Goal: Task Accomplishment & Management: Complete application form

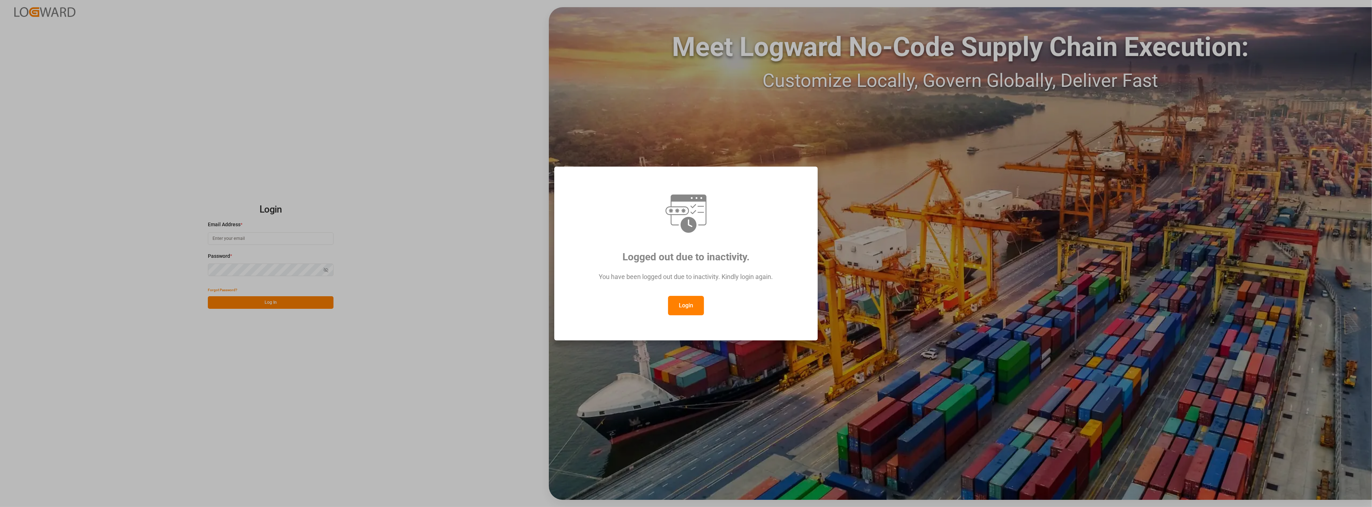
click at [680, 308] on button "Login" at bounding box center [686, 305] width 36 height 19
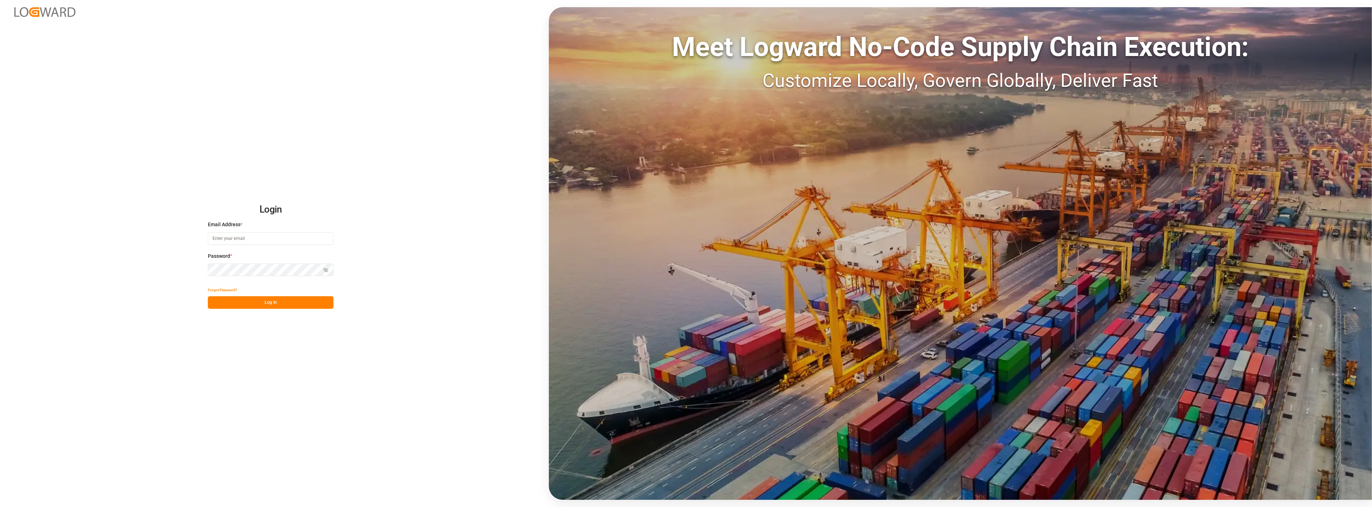
click at [250, 238] on input at bounding box center [271, 238] width 126 height 13
type input "[PERSON_NAME][EMAIL_ADDRESS][PERSON_NAME][DOMAIN_NAME]"
click at [238, 301] on button "Log In" at bounding box center [271, 302] width 126 height 13
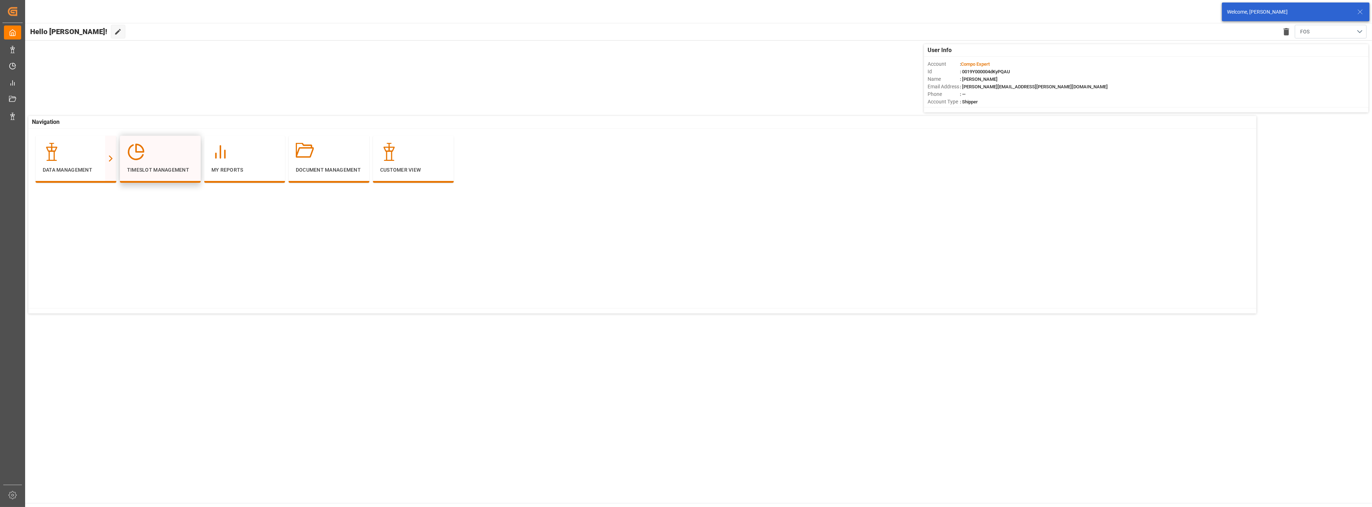
click at [180, 167] on p "Timeslot Management" at bounding box center [160, 170] width 66 height 8
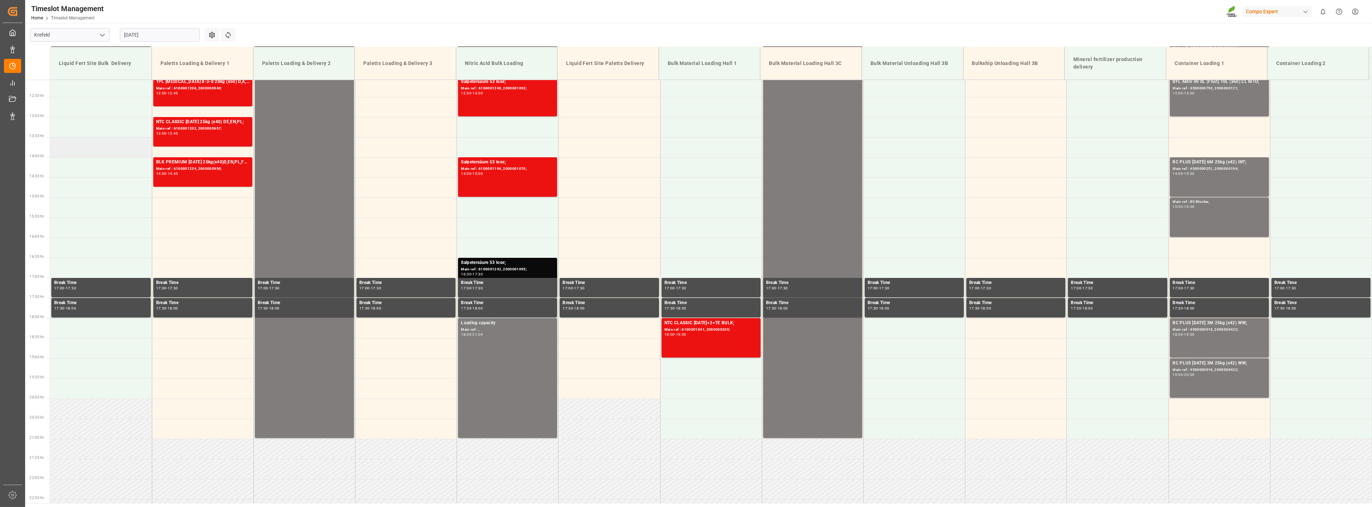
scroll to position [326, 0]
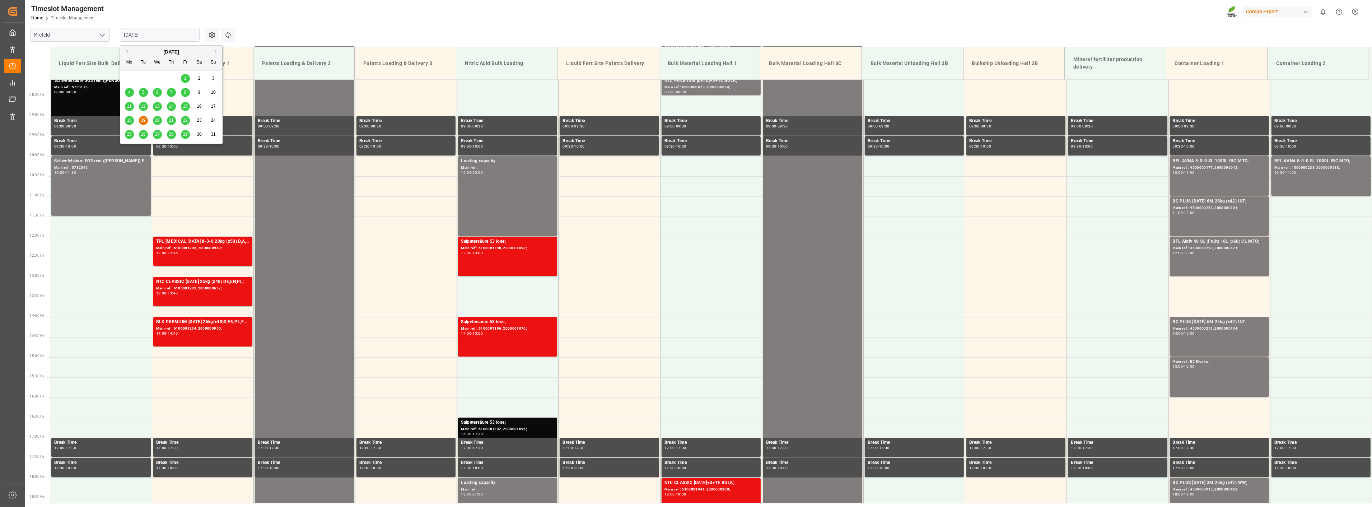
click at [162, 36] on input "[DATE]" at bounding box center [160, 35] width 80 height 14
click at [130, 134] on span "25" at bounding box center [129, 134] width 5 height 5
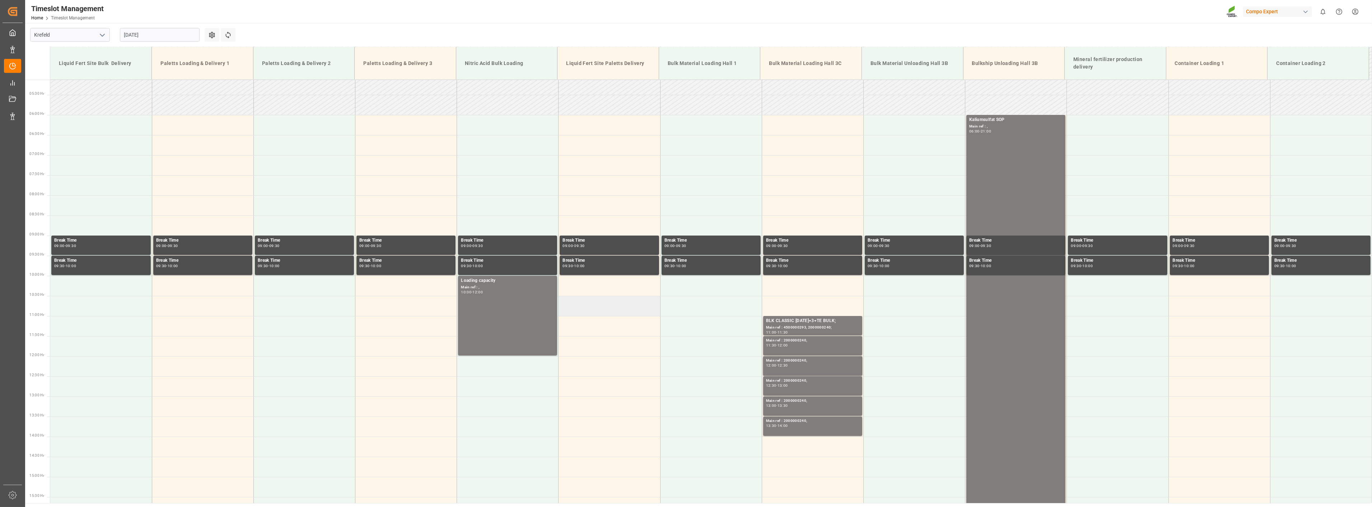
scroll to position [166, 0]
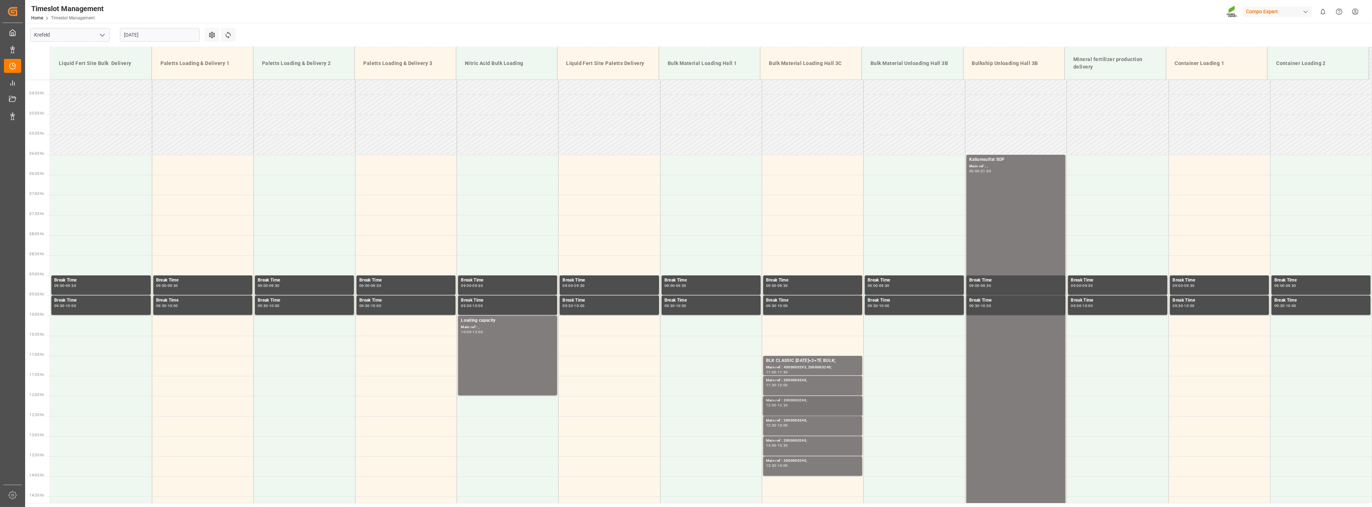
click at [794, 400] on div "Main ref : 2000000240," at bounding box center [812, 400] width 93 height 6
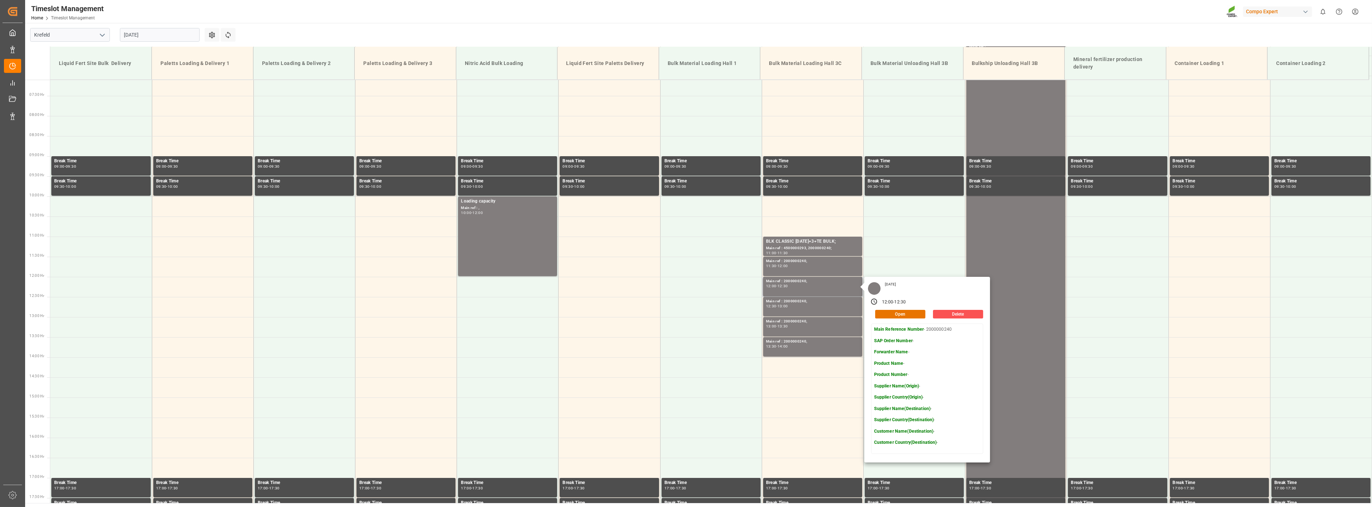
scroll to position [286, 0]
click at [160, 31] on input "[DATE]" at bounding box center [160, 35] width 80 height 14
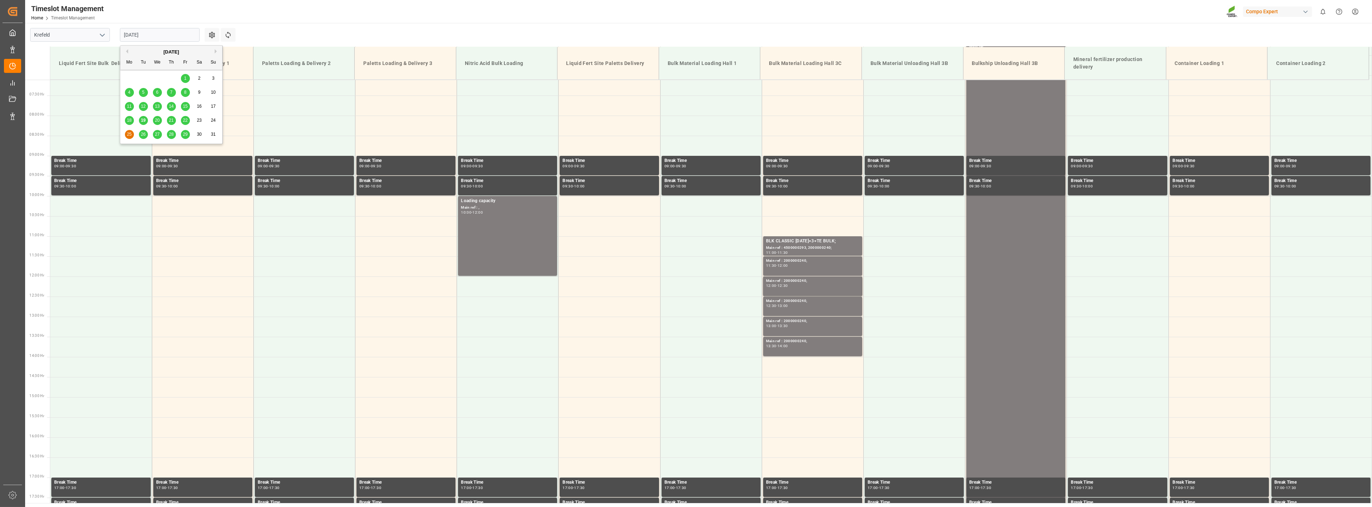
click at [143, 135] on span "26" at bounding box center [143, 134] width 5 height 5
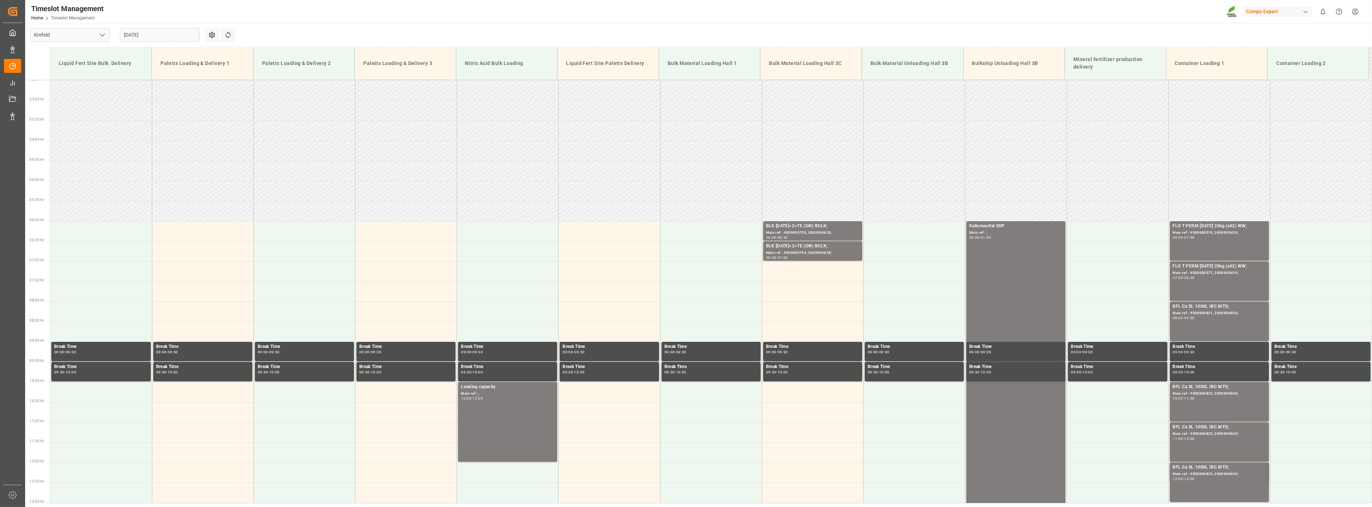
scroll to position [87, 0]
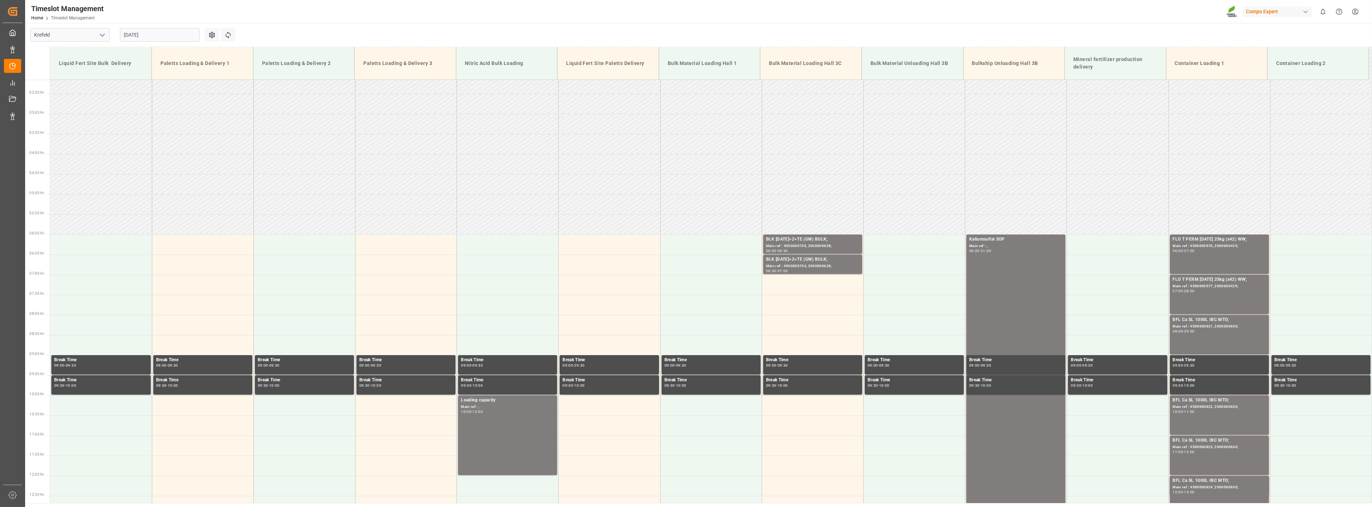
click at [162, 35] on input "[DATE]" at bounding box center [160, 35] width 80 height 14
click at [171, 134] on span "28" at bounding box center [171, 134] width 5 height 5
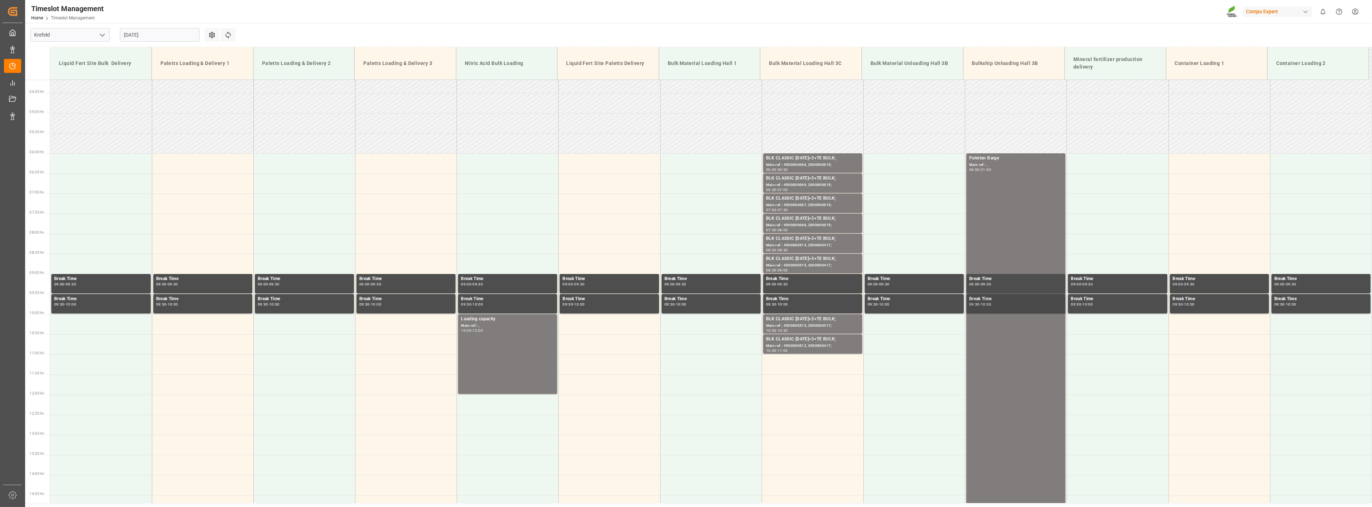
scroll to position [166, 0]
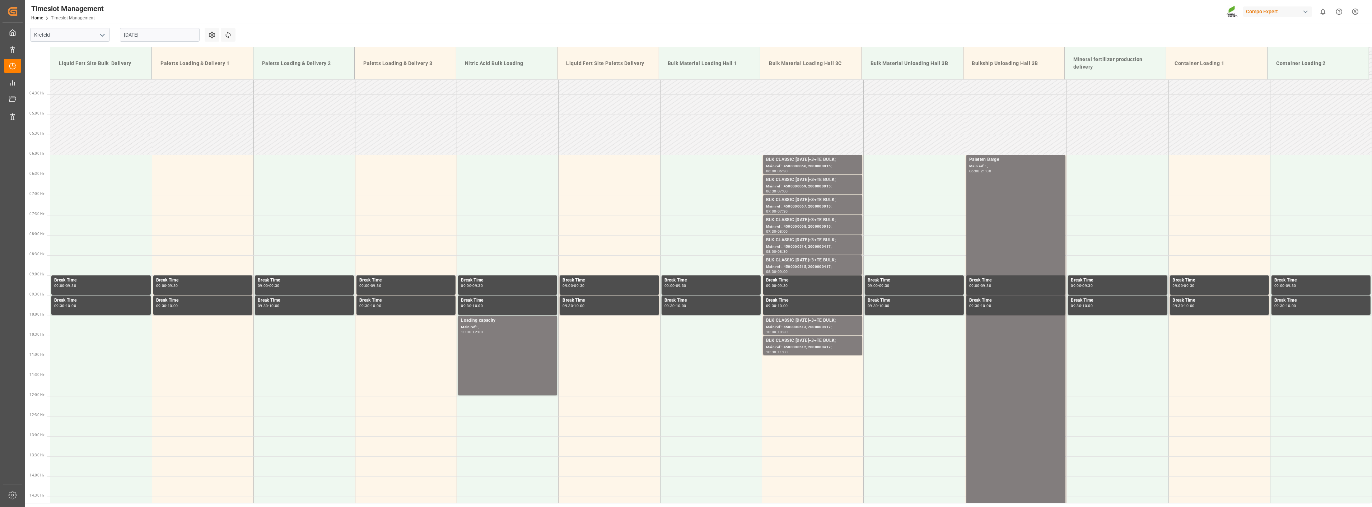
click at [169, 37] on input "[DATE]" at bounding box center [160, 35] width 80 height 14
click at [273, 11] on div "Timeslot Management Home Timeslot Management Compo Expert 0 Notifications Only …" at bounding box center [696, 11] width 1352 height 23
click at [156, 35] on input "[DATE]" at bounding box center [160, 35] width 80 height 14
click at [130, 134] on span "25" at bounding box center [129, 134] width 5 height 5
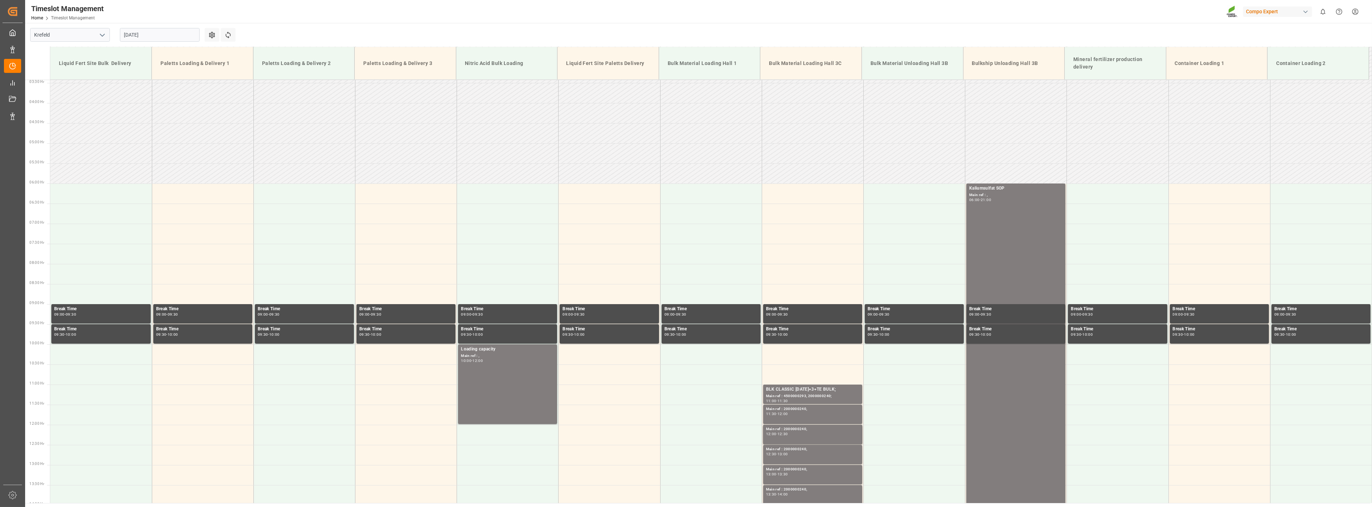
scroll to position [126, 0]
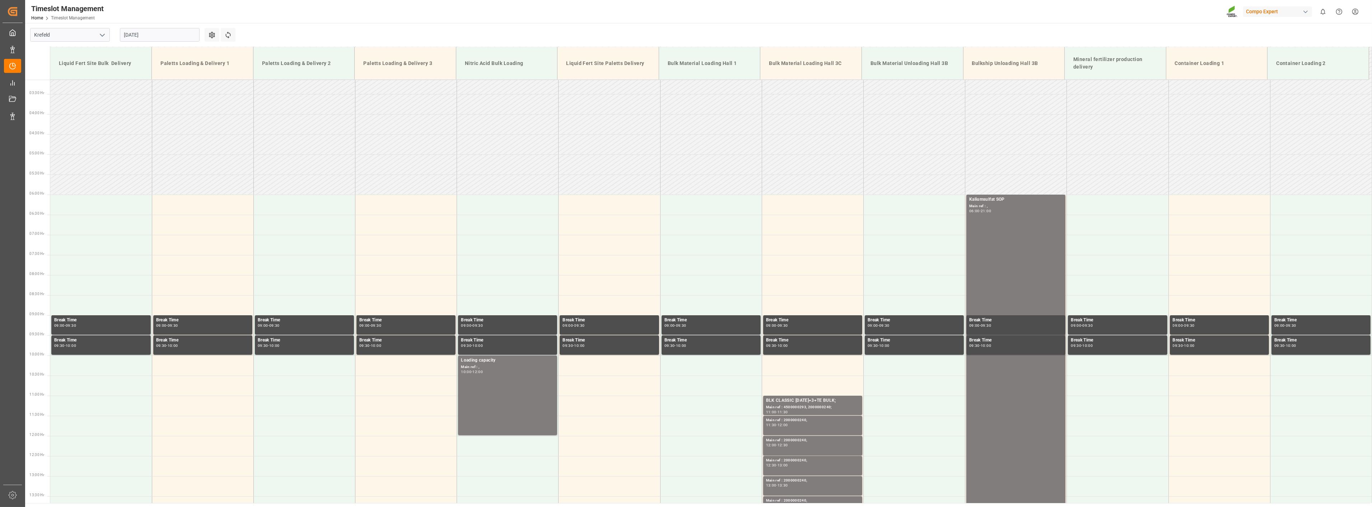
click at [168, 40] on input "[DATE]" at bounding box center [160, 35] width 80 height 14
click at [142, 137] on span "26" at bounding box center [143, 134] width 5 height 5
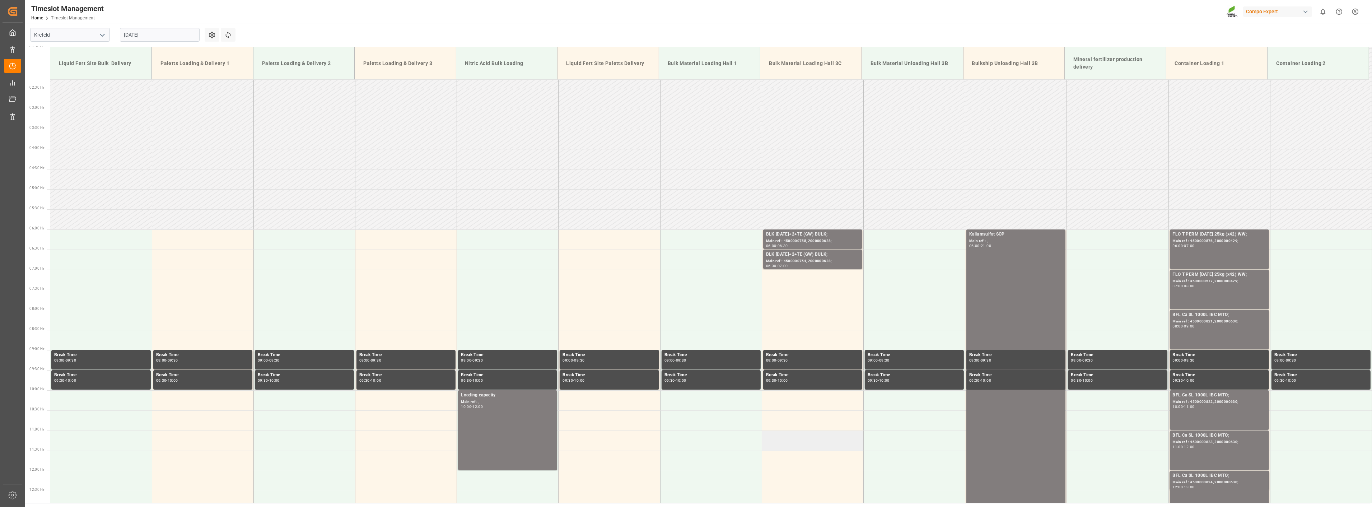
scroll to position [87, 0]
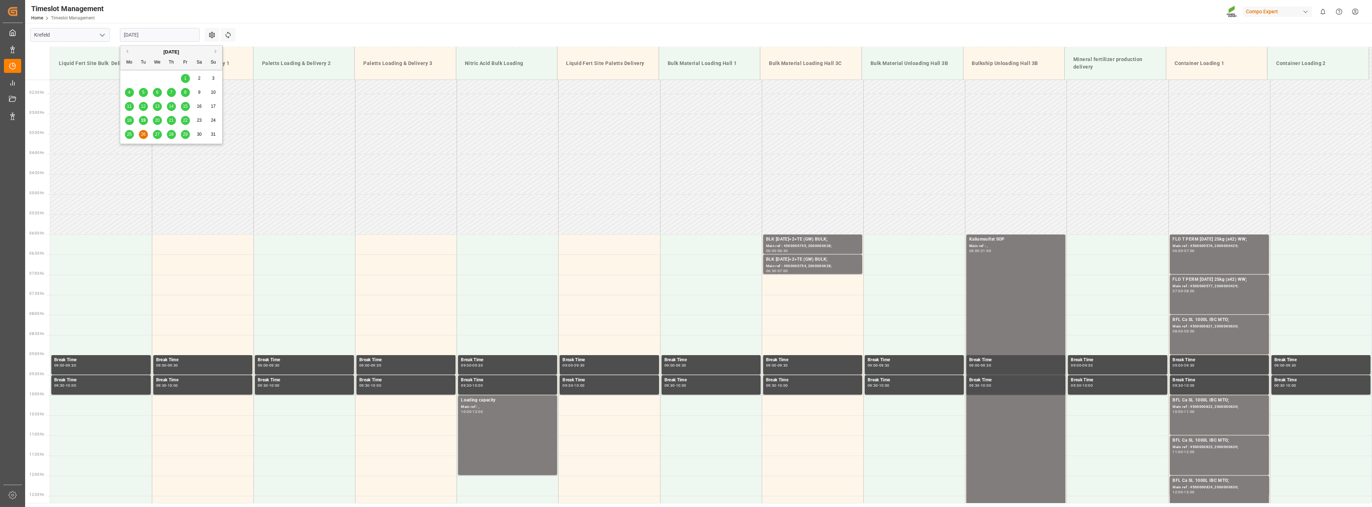
click at [156, 34] on input "[DATE]" at bounding box center [160, 35] width 80 height 14
click at [171, 33] on input "[DATE]" at bounding box center [160, 35] width 80 height 14
click at [216, 51] on button "Next Month" at bounding box center [217, 51] width 4 height 4
click at [130, 77] on span "1" at bounding box center [129, 78] width 3 height 5
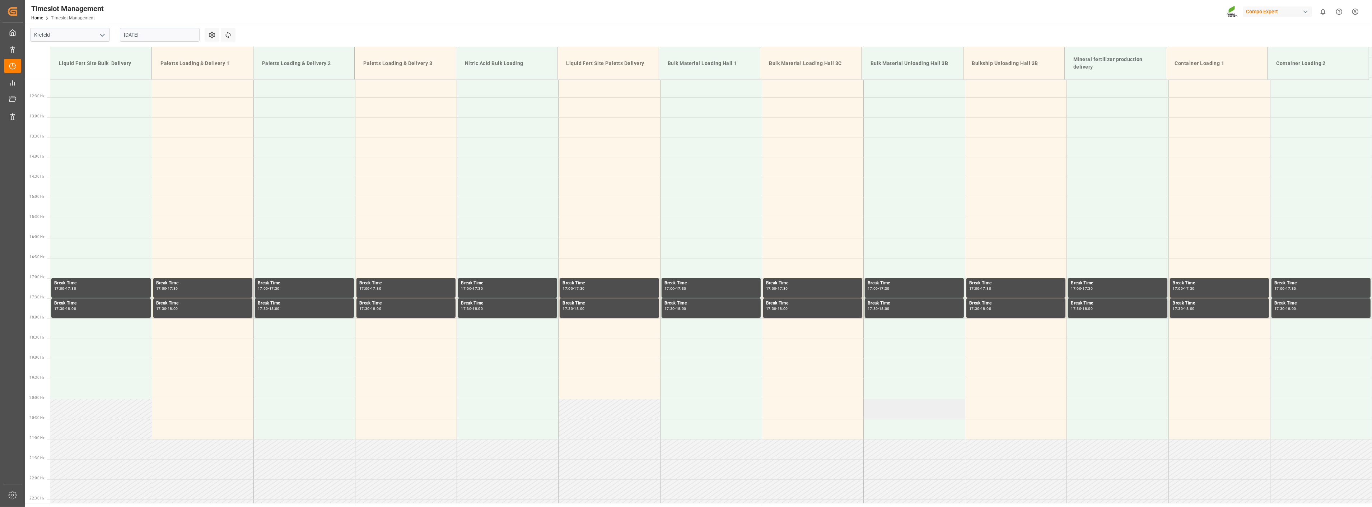
scroll to position [485, 0]
click at [185, 43] on div "[DATE]" at bounding box center [160, 35] width 90 height 24
click at [164, 33] on input "[DATE]" at bounding box center [160, 35] width 80 height 14
click at [127, 52] on div "Previous Month Next Month [DATE] Mo Tu We Th Fr Sa Su 1 2 3 4 5 6 7 8 9 10 11 1…" at bounding box center [171, 94] width 103 height 99
click at [127, 52] on button "Previous Month" at bounding box center [126, 51] width 4 height 4
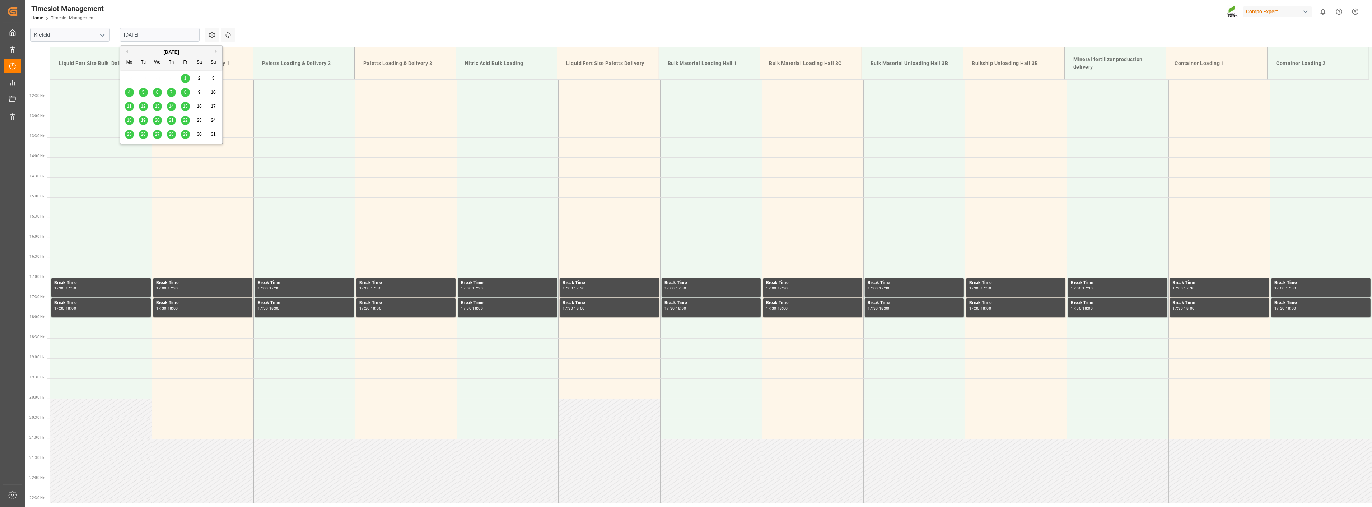
click at [186, 135] on span "29" at bounding box center [185, 134] width 5 height 5
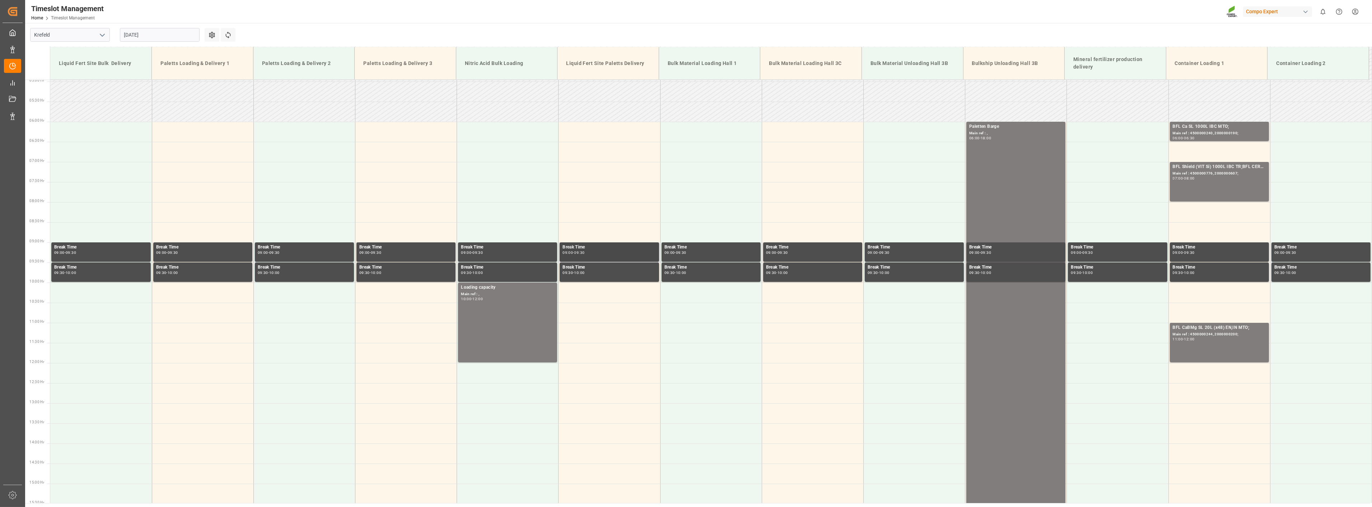
scroll to position [0, 0]
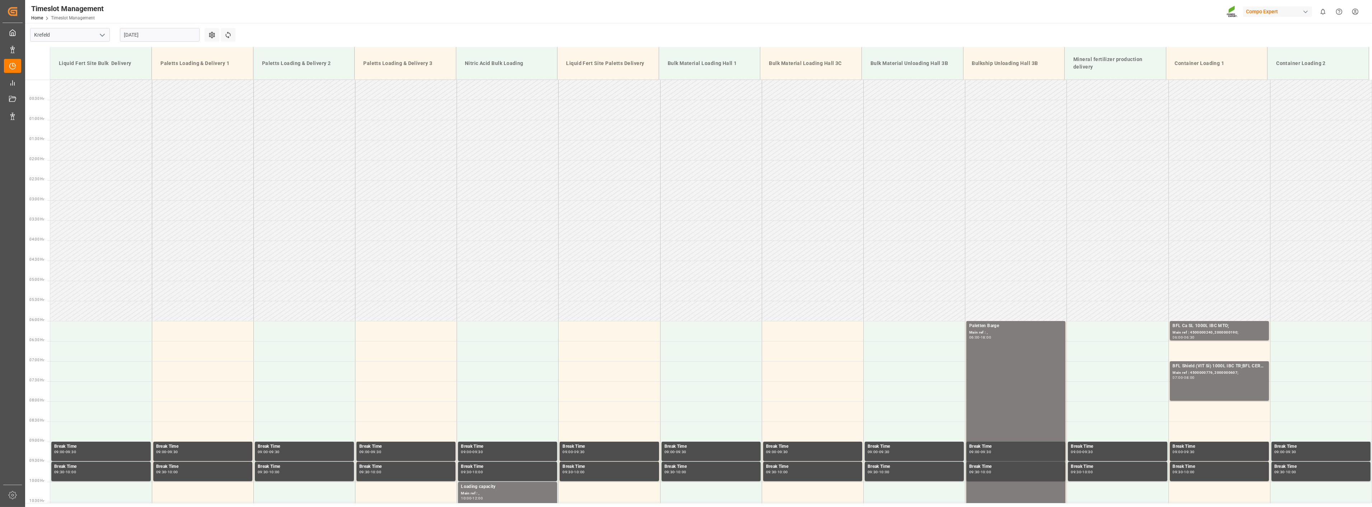
click at [159, 38] on input "[DATE]" at bounding box center [160, 35] width 80 height 14
click at [214, 52] on div "[DATE]" at bounding box center [171, 51] width 102 height 7
click at [217, 51] on button "Next Month" at bounding box center [217, 51] width 4 height 4
click at [131, 77] on div "1" at bounding box center [129, 78] width 9 height 9
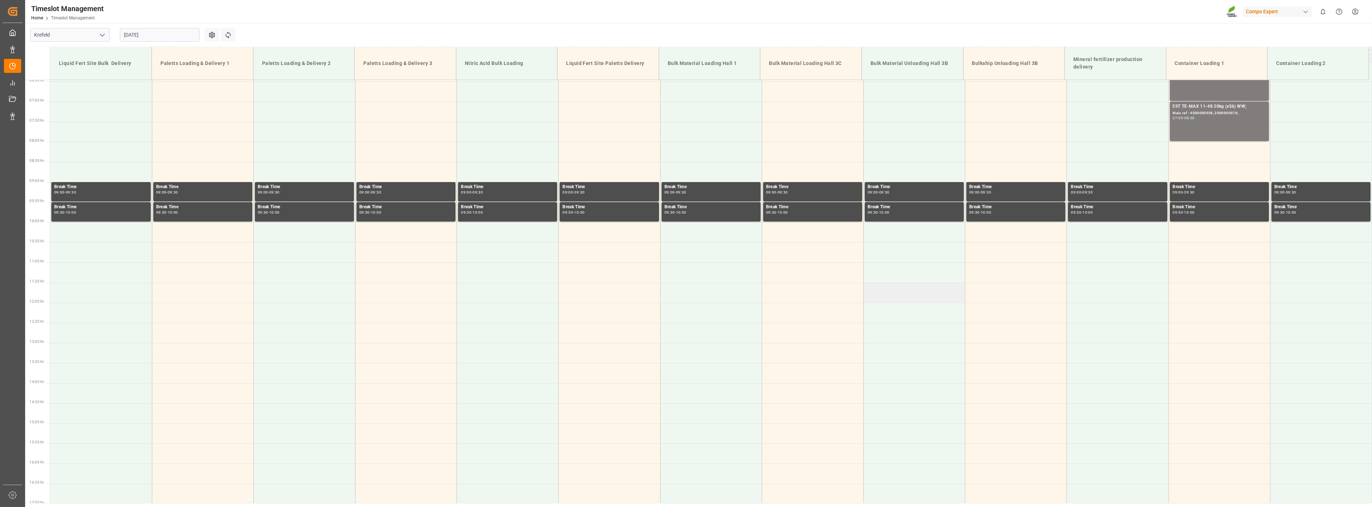
scroll to position [194, 0]
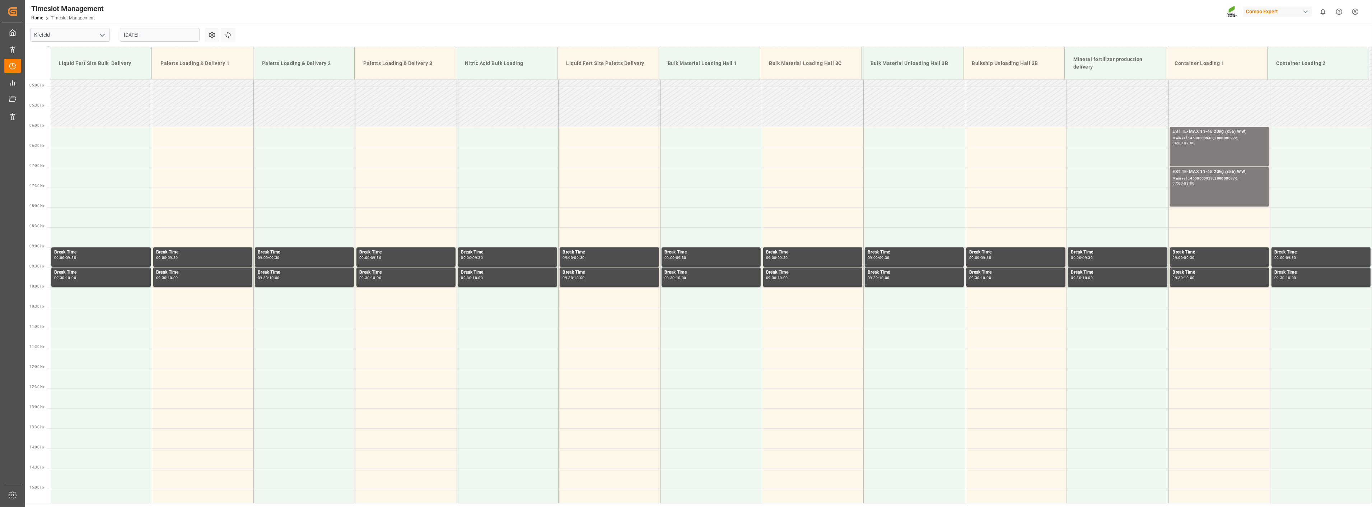
click at [170, 36] on input "[DATE]" at bounding box center [160, 35] width 80 height 14
click at [157, 30] on input "[DATE]" at bounding box center [160, 35] width 80 height 14
click at [124, 51] on button "Previous Month" at bounding box center [126, 51] width 4 height 4
click at [173, 134] on span "28" at bounding box center [171, 134] width 5 height 5
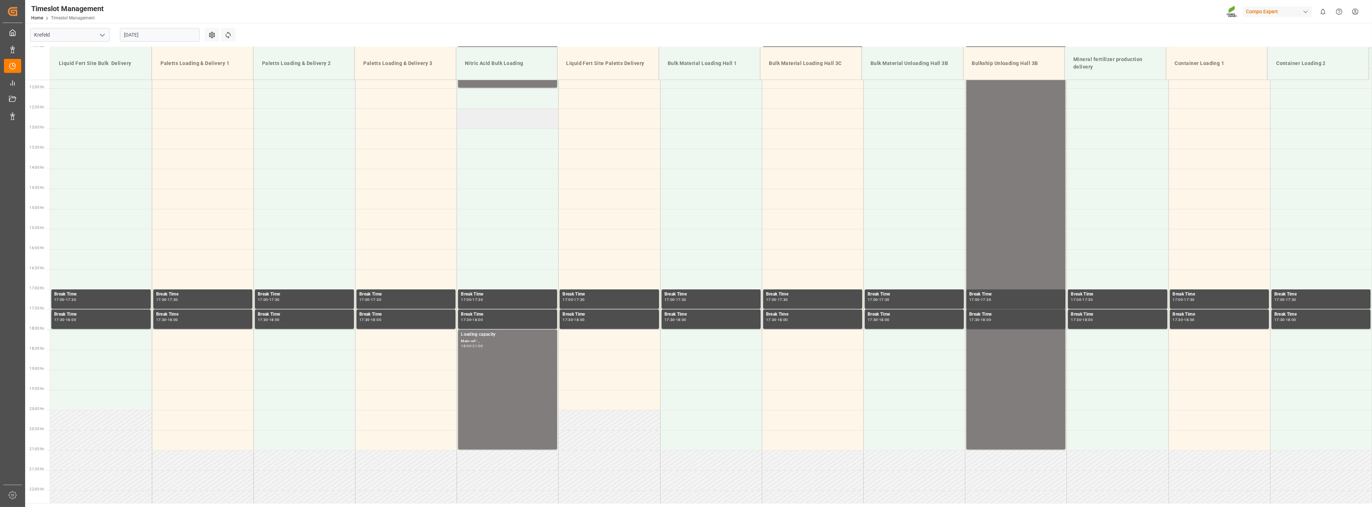
scroll to position [485, 0]
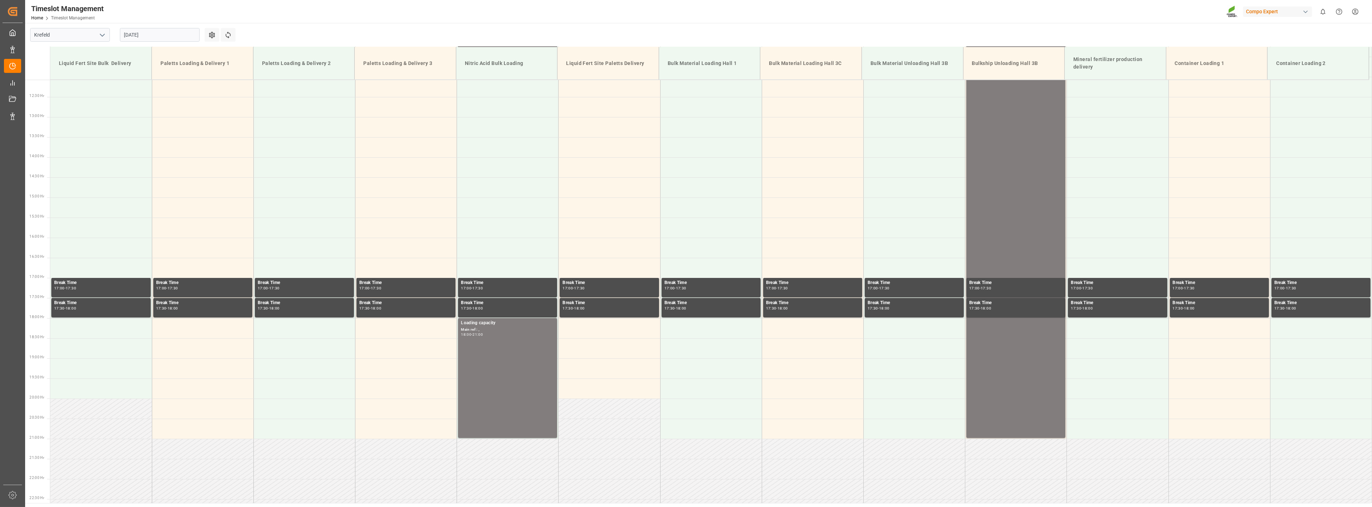
click at [166, 34] on input "[DATE]" at bounding box center [160, 35] width 80 height 14
click at [128, 137] on span "25" at bounding box center [129, 134] width 5 height 5
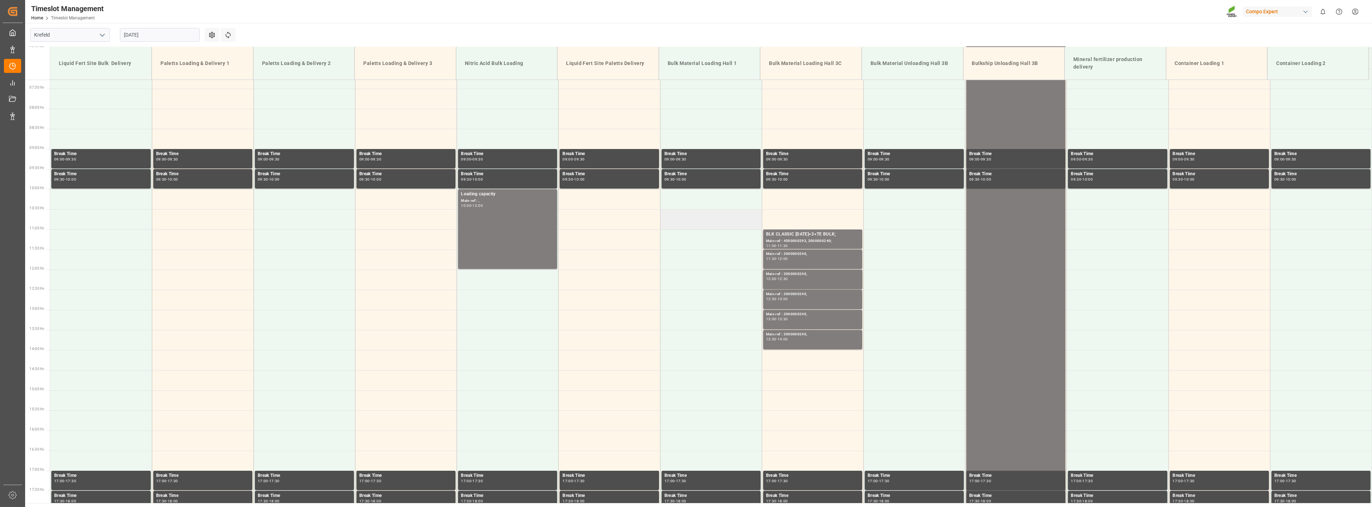
scroll to position [286, 0]
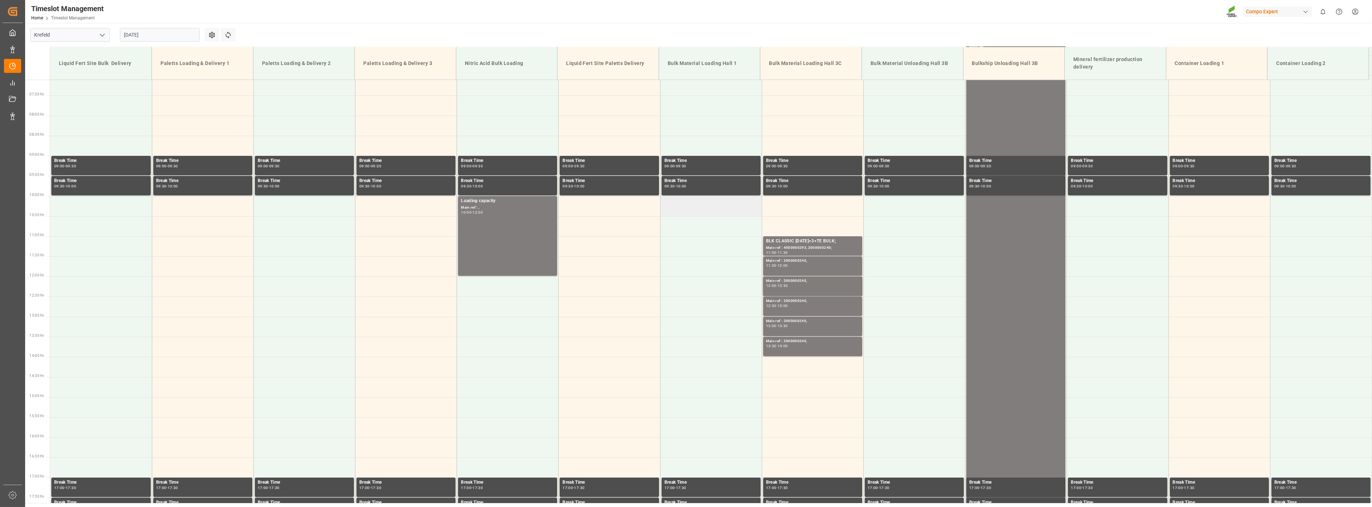
click at [692, 202] on td at bounding box center [711, 206] width 102 height 20
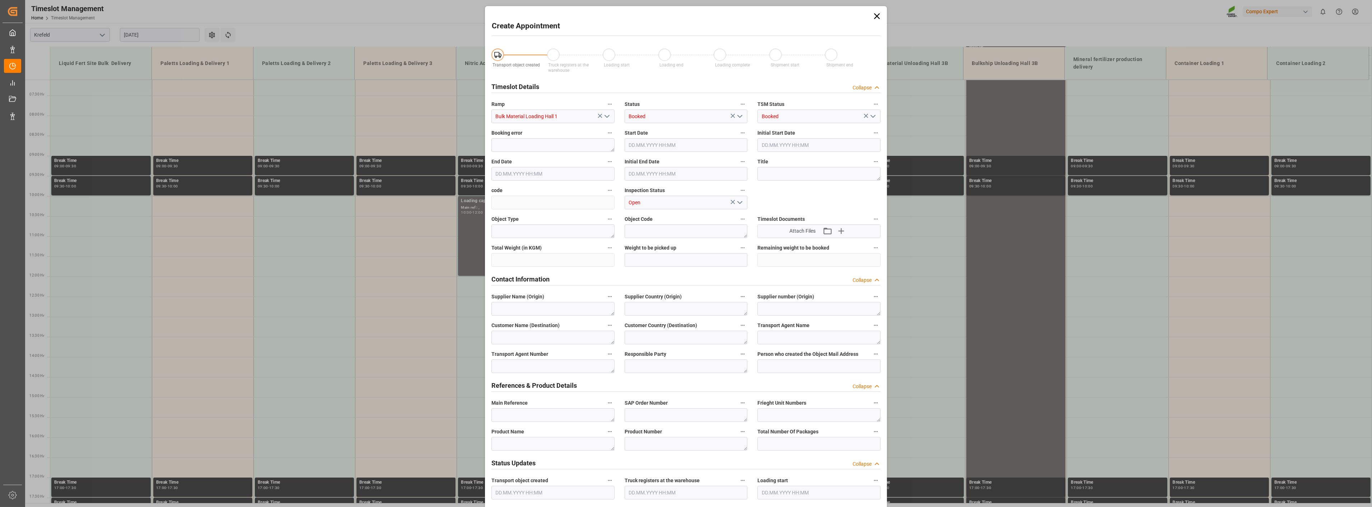
type input "[DATE] 10:00"
type input "[DATE] 10:30"
drag, startPoint x: 644, startPoint y: 260, endPoint x: 750, endPoint y: 252, distance: 106.9
click at [644, 260] on input "text" at bounding box center [686, 260] width 123 height 14
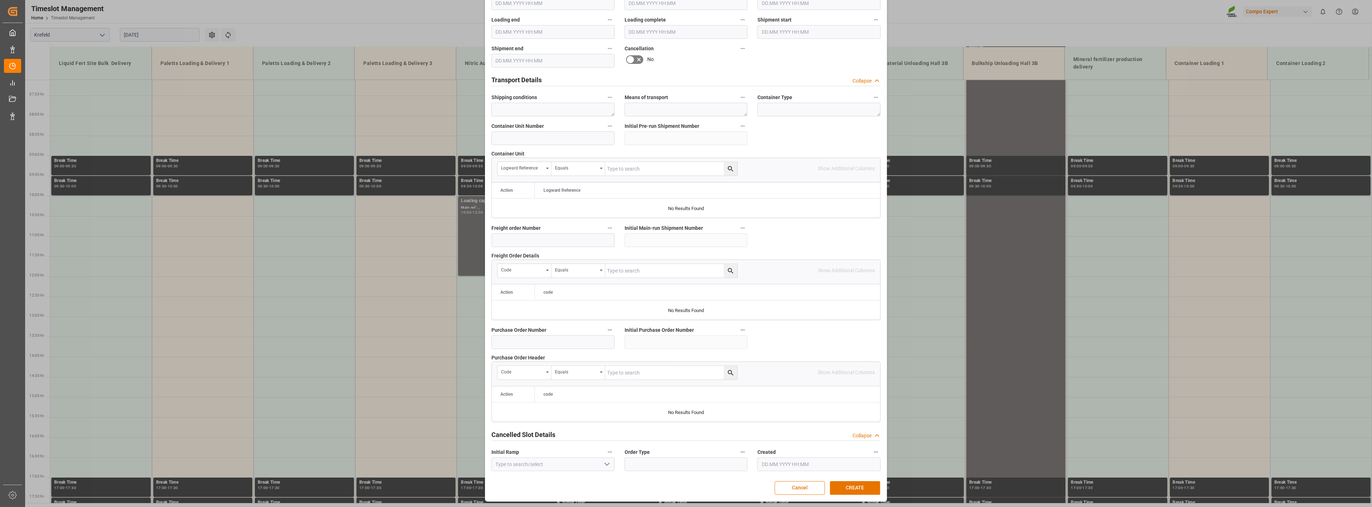
scroll to position [490, 0]
type input "800000"
click at [863, 487] on button "CREATE" at bounding box center [855, 487] width 50 height 14
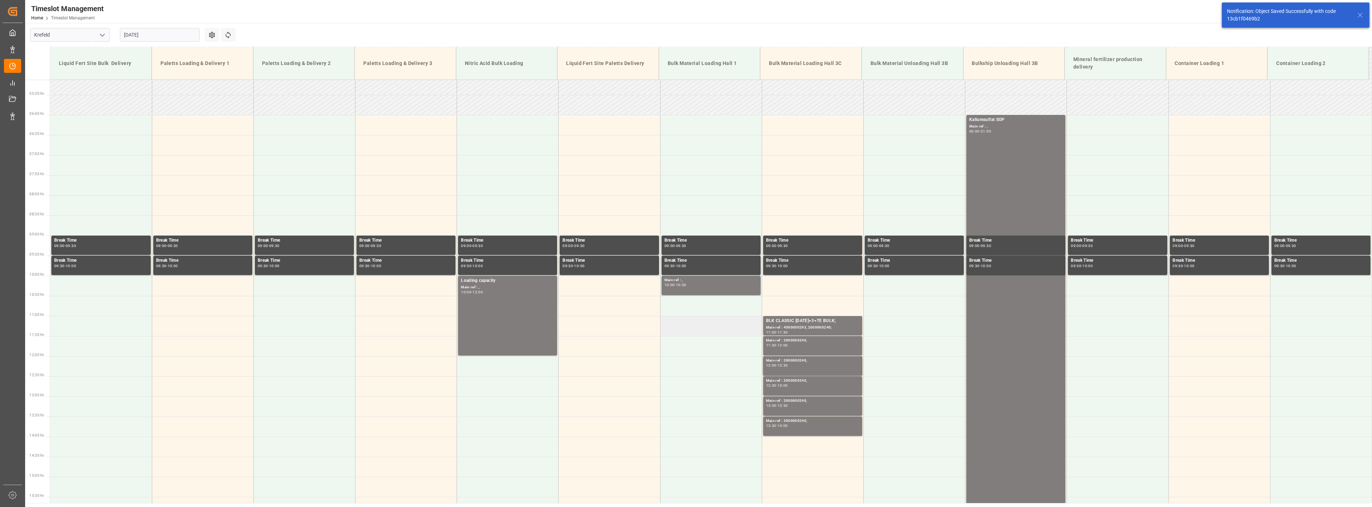
scroll to position [205, 0]
click at [692, 284] on div "10:00 - 10:30" at bounding box center [710, 286] width 93 height 4
click at [669, 283] on div "Main ref : ," at bounding box center [710, 281] width 93 height 6
click at [672, 281] on div "Main ref : ," at bounding box center [710, 281] width 93 height 6
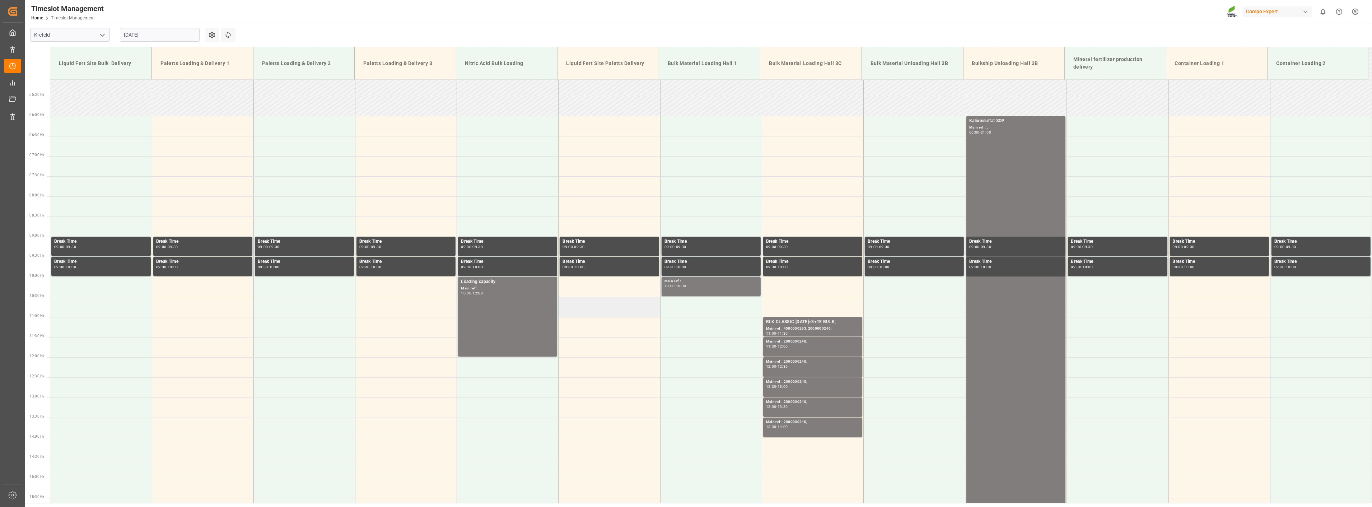
drag, startPoint x: 683, startPoint y: 286, endPoint x: 608, endPoint y: 315, distance: 80.0
click at [608, 315] on td at bounding box center [610, 307] width 102 height 20
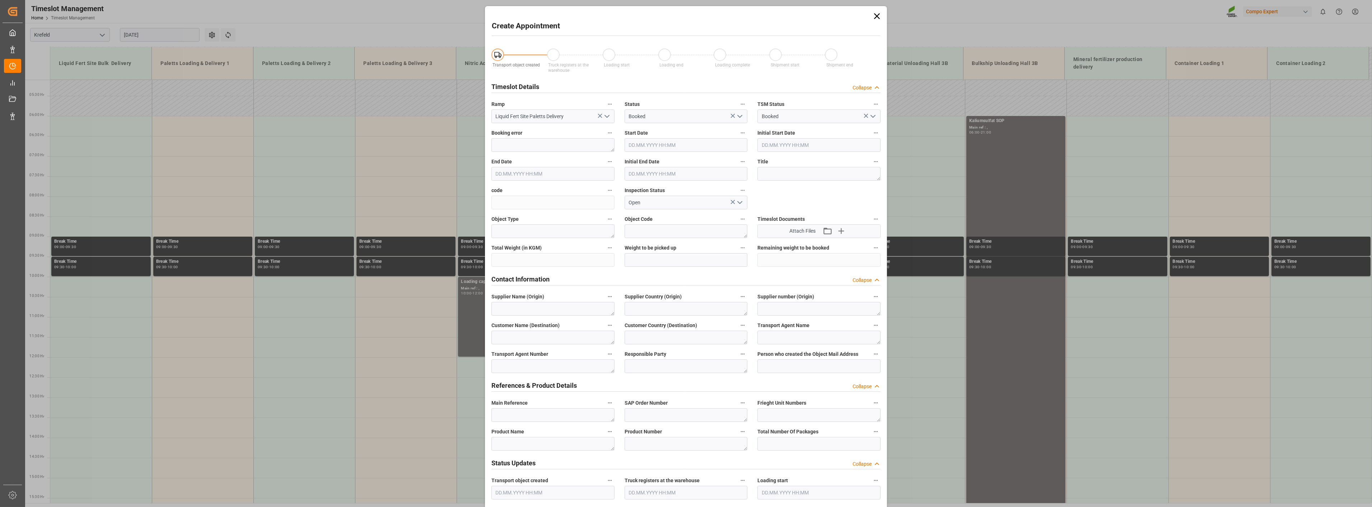
type input "[DATE] 10:30"
type input "[DATE] 11:00"
click at [875, 15] on icon at bounding box center [877, 16] width 6 height 6
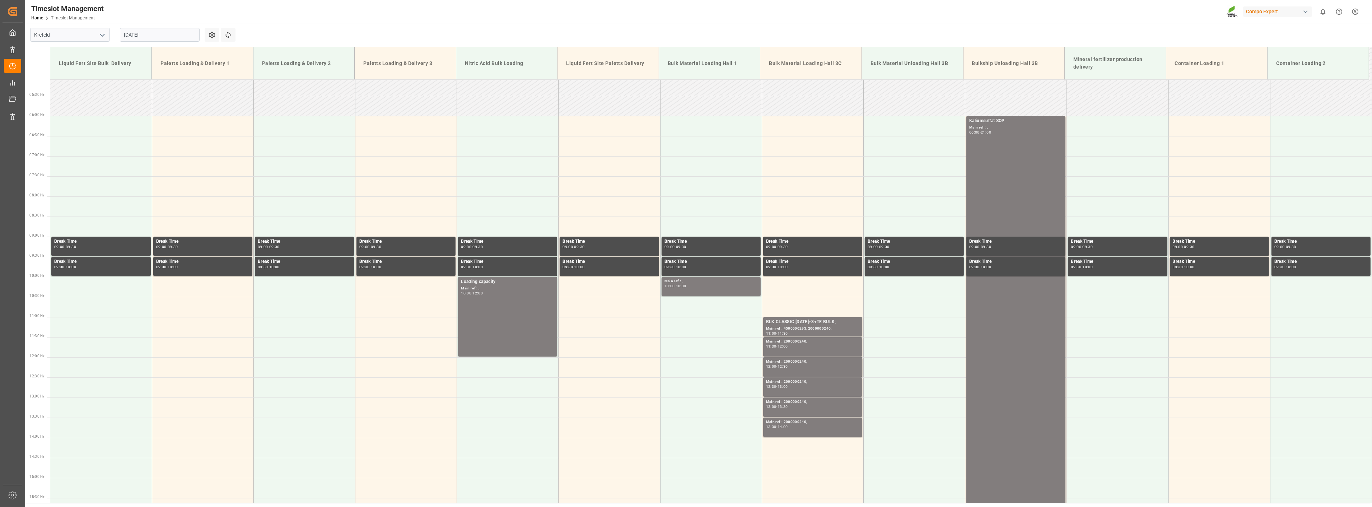
drag, startPoint x: 679, startPoint y: 285, endPoint x: 622, endPoint y: 29, distance: 261.8
click at [607, 9] on div "Timeslot Management Home Timeslot Management Compo Expert 0 Notifications Only …" at bounding box center [696, 11] width 1352 height 23
click at [681, 283] on div "Main ref : ," at bounding box center [710, 281] width 93 height 6
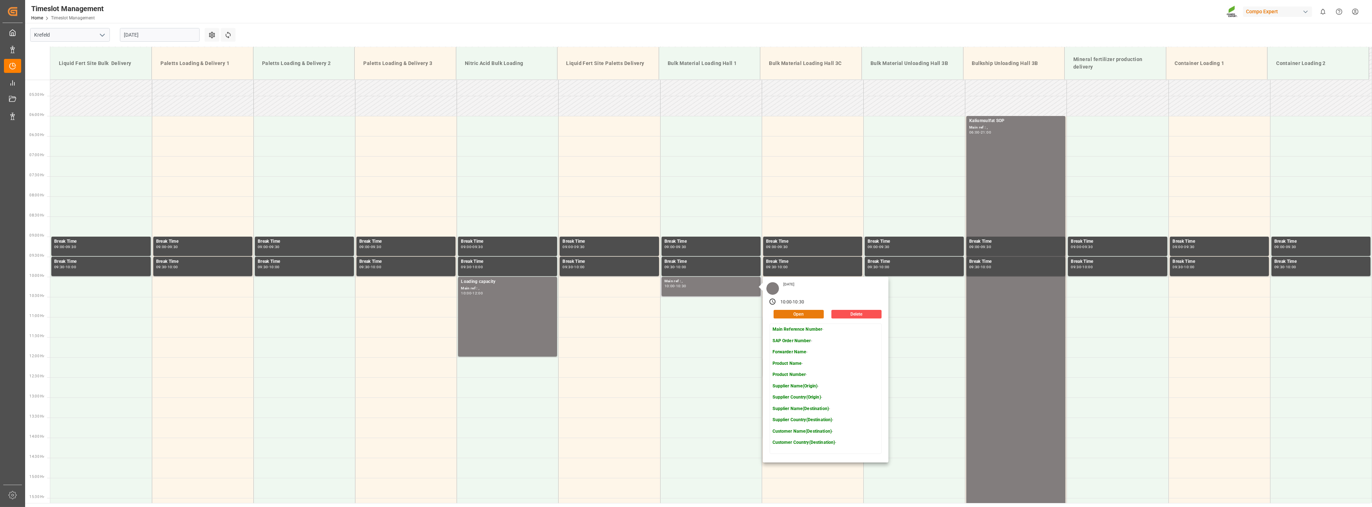
click at [797, 312] on button "Open" at bounding box center [799, 314] width 50 height 9
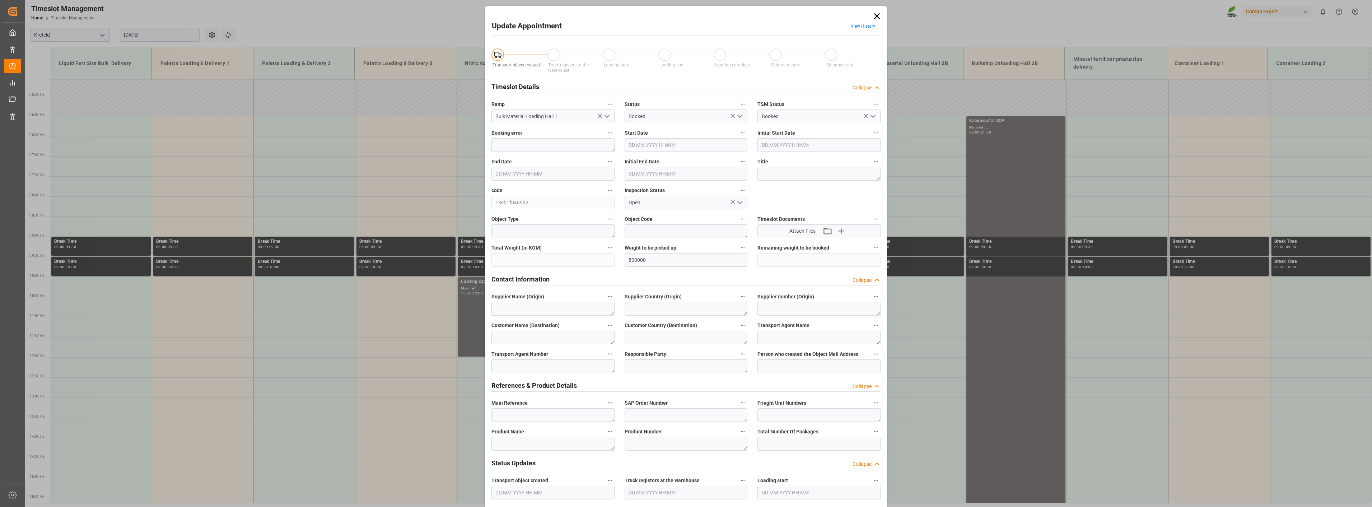
type input "800000"
type input "[DATE] 10:00"
type input "[DATE] 10:30"
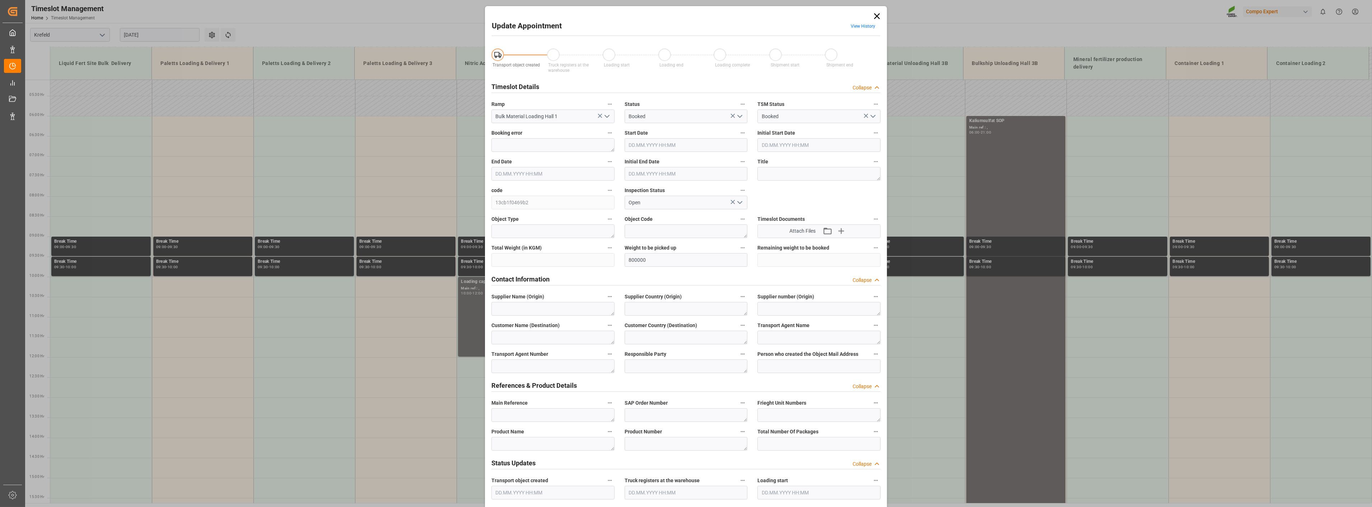
type input "[DATE] 11:29"
click at [687, 264] on input "800000" at bounding box center [686, 260] width 123 height 14
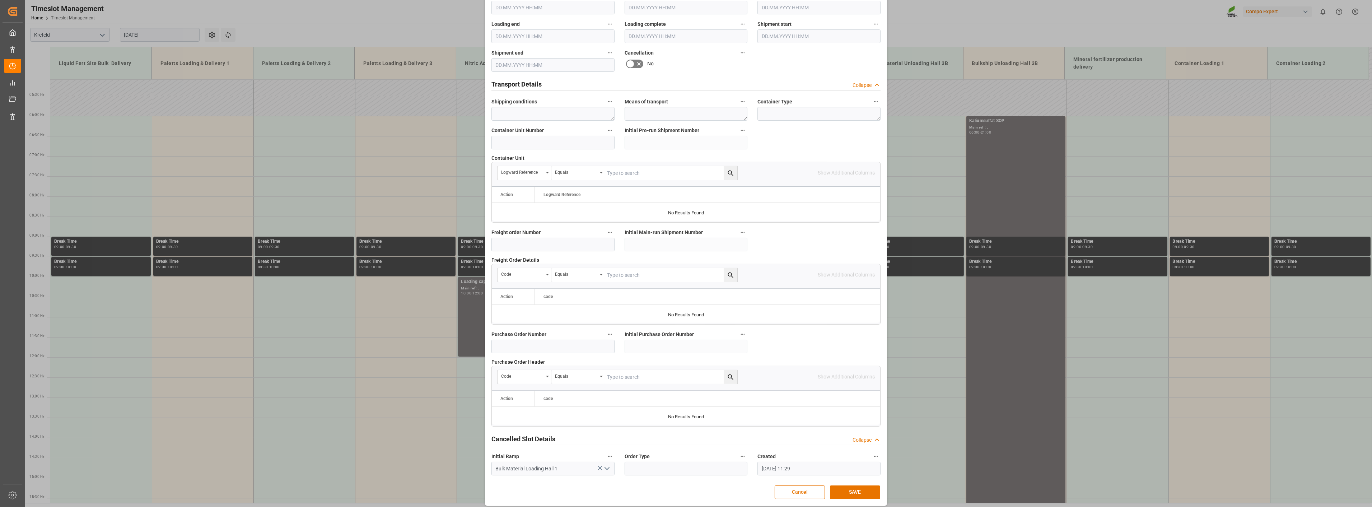
scroll to position [490, 0]
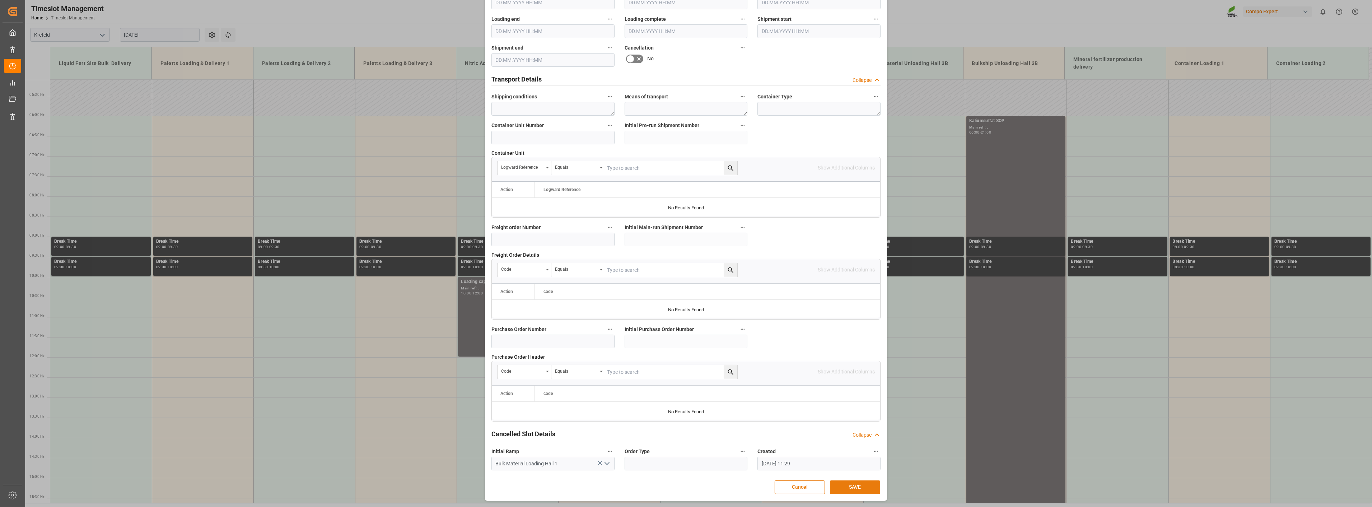
click at [866, 483] on button "SAVE" at bounding box center [855, 487] width 50 height 14
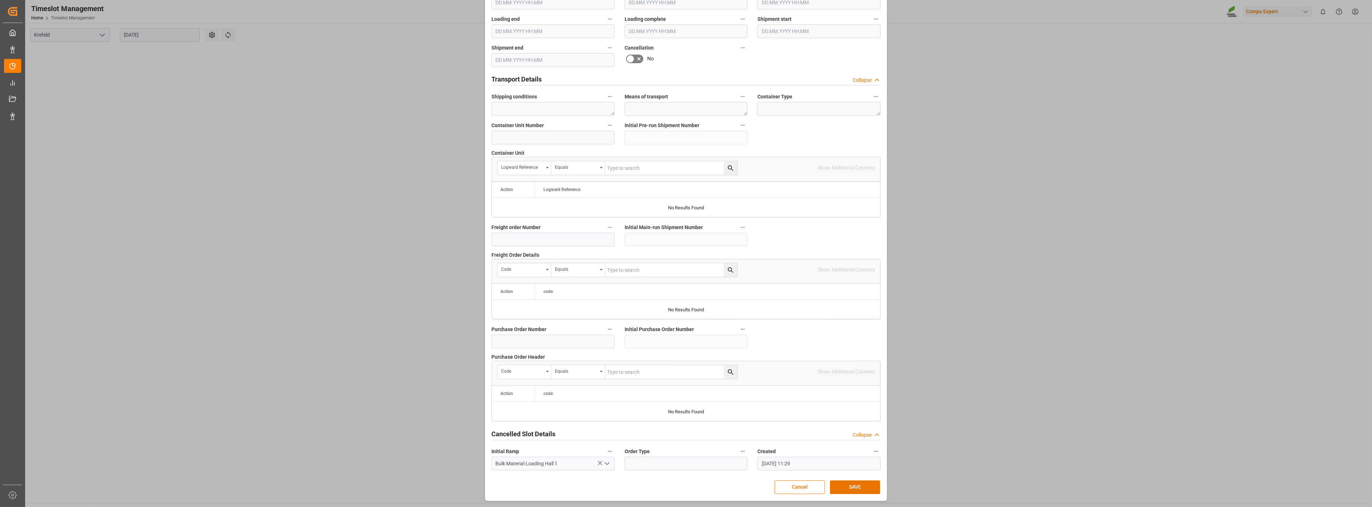
drag, startPoint x: 805, startPoint y: 487, endPoint x: 841, endPoint y: 473, distance: 38.4
click at [807, 486] on button "Cancel" at bounding box center [800, 487] width 50 height 14
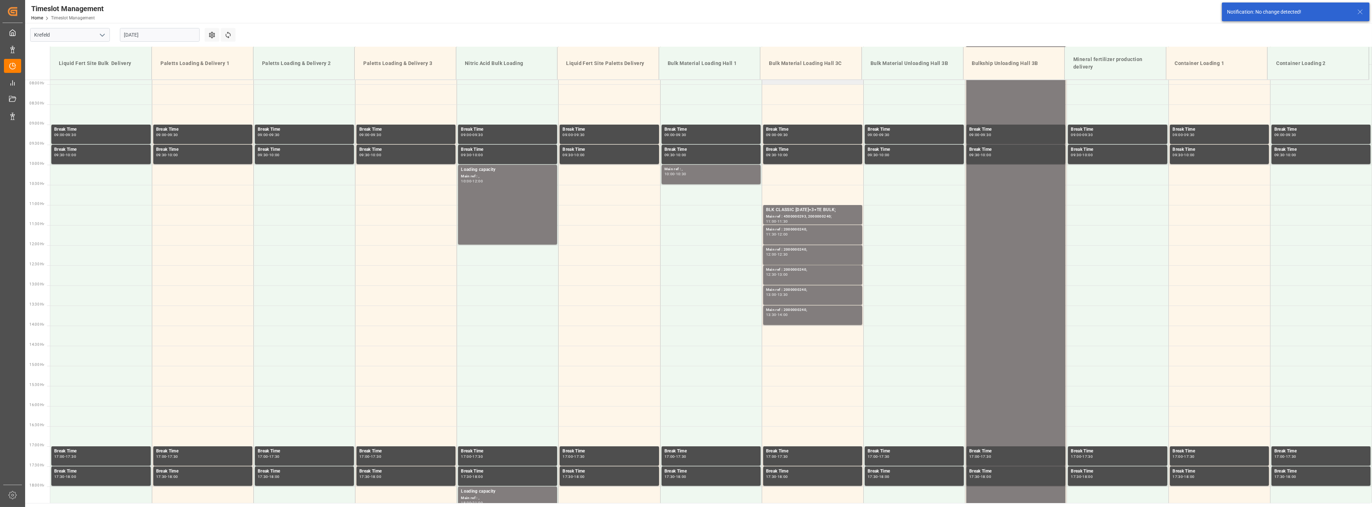
scroll to position [245, 0]
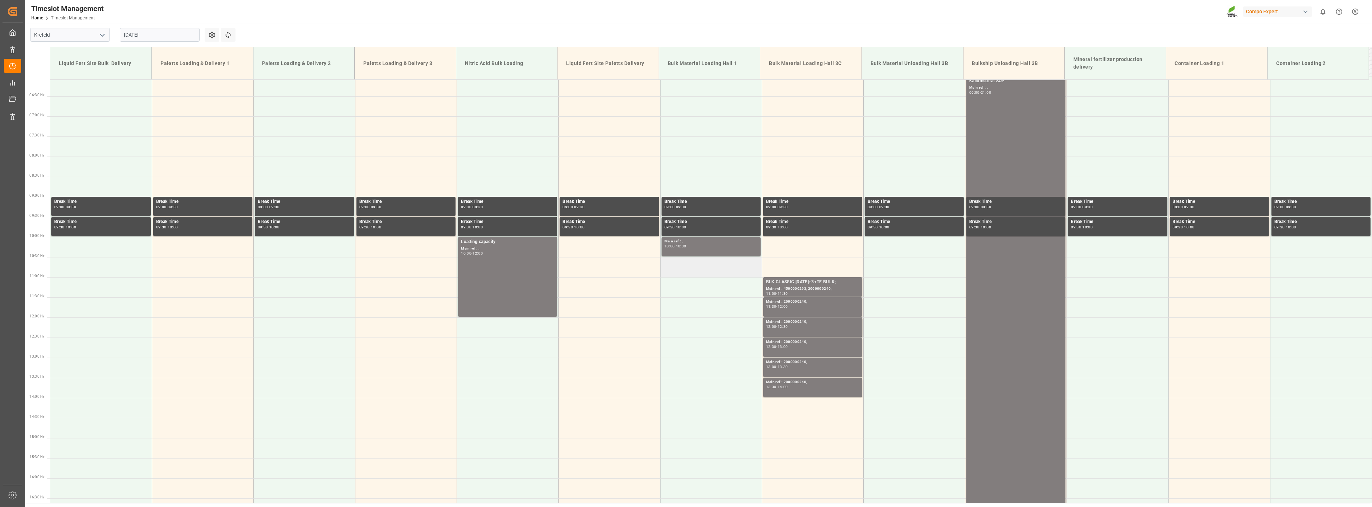
click at [687, 266] on td at bounding box center [711, 267] width 102 height 20
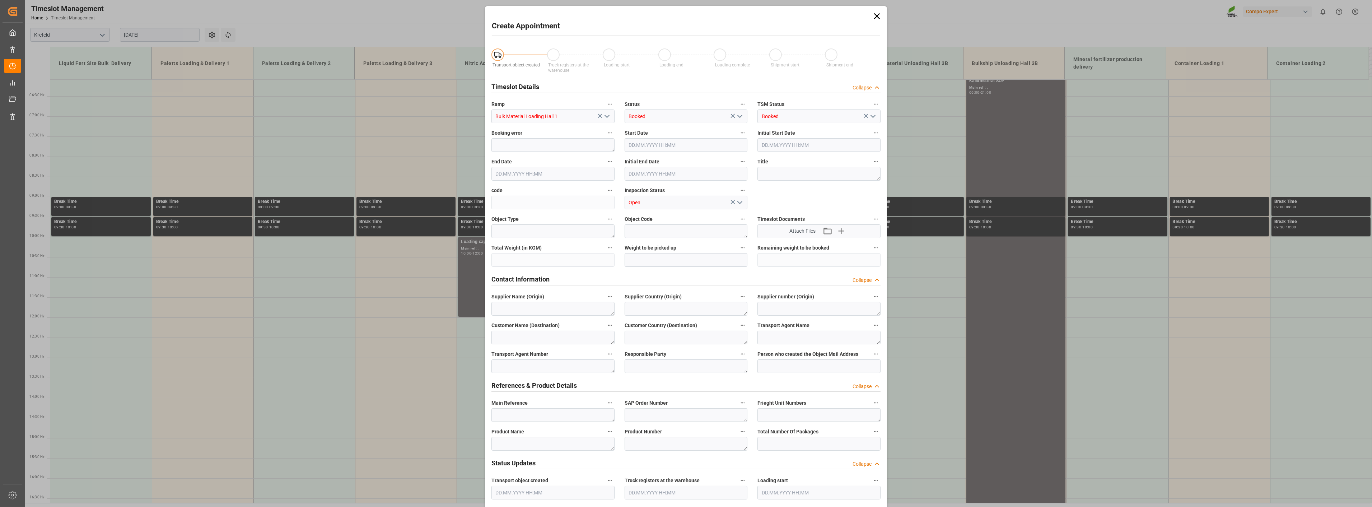
type input "[DATE] 10:30"
type input "[DATE] 11:00"
click at [565, 176] on input "[DATE] 11:00" at bounding box center [552, 174] width 123 height 14
click at [876, 14] on icon at bounding box center [877, 16] width 10 height 10
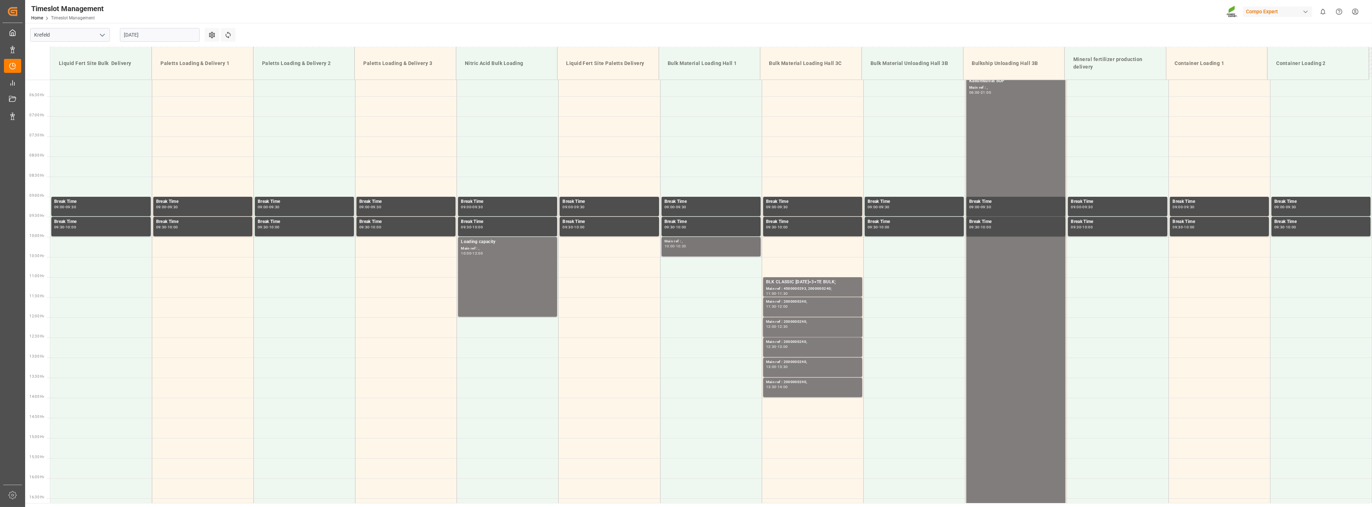
click at [709, 243] on div "Main ref : ," at bounding box center [710, 241] width 93 height 6
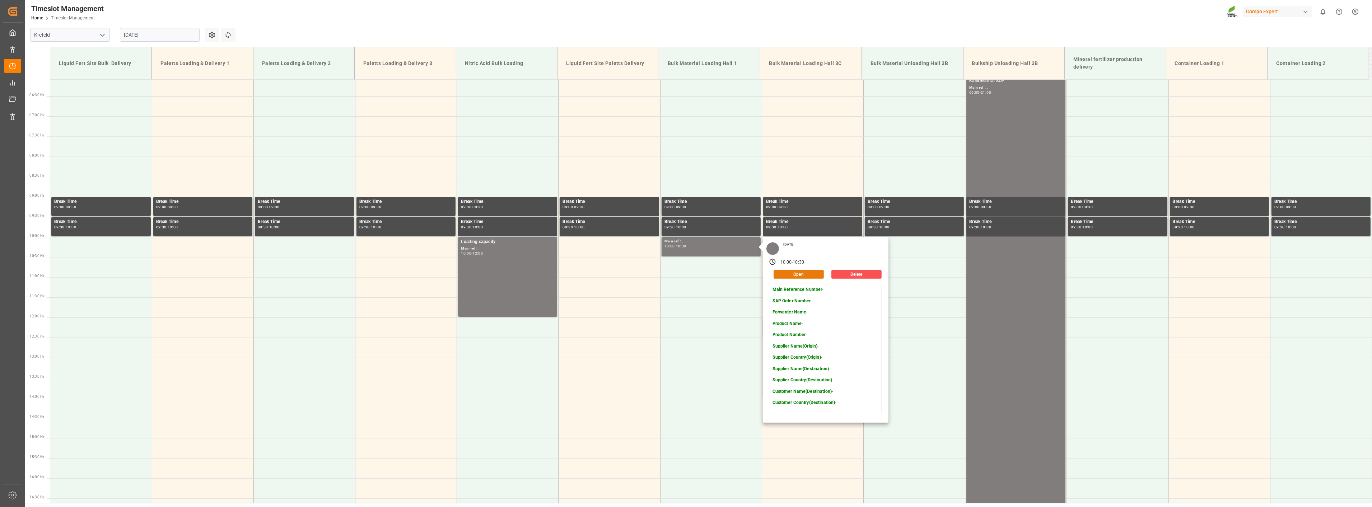
click at [812, 273] on button "Open" at bounding box center [799, 274] width 50 height 9
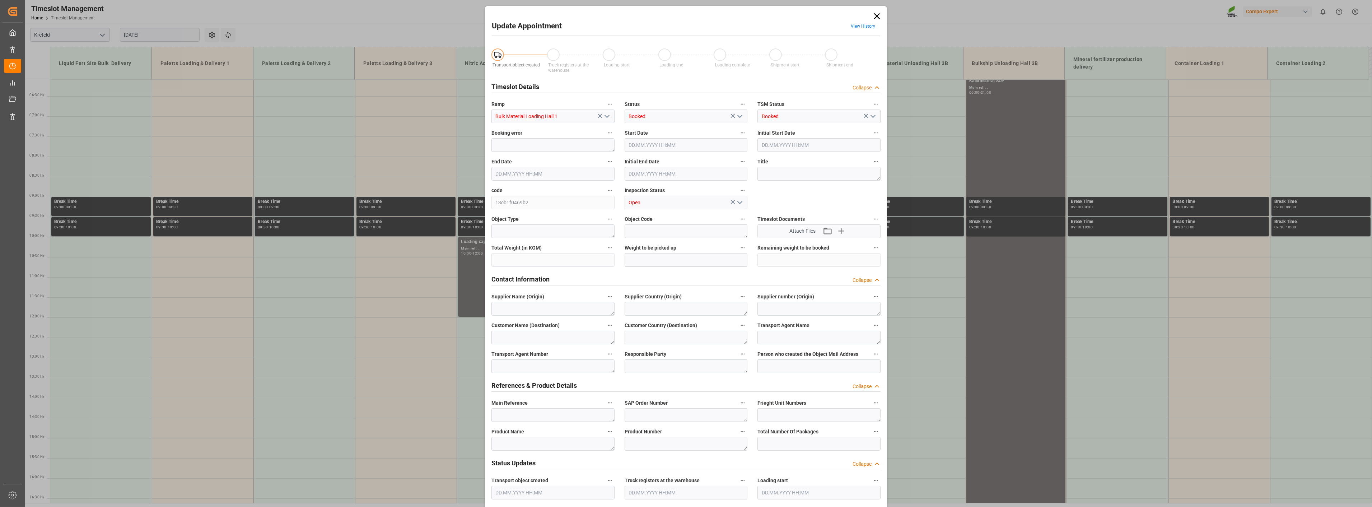
type input "800000"
type input "[DATE] 10:00"
type input "[DATE] 10:30"
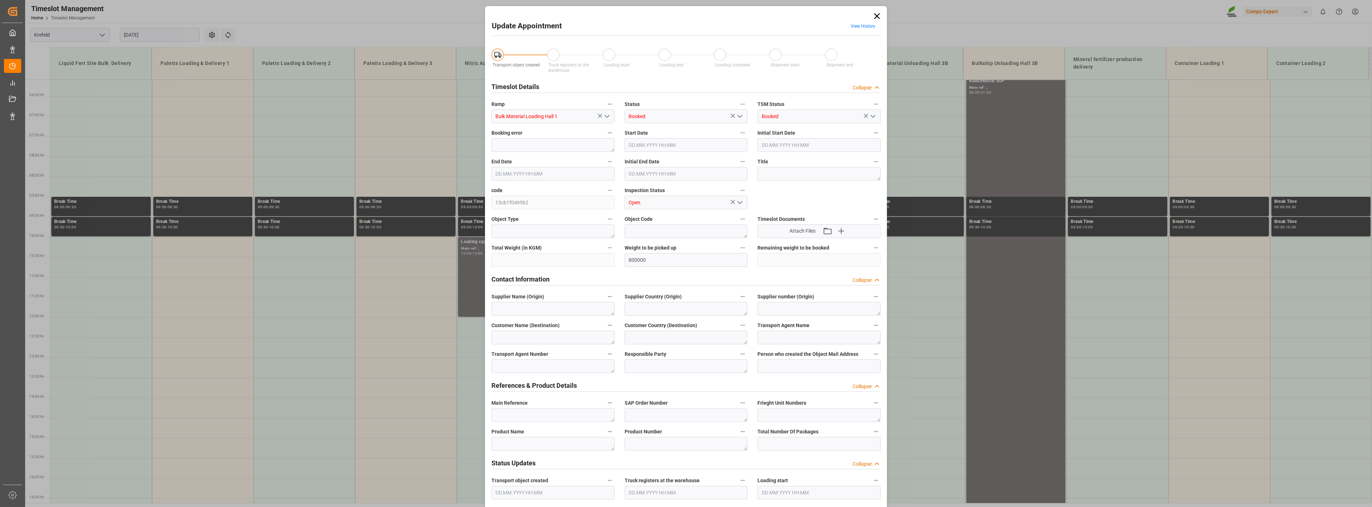
type input "[DATE] 11:29"
click at [547, 169] on input "[DATE] 10:30" at bounding box center [552, 174] width 123 height 14
click at [606, 243] on ul "00:00 00:15 00:30 00:45 01:00 01:15 01:30 01:45 02:00 02:15 02:30 02:45 03:00 0…" at bounding box center [608, 239] width 31 height 85
click at [605, 243] on ul "00:00 00:15 00:30 00:45 01:00 01:15 01:30 01:45 02:00 02:15 02:30 02:45 03:00 0…" at bounding box center [608, 239] width 31 height 85
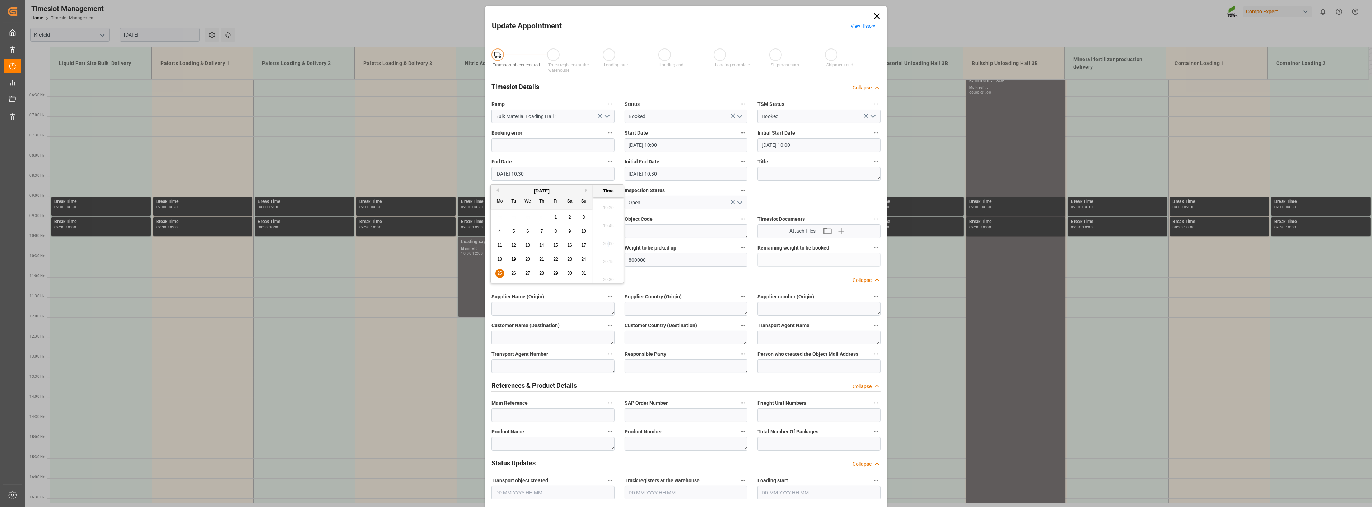
click at [605, 243] on ul "00:00 00:15 00:30 00:45 01:00 01:15 01:30 01:45 02:00 02:15 02:30 02:45 03:00 0…" at bounding box center [608, 239] width 31 height 85
click at [608, 244] on ul "00:00 00:15 00:30 00:45 01:00 01:15 01:30 01:45 02:00 02:15 02:30 02:45 03:00 0…" at bounding box center [608, 239] width 31 height 85
click at [565, 162] on label "End Date" at bounding box center [552, 162] width 123 height 10
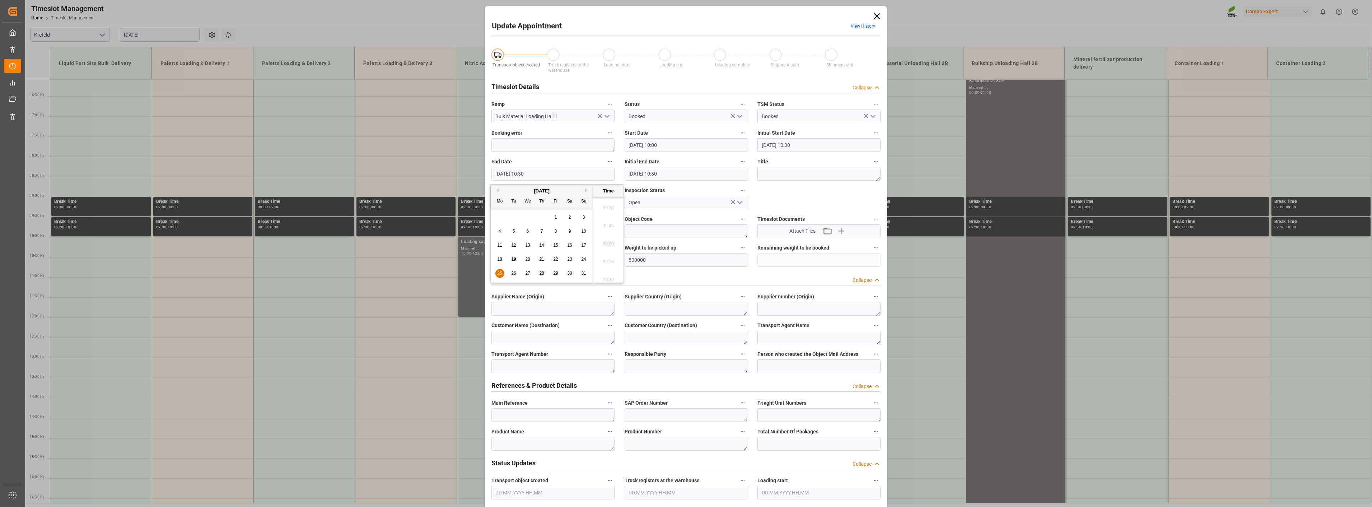
click at [605, 162] on button "End Date" at bounding box center [609, 161] width 9 height 9
click at [555, 170] on div at bounding box center [686, 253] width 1372 height 507
click at [550, 175] on input "[DATE] 10:30" at bounding box center [552, 174] width 123 height 14
type input "[DATE] 20:30"
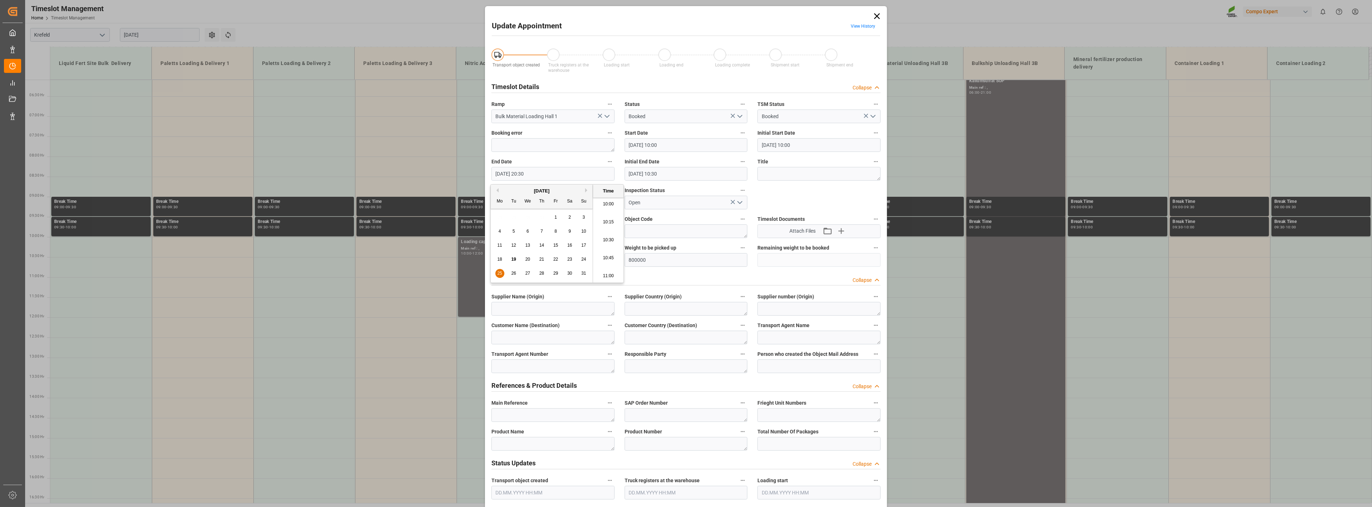
click at [559, 156] on div "End Date [DATE] 20:30" at bounding box center [552, 168] width 133 height 29
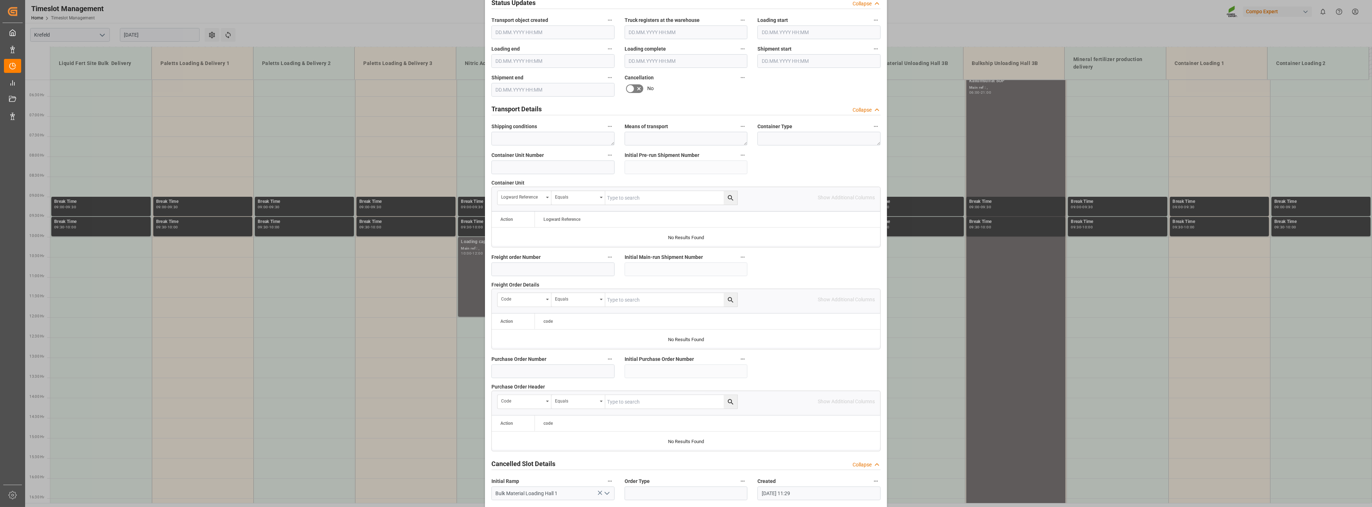
scroll to position [490, 0]
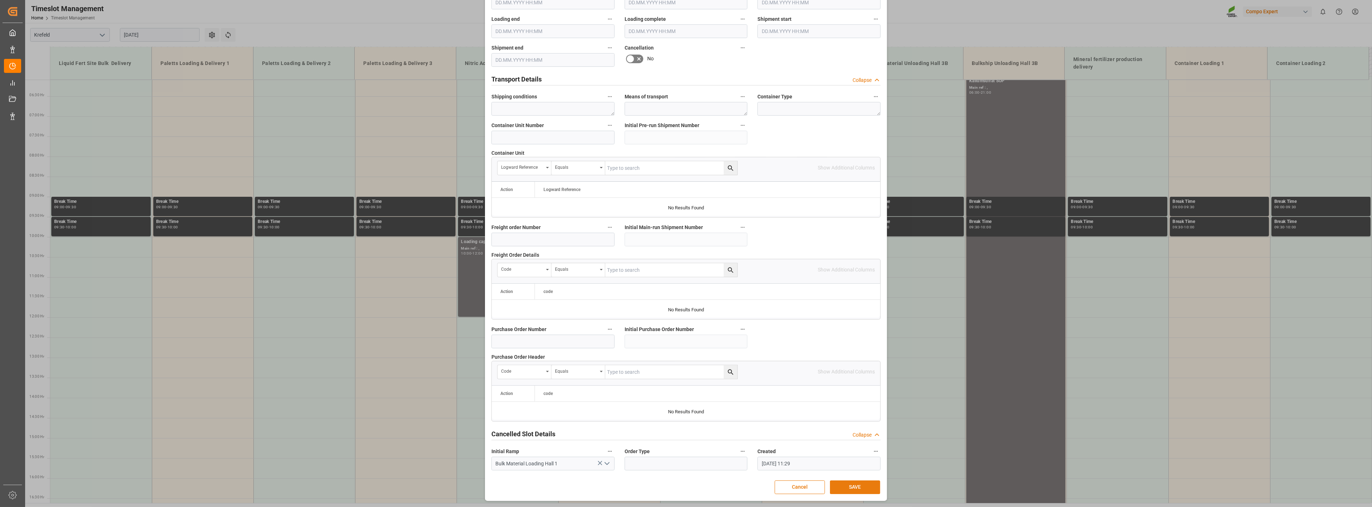
click at [871, 486] on button "SAVE" at bounding box center [855, 487] width 50 height 14
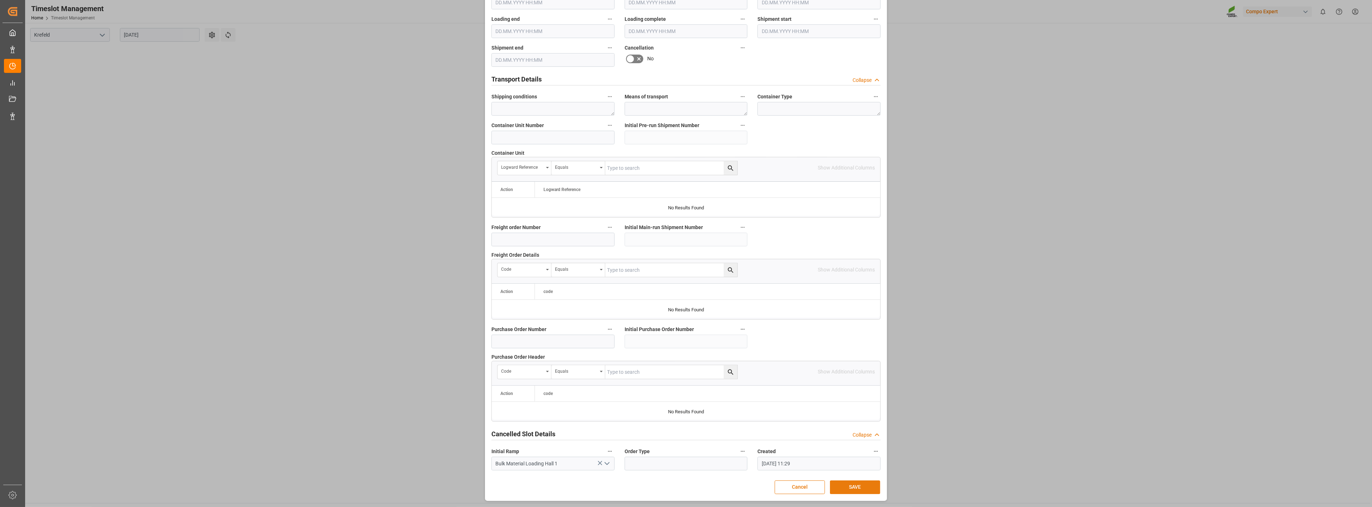
click at [859, 489] on button "SAVE" at bounding box center [855, 487] width 50 height 14
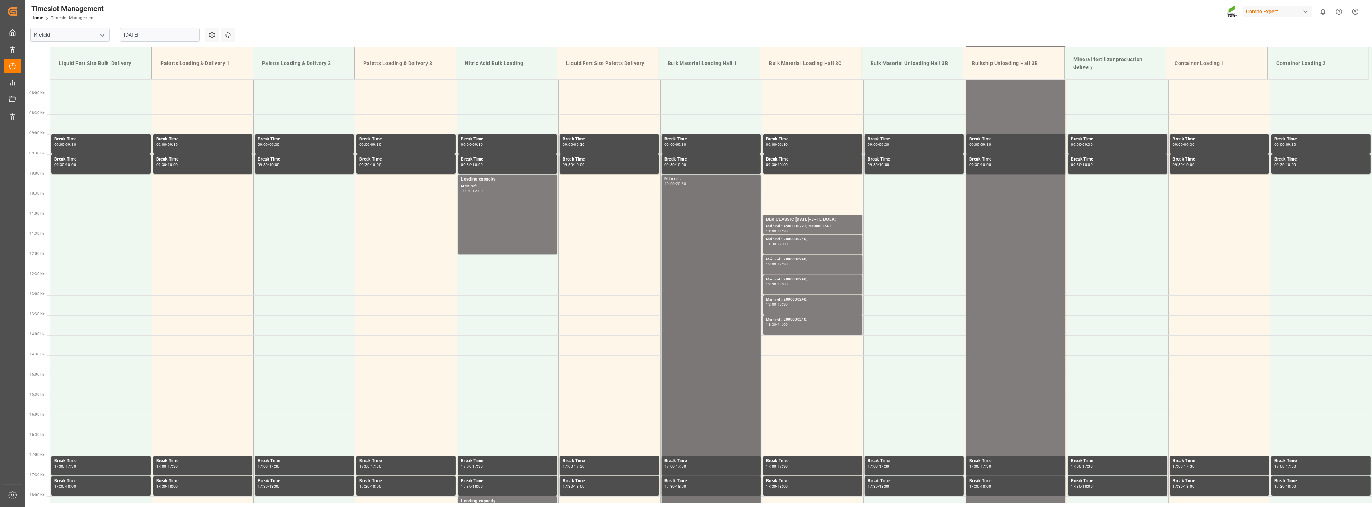
scroll to position [319, 0]
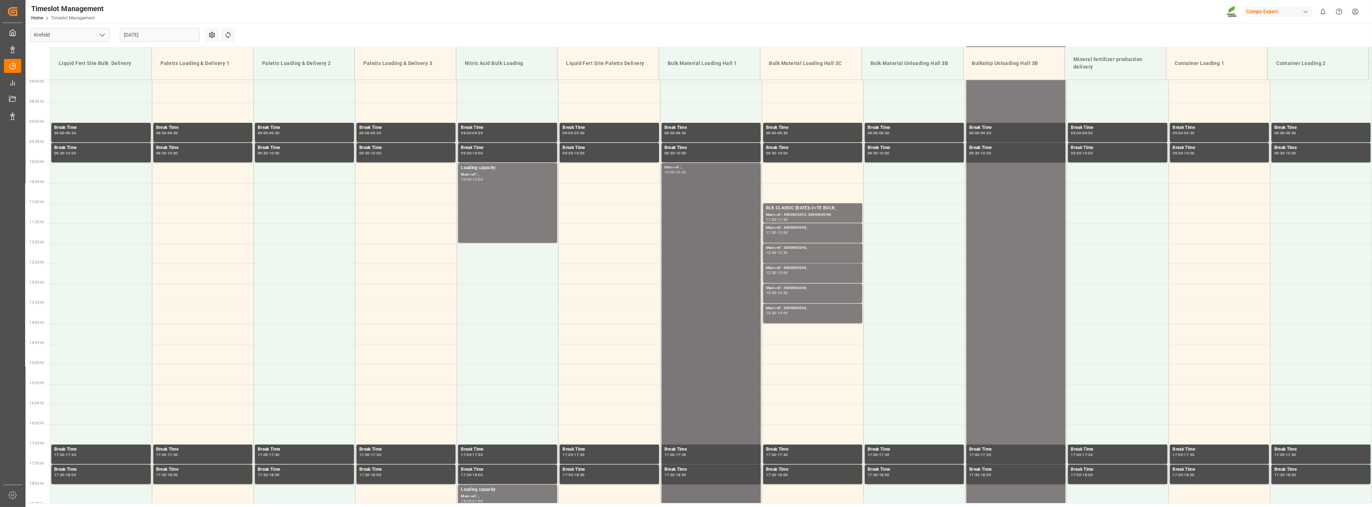
click at [676, 166] on div "Main ref : ," at bounding box center [710, 167] width 93 height 6
click at [670, 169] on div "Main ref : ," at bounding box center [710, 167] width 93 height 6
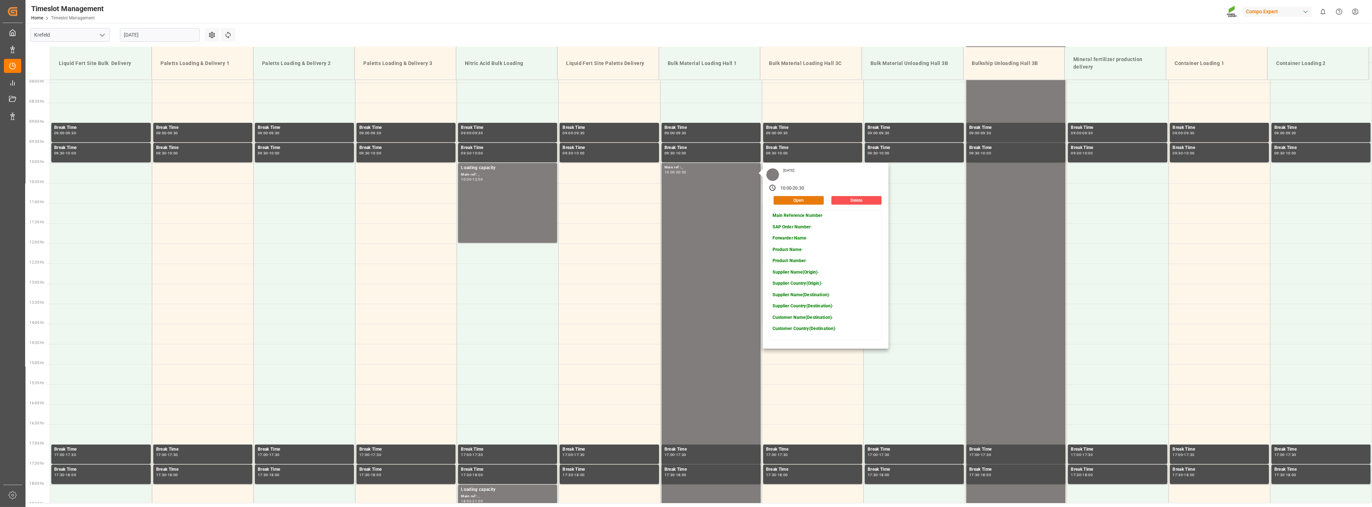
click at [807, 198] on button "Open" at bounding box center [799, 200] width 50 height 9
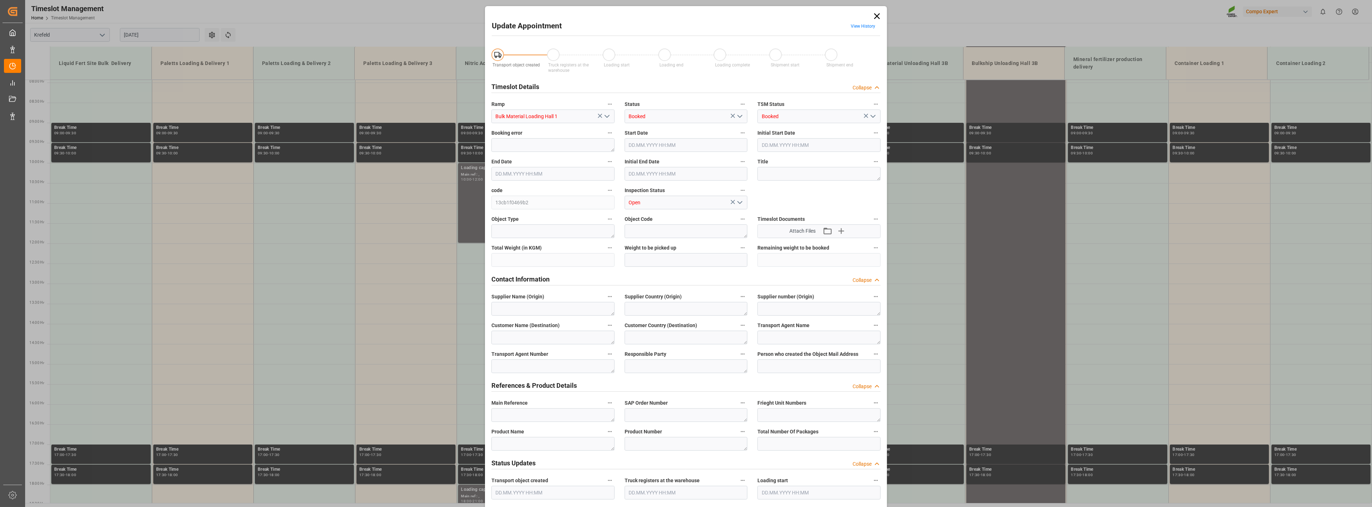
type input "800000"
type input "[DATE] 10:00"
type input "[DATE] 20:30"
type input "[DATE] 10:30"
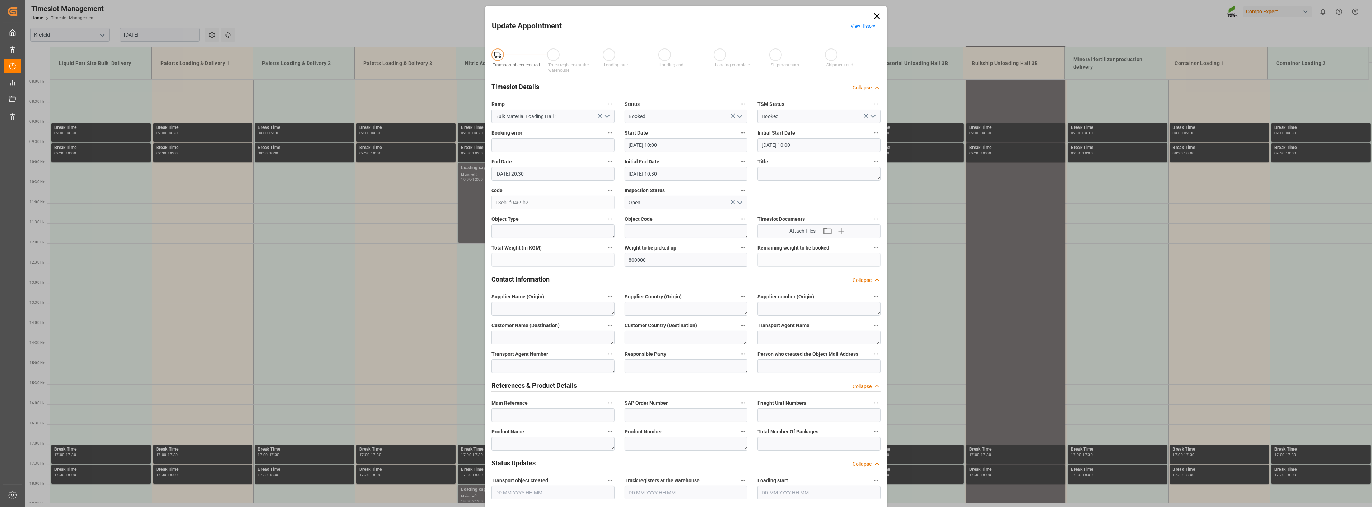
type input "[DATE] 11:29"
click at [779, 177] on textarea at bounding box center [818, 174] width 123 height 14
drag, startPoint x: 517, startPoint y: 442, endPoint x: 651, endPoint y: 424, distance: 135.0
click at [519, 442] on textarea at bounding box center [552, 444] width 123 height 14
type textarea "NTC Pro"
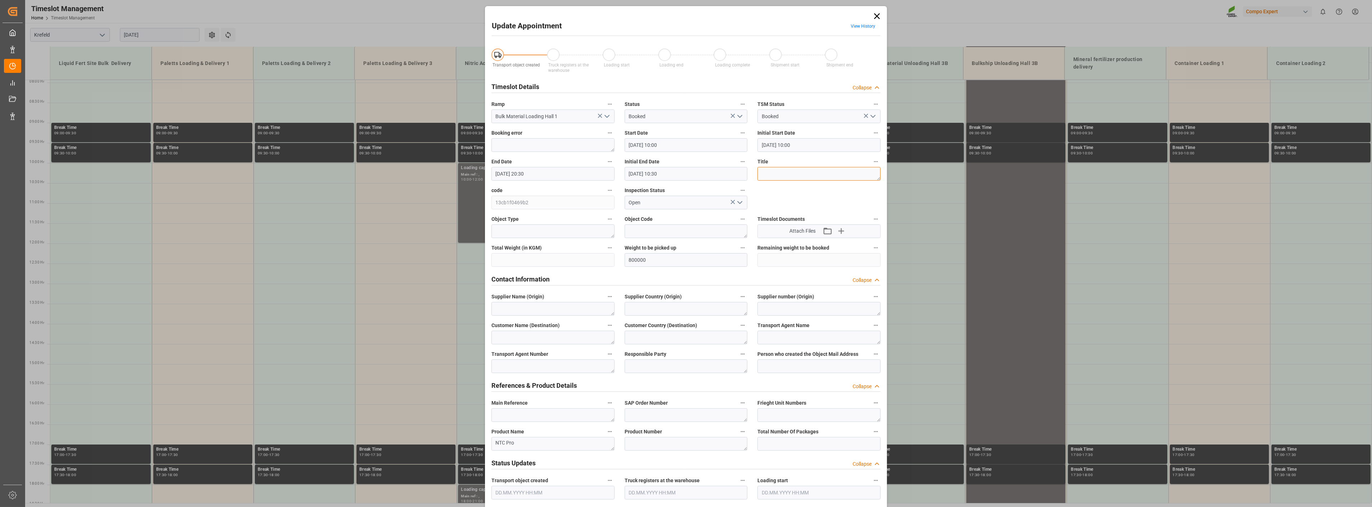
click at [765, 172] on textarea at bounding box center [818, 174] width 123 height 14
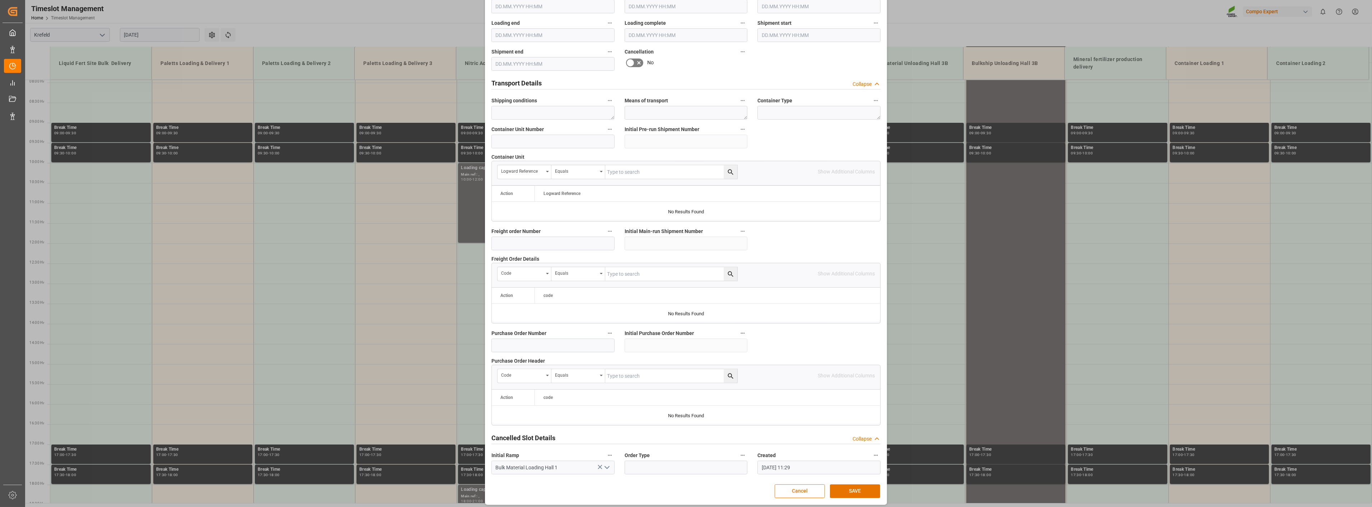
scroll to position [490, 0]
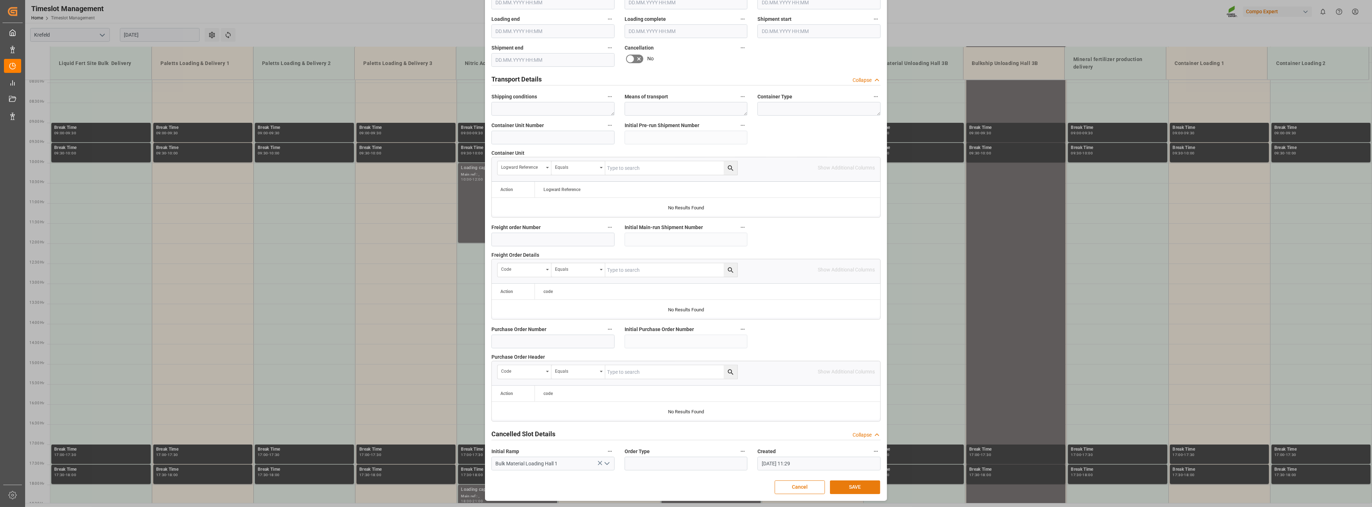
type textarea "Schiff Deinze"
click at [862, 487] on button "SAVE" at bounding box center [855, 487] width 50 height 14
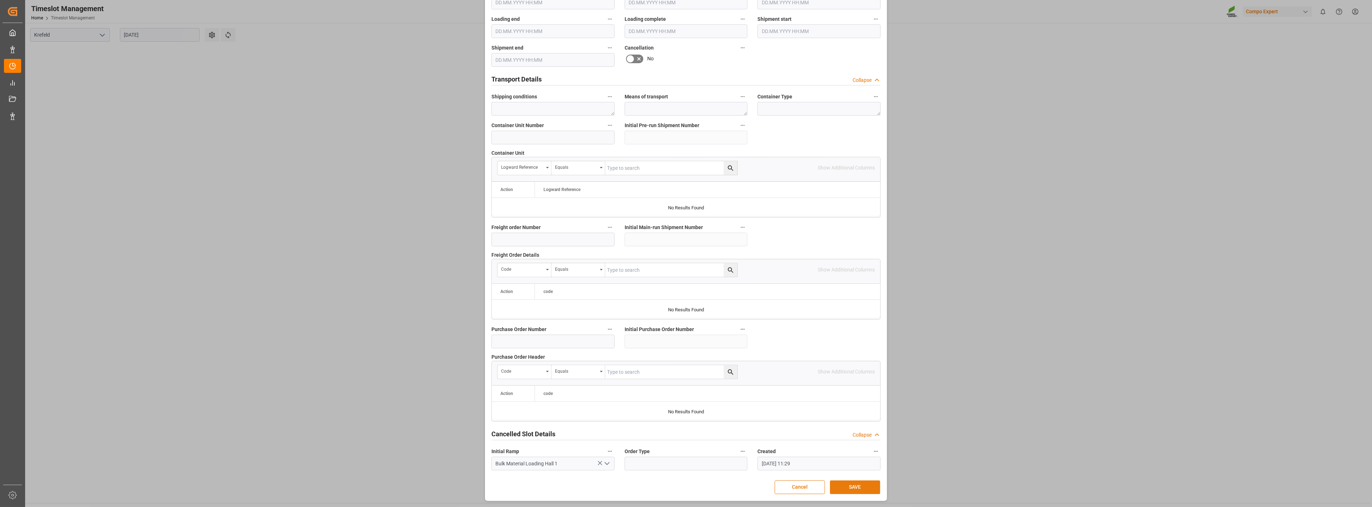
click at [851, 490] on button "SAVE" at bounding box center [855, 487] width 50 height 14
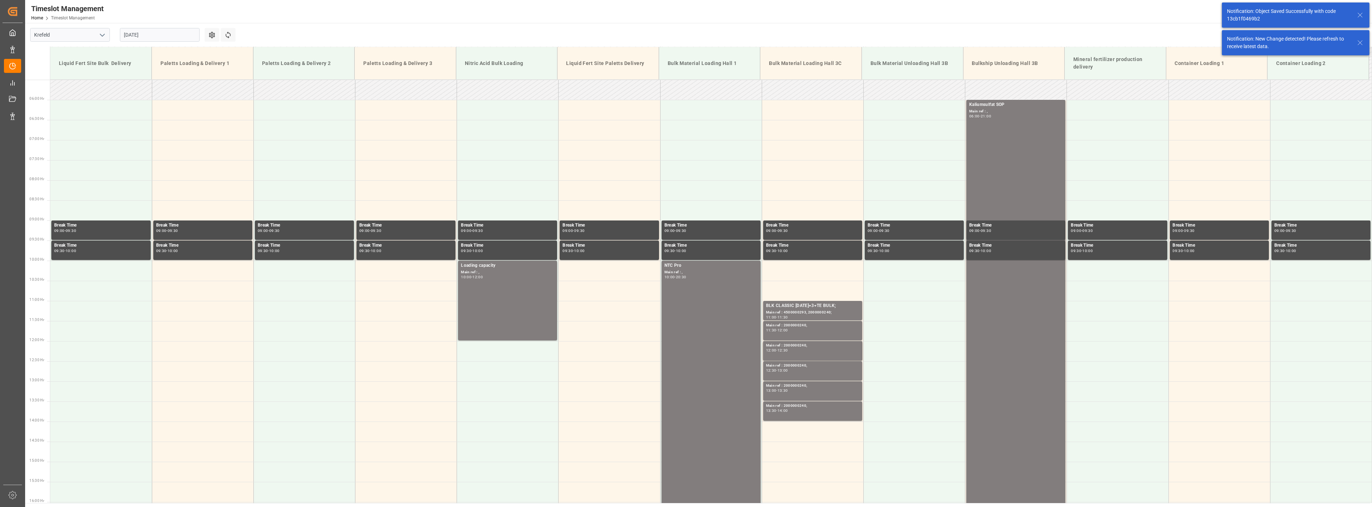
scroll to position [364, 0]
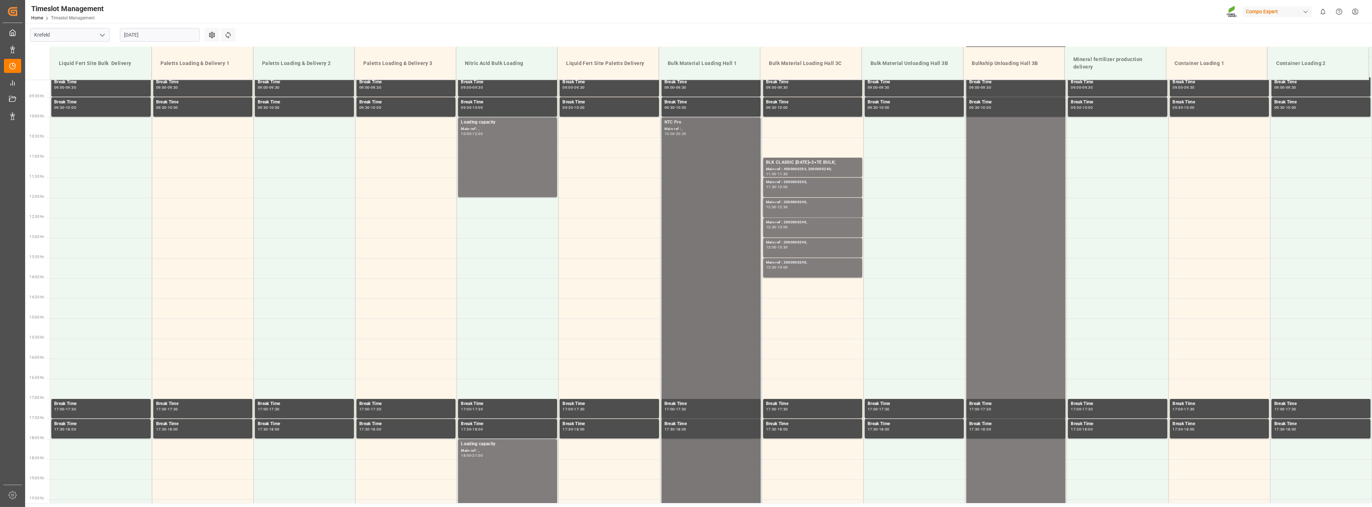
click at [686, 123] on div "NTC Pro" at bounding box center [710, 122] width 93 height 7
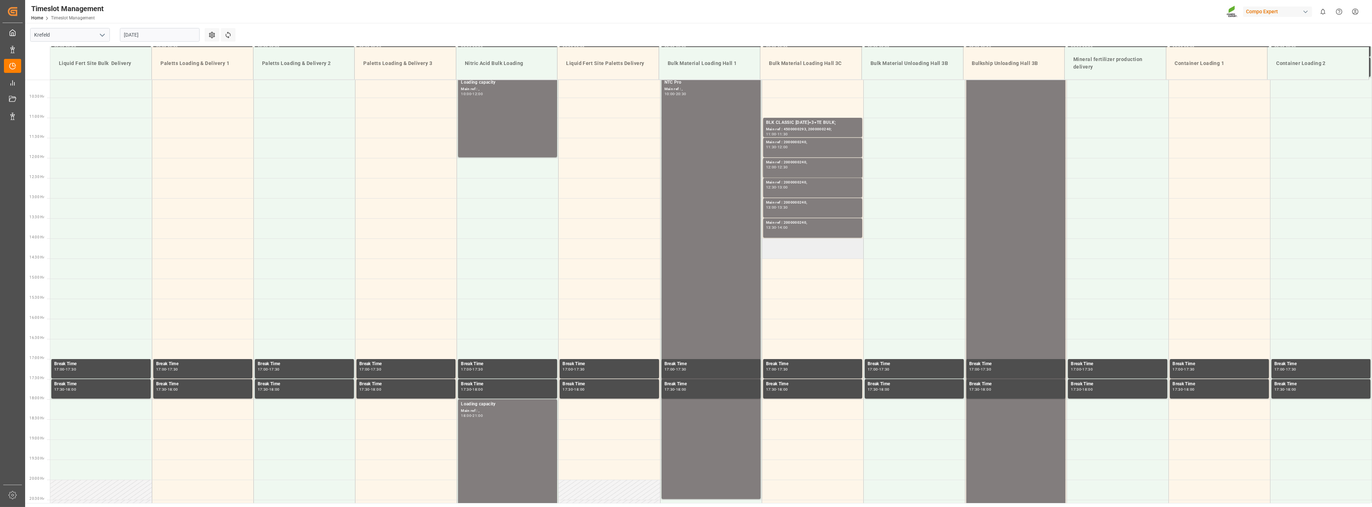
click at [787, 246] on td at bounding box center [813, 248] width 102 height 20
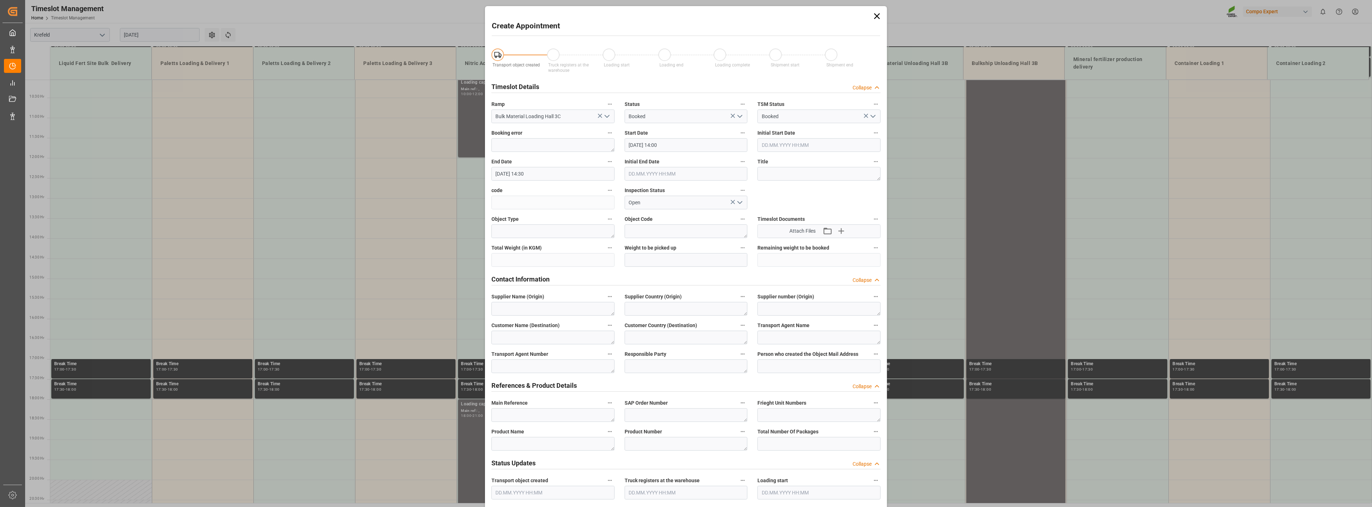
type input "[DATE] 14:00"
click at [562, 175] on input "[DATE] 14:30" at bounding box center [552, 174] width 123 height 14
click at [571, 176] on input "[DATE] 21:30" at bounding box center [552, 174] width 123 height 14
type input "[DATE] 21:30"
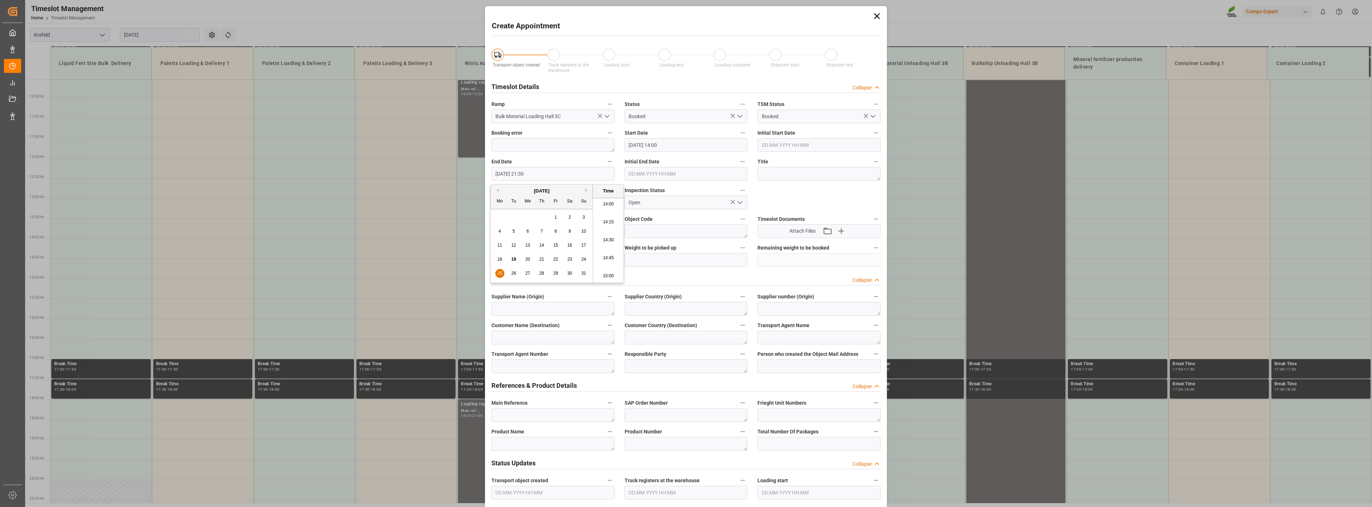
click at [563, 154] on div "End Date [DATE] 21:30" at bounding box center [552, 168] width 133 height 29
click at [650, 257] on input "text" at bounding box center [686, 260] width 123 height 14
type input "400000"
click at [790, 168] on textarea at bounding box center [818, 174] width 123 height 14
type textarea "Schiff Deinze"
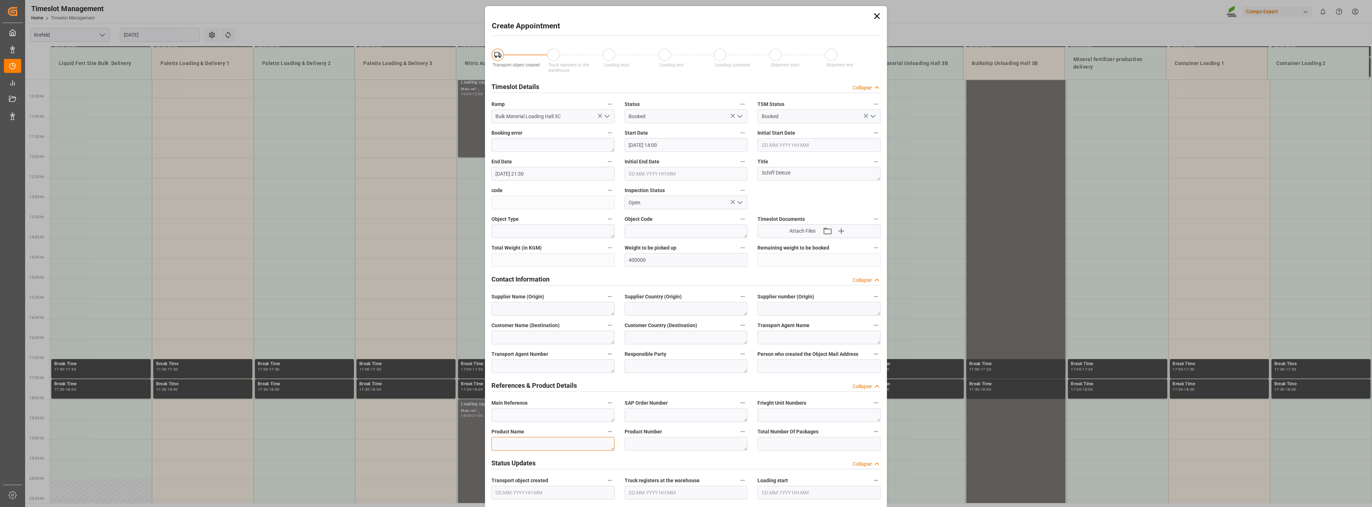
click at [546, 447] on textarea at bounding box center [552, 444] width 123 height 14
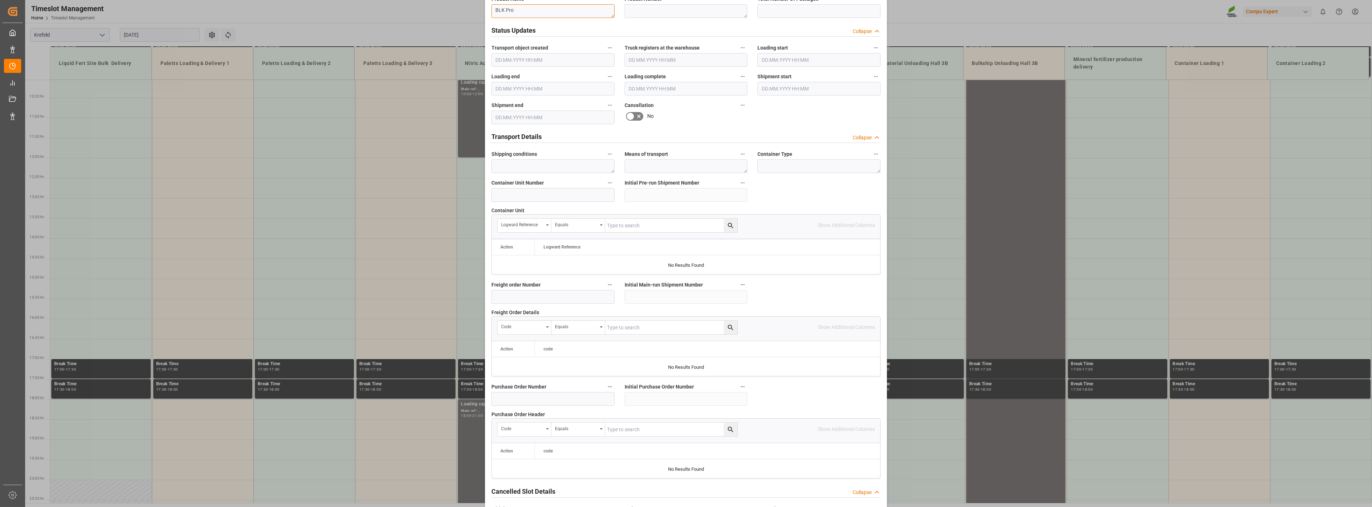
scroll to position [490, 0]
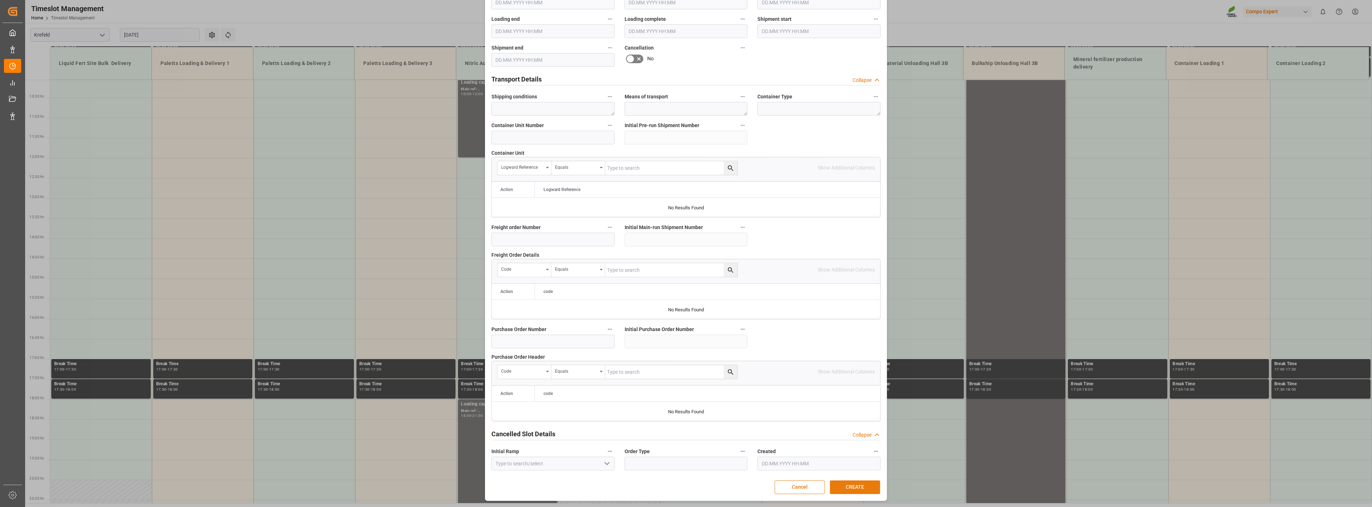
type textarea "BLK Pro"
click at [850, 490] on button "CREATE" at bounding box center [855, 487] width 50 height 14
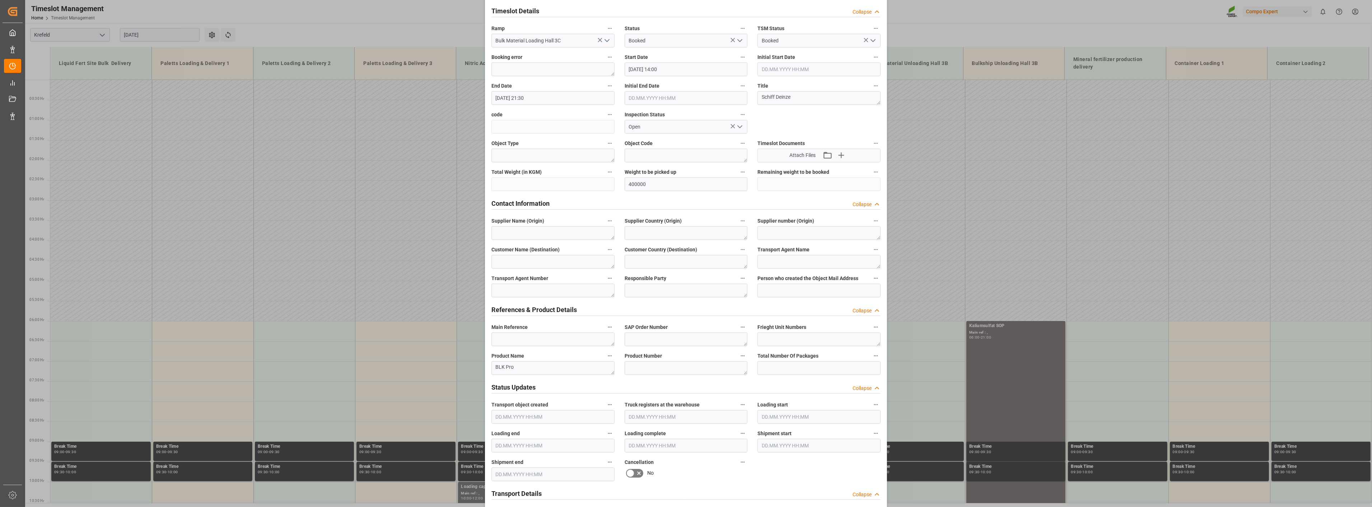
scroll to position [11, 0]
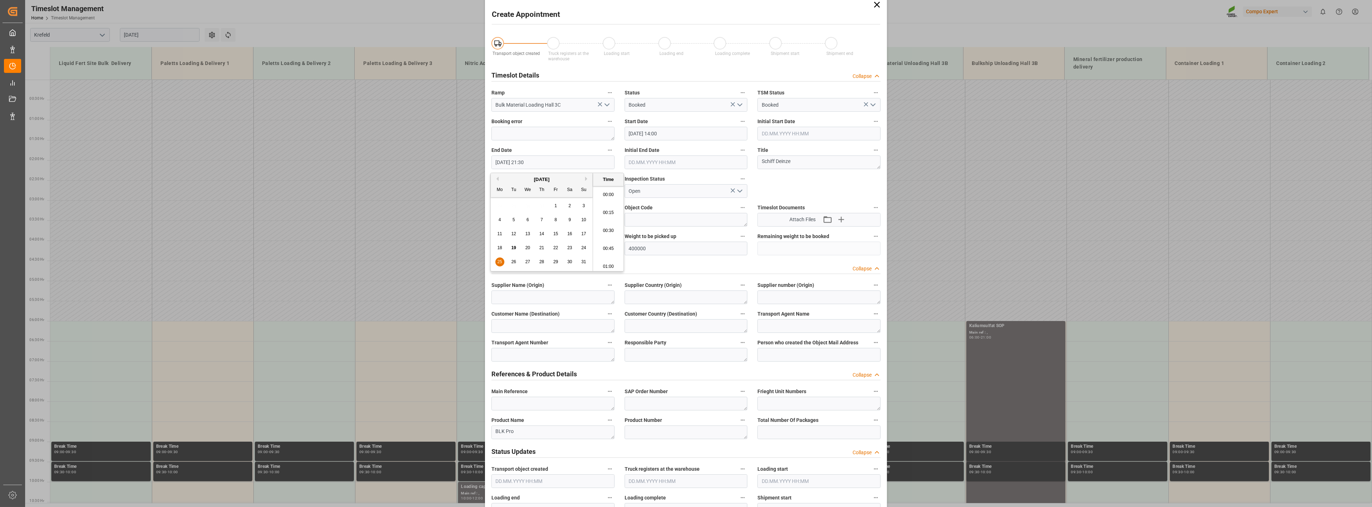
click at [540, 157] on input "[DATE] 21:30" at bounding box center [552, 162] width 123 height 14
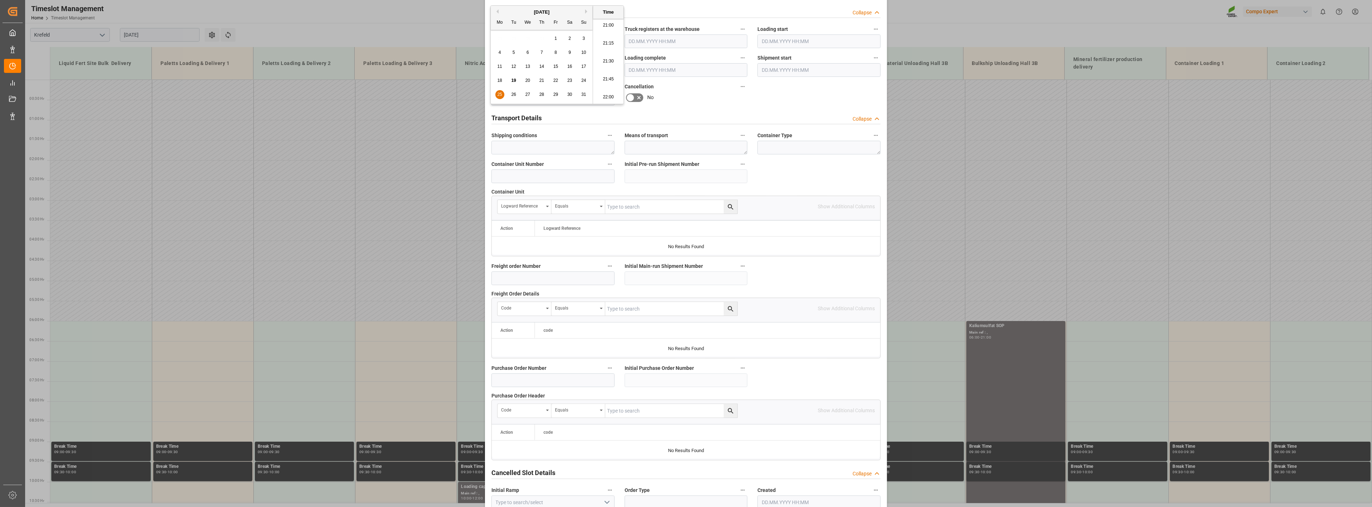
scroll to position [490, 0]
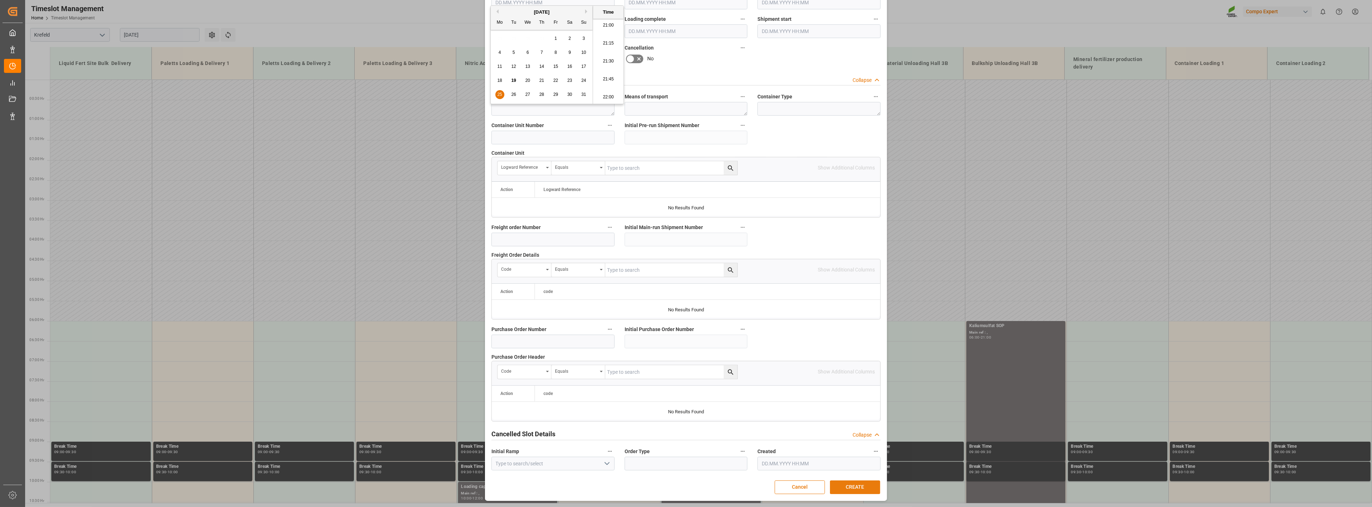
type input "[DATE] 20:30"
click at [859, 487] on button "CREATE" at bounding box center [855, 487] width 50 height 14
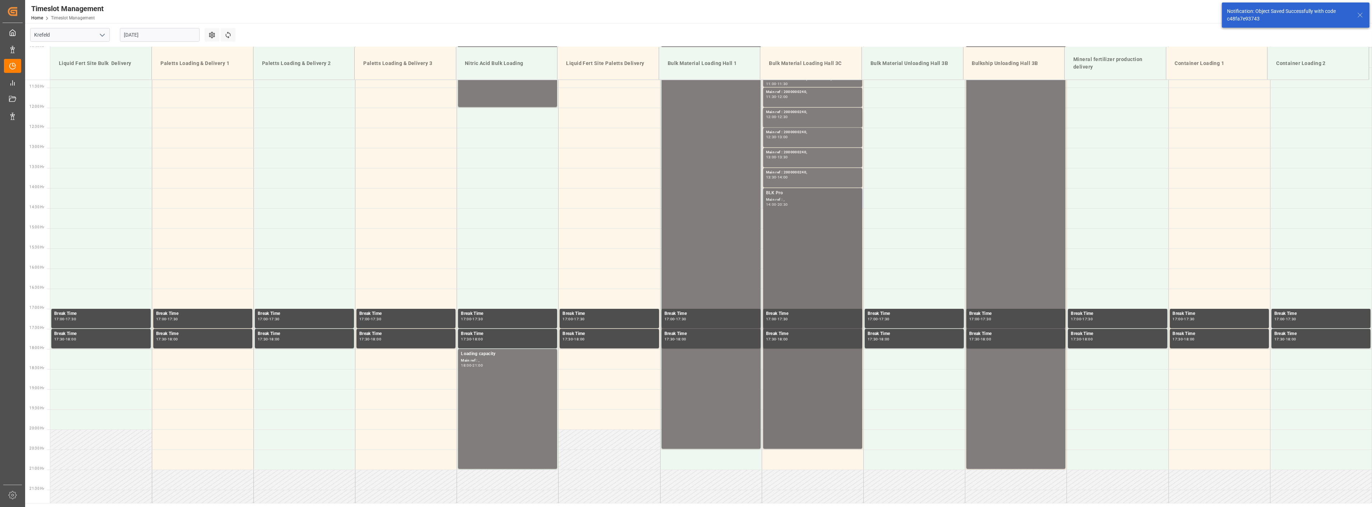
scroll to position [526, 0]
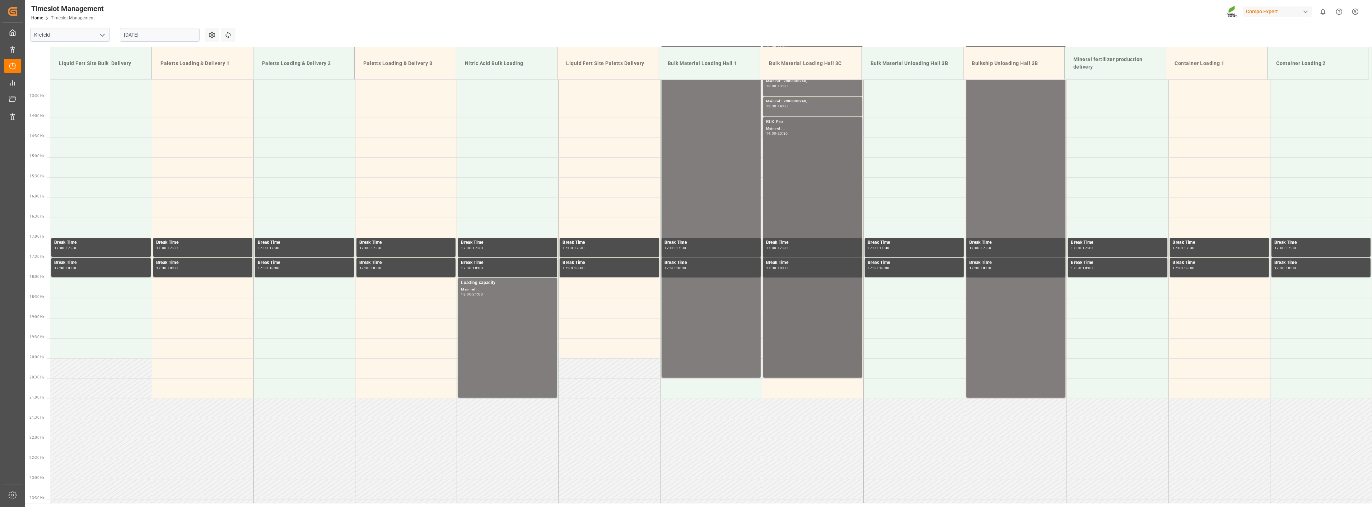
click at [770, 122] on div "BLK Pro" at bounding box center [812, 121] width 93 height 7
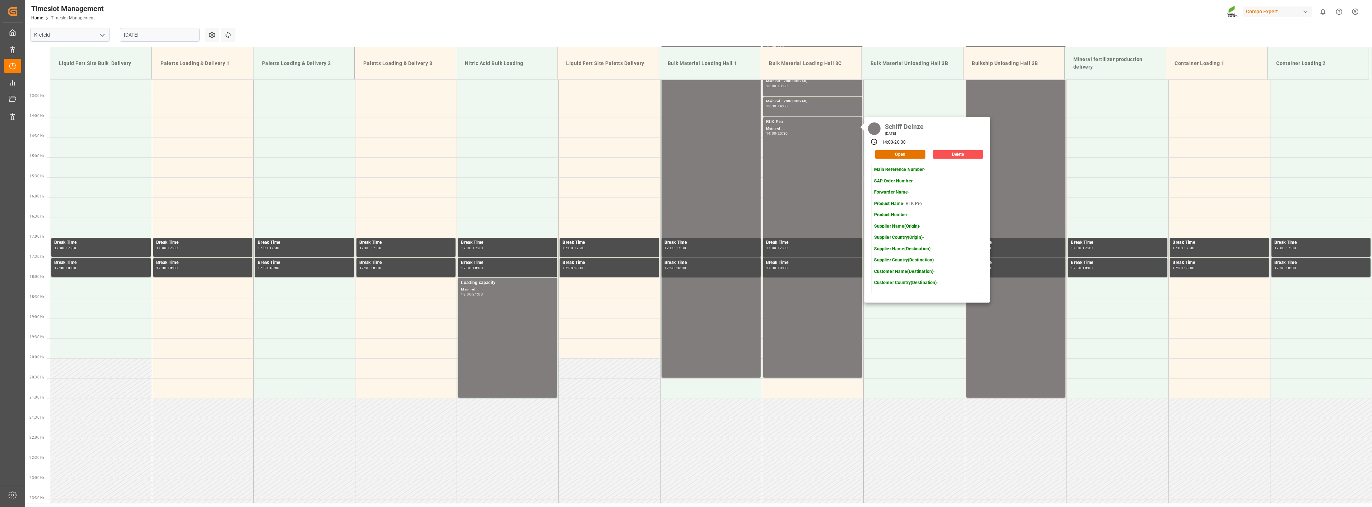
click at [153, 35] on input "[DATE]" at bounding box center [160, 35] width 80 height 14
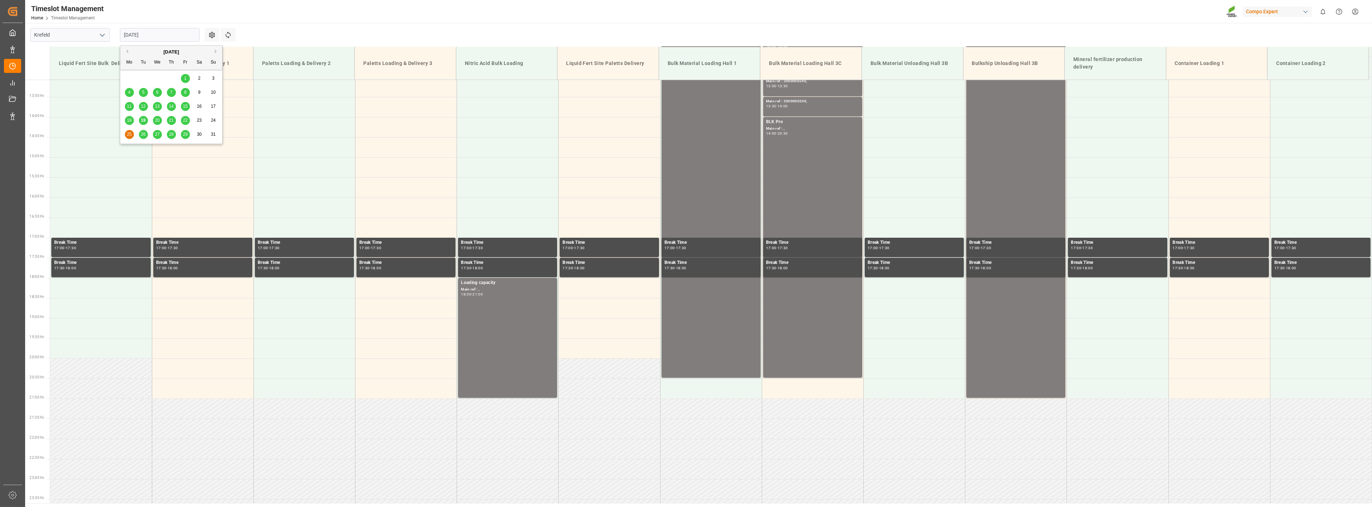
click at [215, 51] on button "Next Month" at bounding box center [217, 51] width 4 height 4
click at [130, 79] on span "1" at bounding box center [129, 78] width 3 height 5
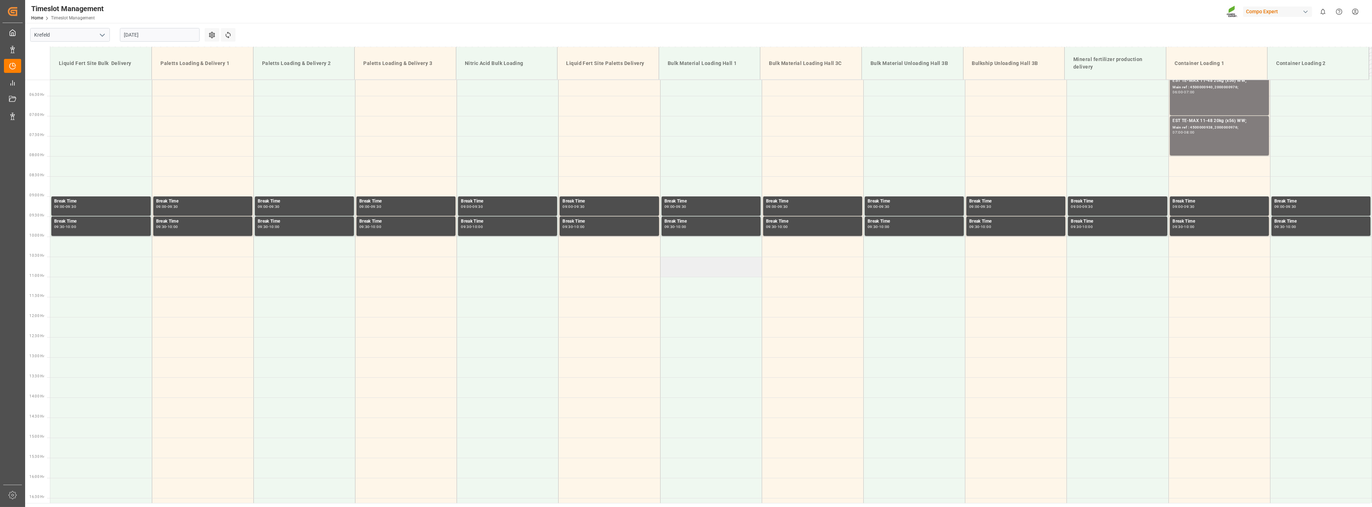
scroll to position [206, 0]
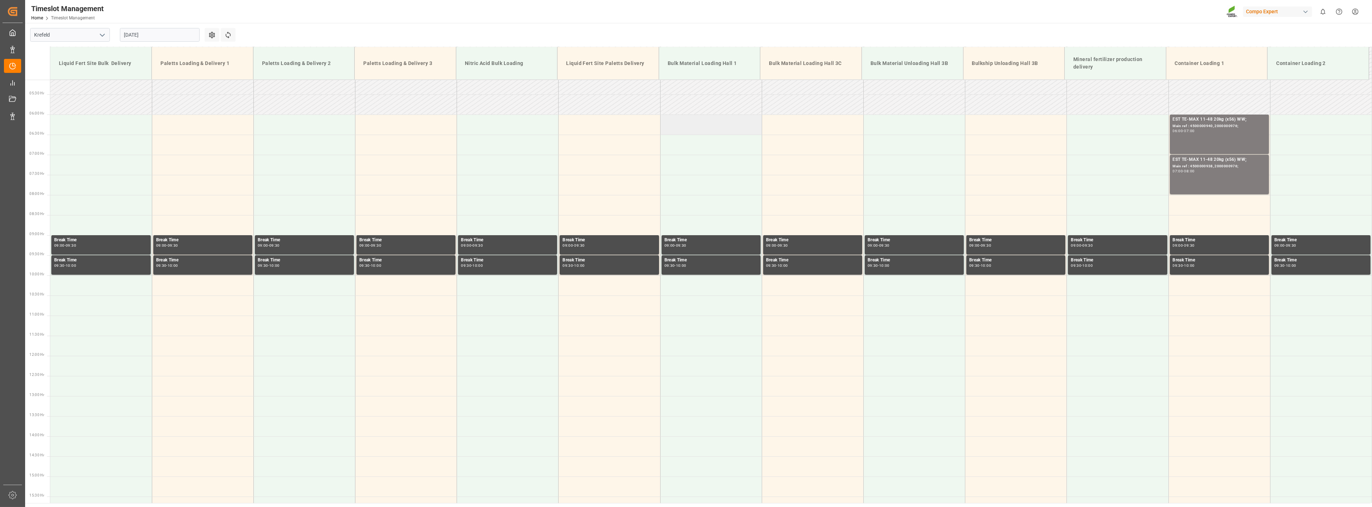
click at [682, 122] on td at bounding box center [711, 125] width 102 height 20
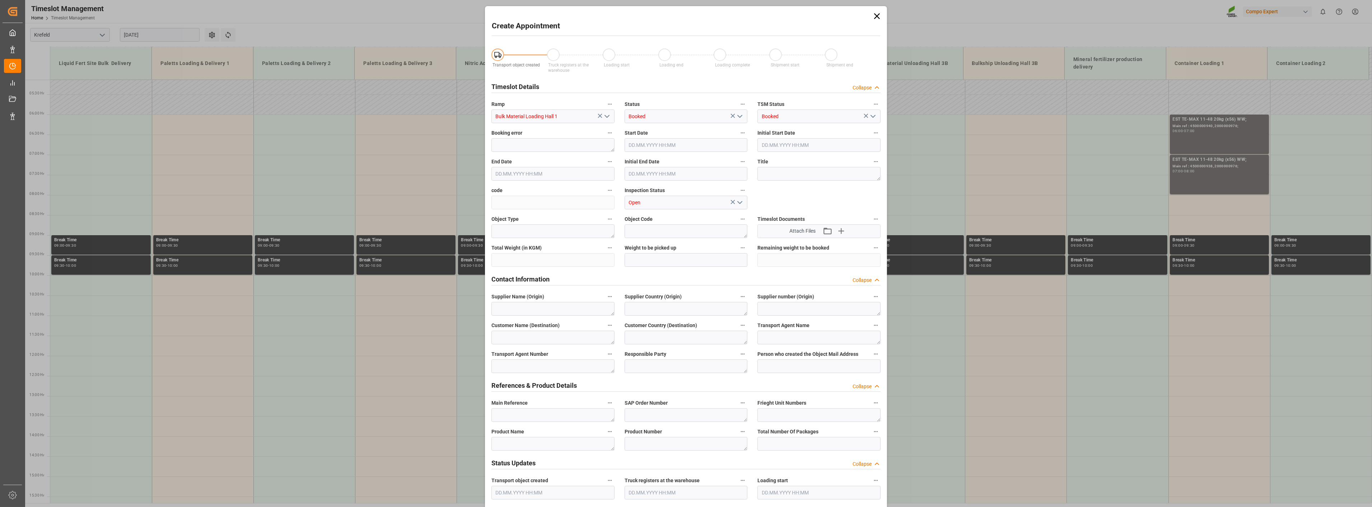
type input "[DATE] 06:00"
type input "[DATE] 06:30"
drag, startPoint x: 877, startPoint y: 13, endPoint x: 761, endPoint y: 6, distance: 115.5
click at [877, 13] on icon at bounding box center [877, 16] width 10 height 10
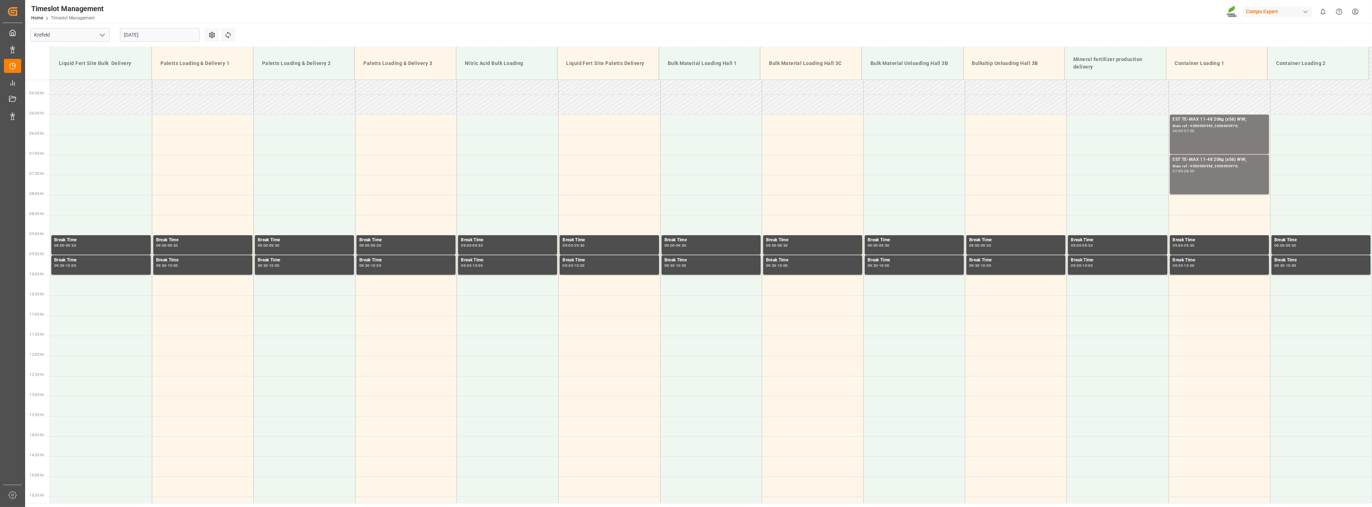
click at [154, 34] on input "[DATE]" at bounding box center [160, 35] width 80 height 14
click at [126, 52] on button "Previous Month" at bounding box center [126, 51] width 4 height 4
click at [188, 122] on div "22" at bounding box center [185, 120] width 9 height 9
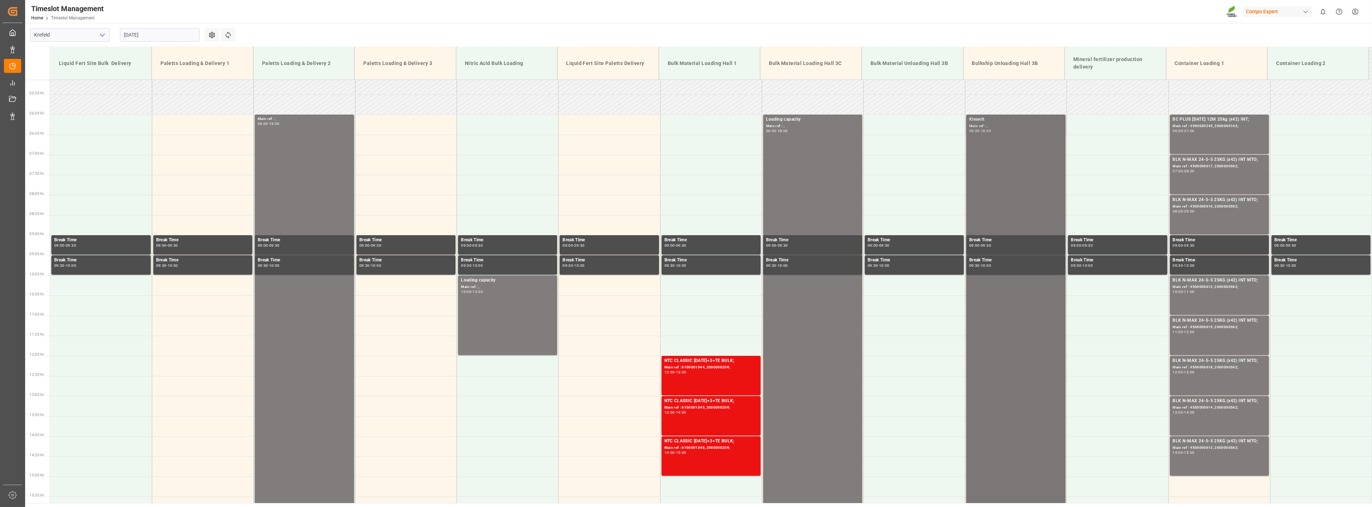
click at [982, 119] on div "Kieserit" at bounding box center [1015, 119] width 93 height 7
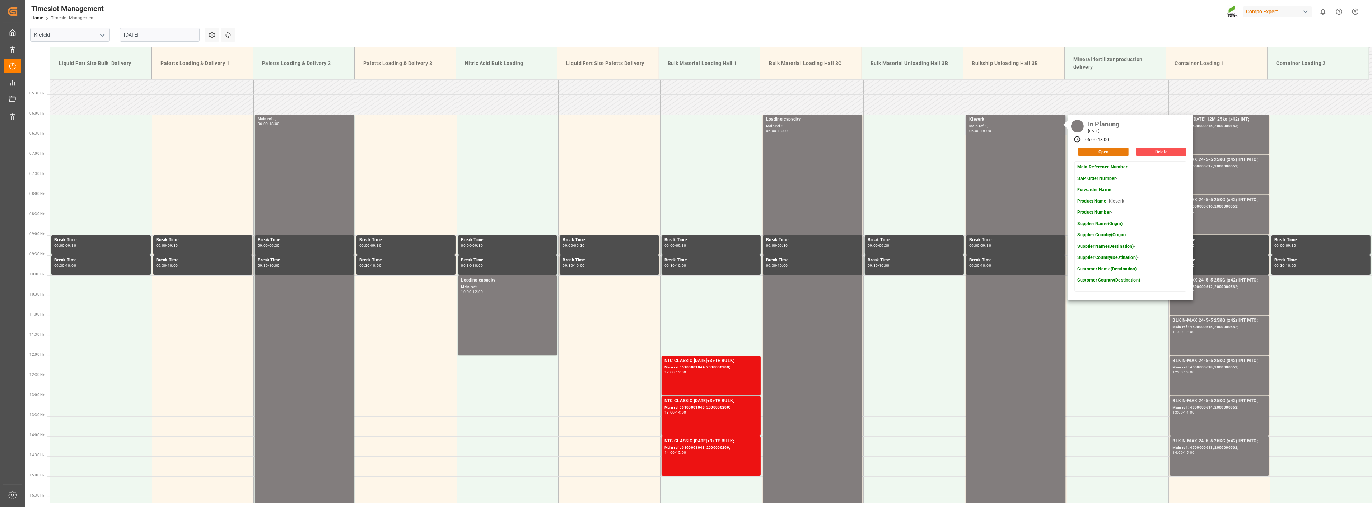
click at [1108, 154] on button "Open" at bounding box center [1103, 152] width 50 height 9
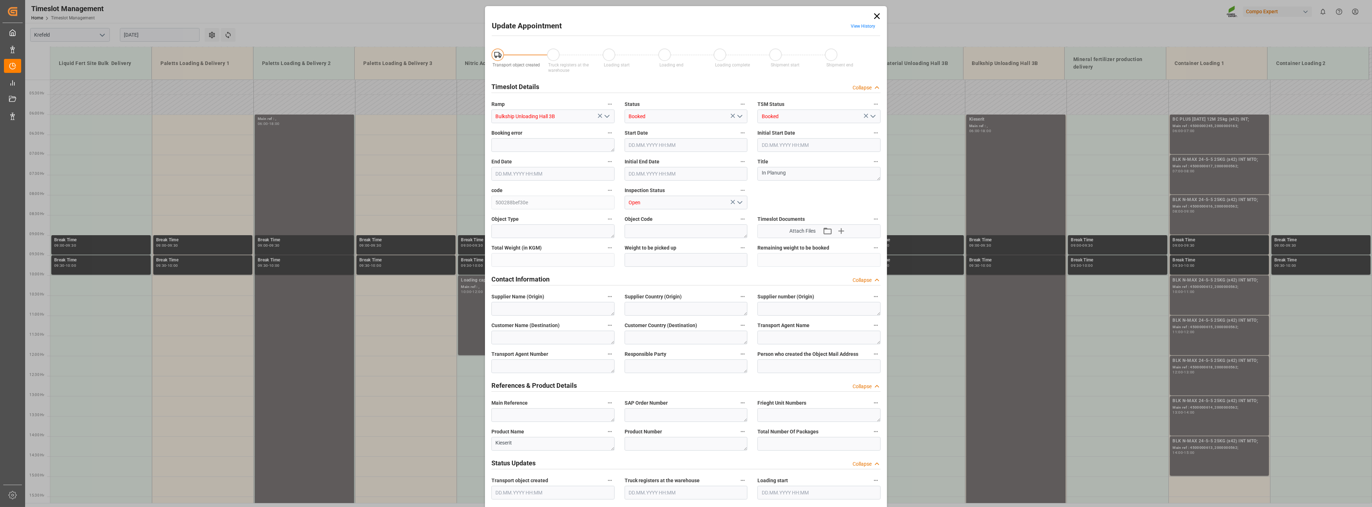
type input "1300000"
type input "[DATE] 06:00"
type input "[DATE] 18:00"
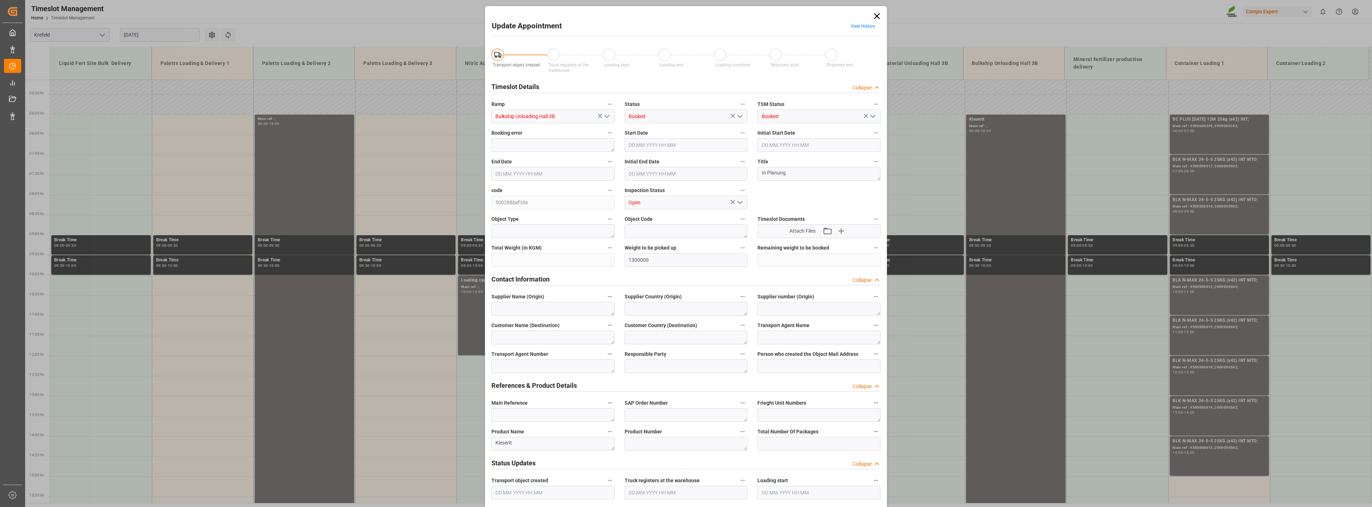
type input "[DATE] 12:53"
click at [806, 177] on textarea "In Planung" at bounding box center [818, 174] width 123 height 14
click at [678, 159] on div "Transport object created Truck registers at the warehouse Loading start Loading…" at bounding box center [685, 502] width 399 height 922
type textarea "[GEOGRAPHIC_DATA]"
click at [774, 188] on div "Transport object created Truck registers at the warehouse Loading start Loading…" at bounding box center [685, 502] width 399 height 922
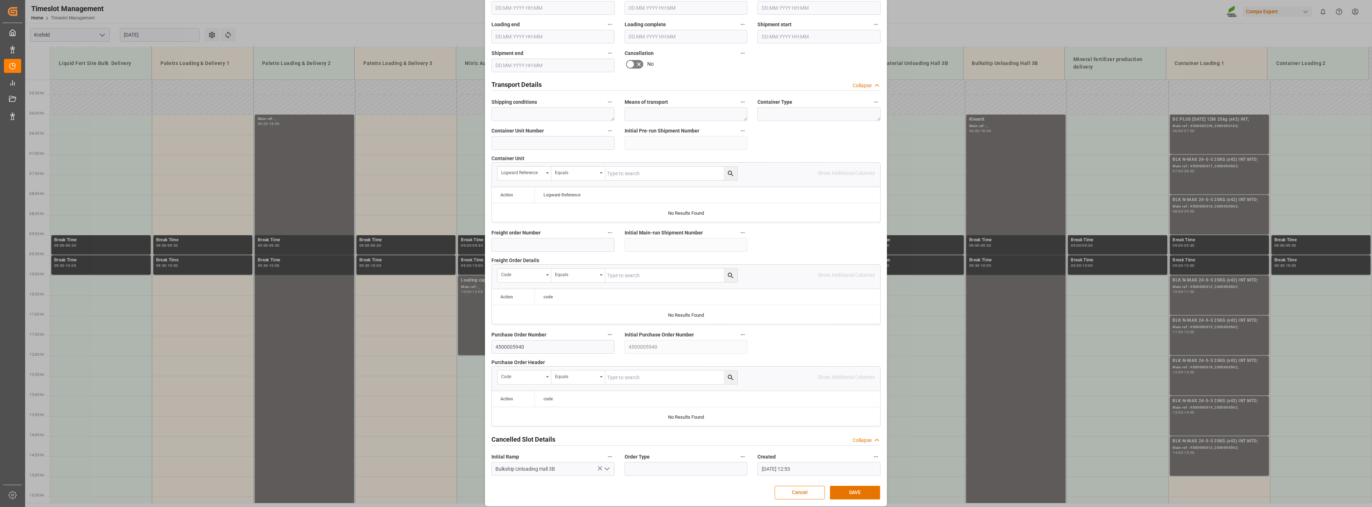
scroll to position [490, 0]
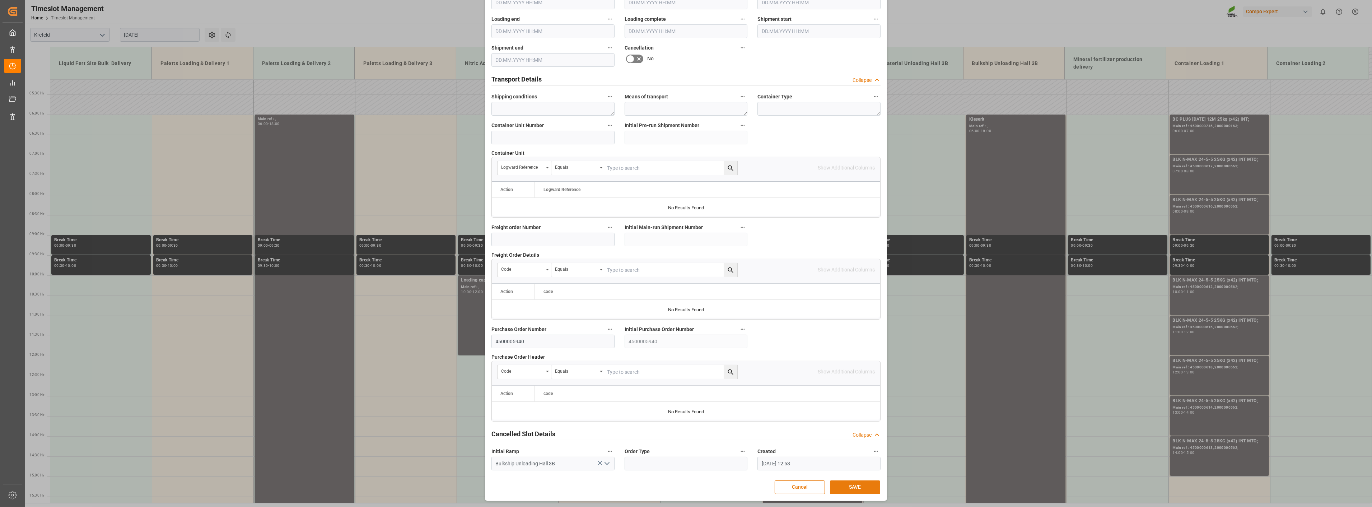
click at [852, 486] on button "SAVE" at bounding box center [855, 487] width 50 height 14
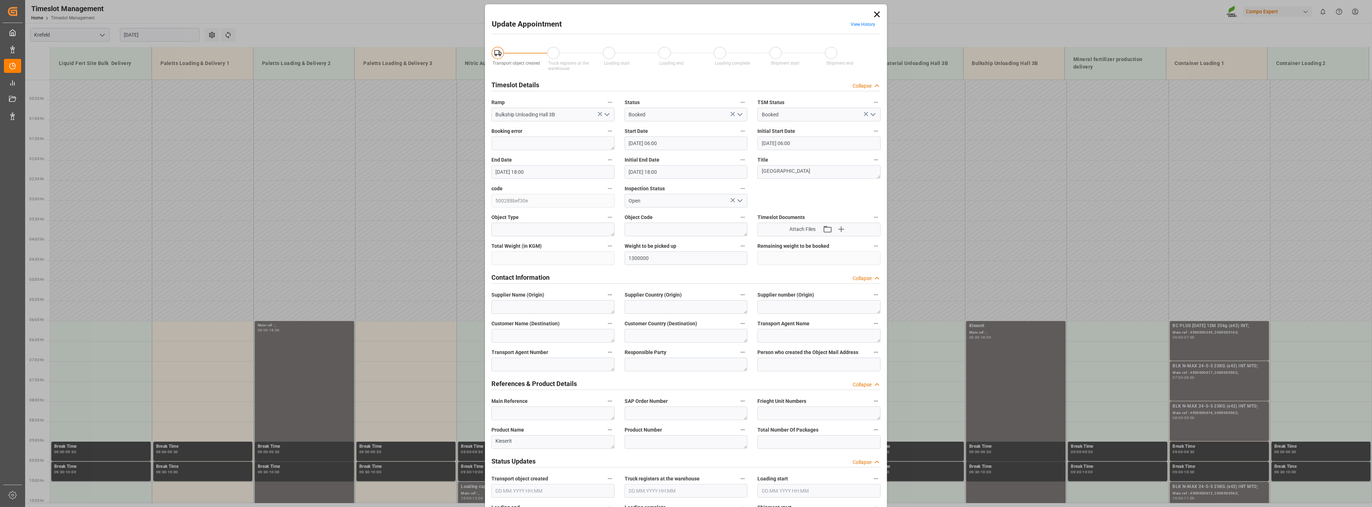
scroll to position [0, 0]
drag, startPoint x: 876, startPoint y: 16, endPoint x: 1138, endPoint y: 433, distance: 492.4
click at [1154, 428] on div "Update Appointment View History Transport object created Truck registers at the…" at bounding box center [686, 253] width 1372 height 507
click at [550, 176] on input "[DATE] 18:00" at bounding box center [552, 174] width 123 height 14
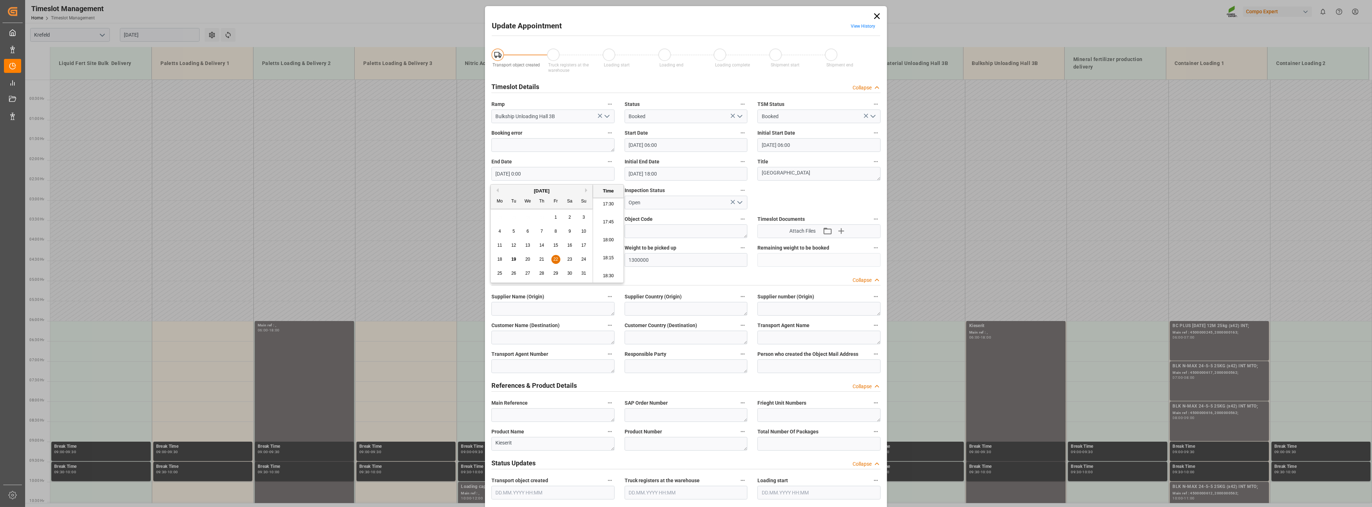
type input "[DATE] 09:00"
click at [572, 81] on div "Timeslot Details Collapse" at bounding box center [685, 86] width 389 height 14
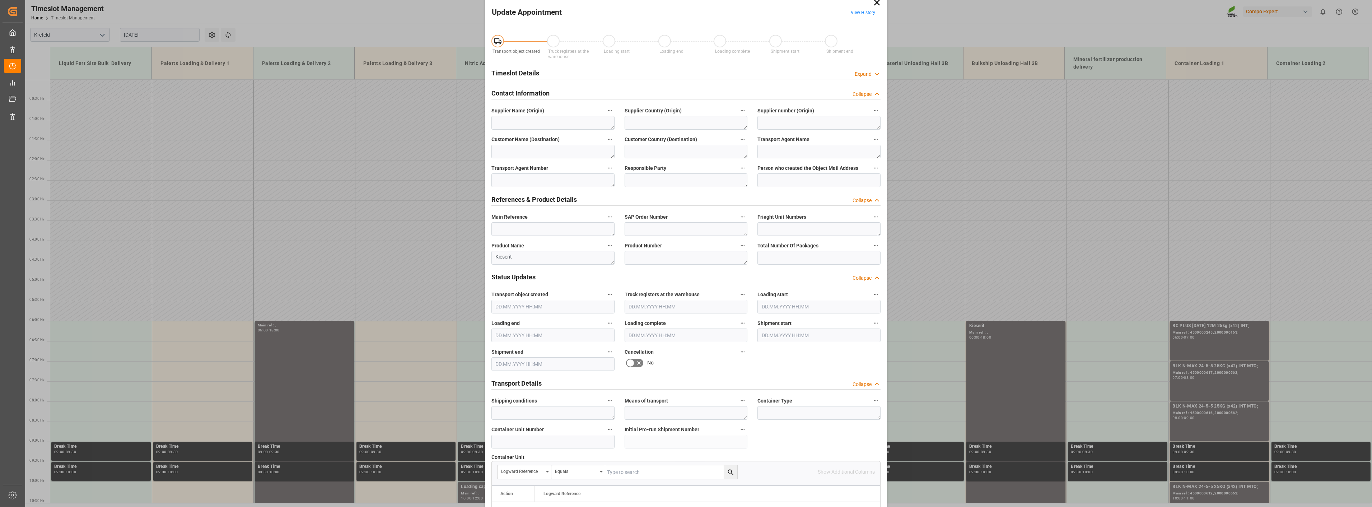
scroll to position [0, 0]
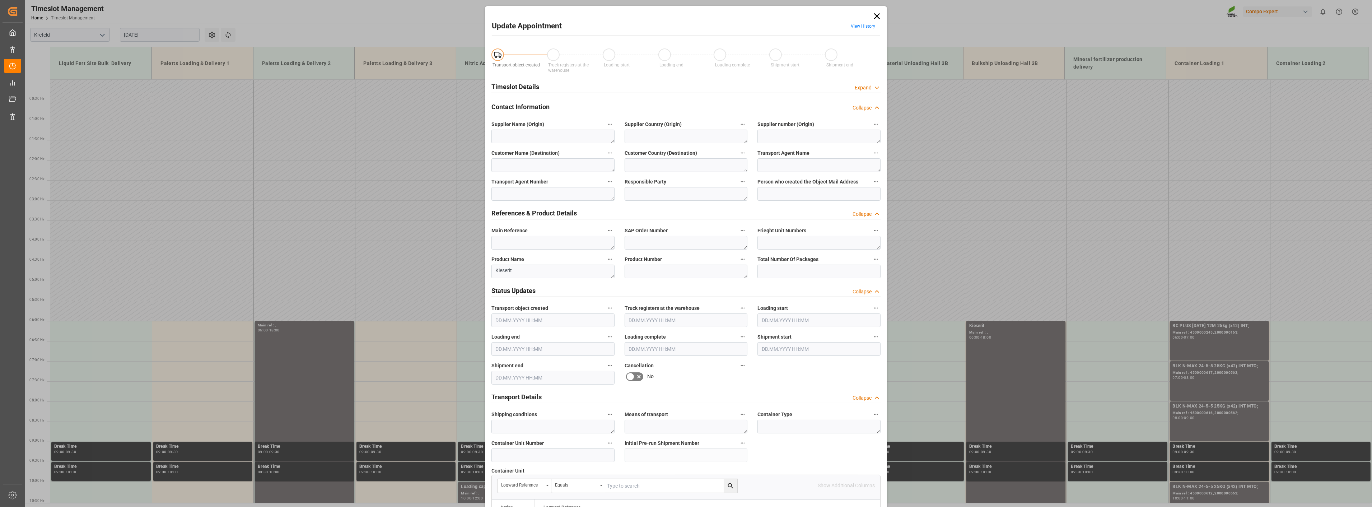
click at [875, 87] on icon at bounding box center [876, 88] width 7 height 8
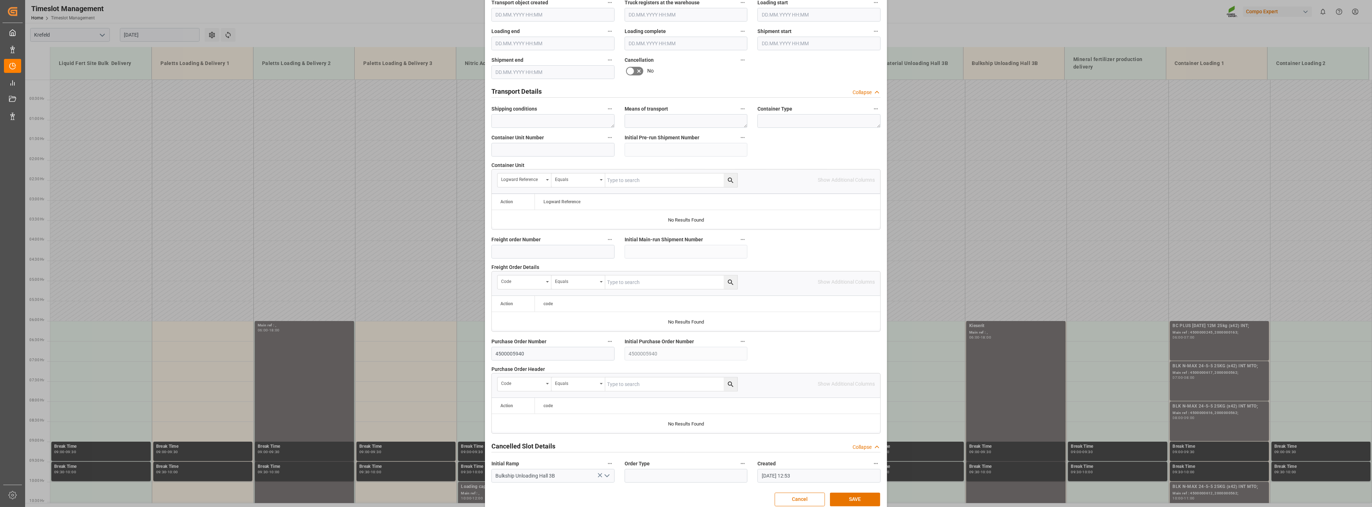
scroll to position [490, 0]
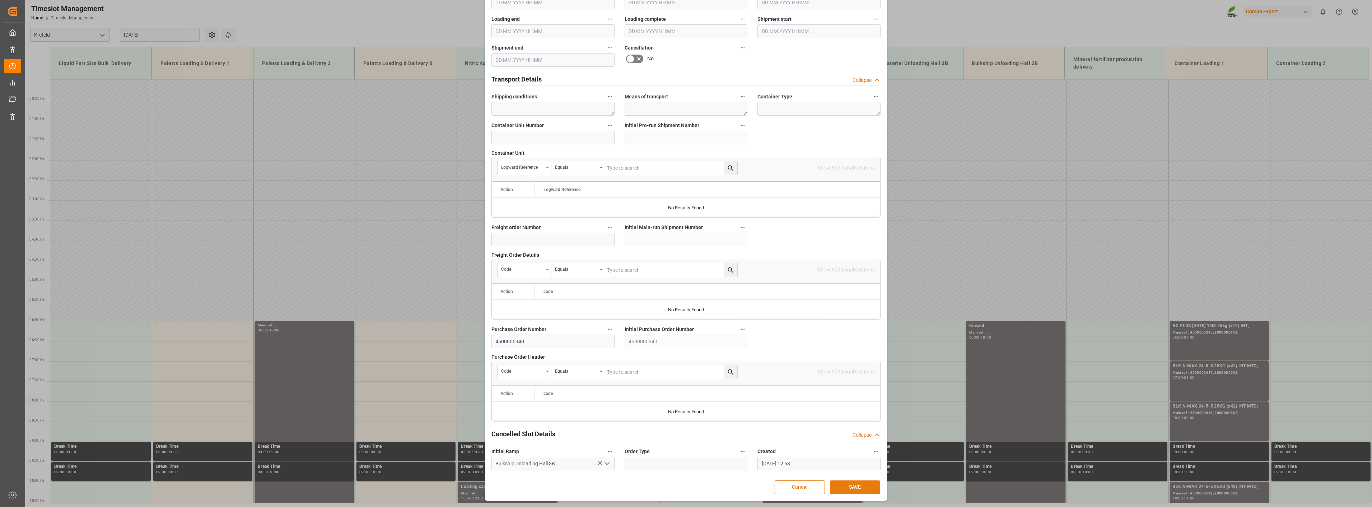
click at [856, 482] on button "SAVE" at bounding box center [855, 487] width 50 height 14
click at [1081, 260] on div "Update Appointment View History Transport object created Truck registers at the…" at bounding box center [686, 253] width 1372 height 507
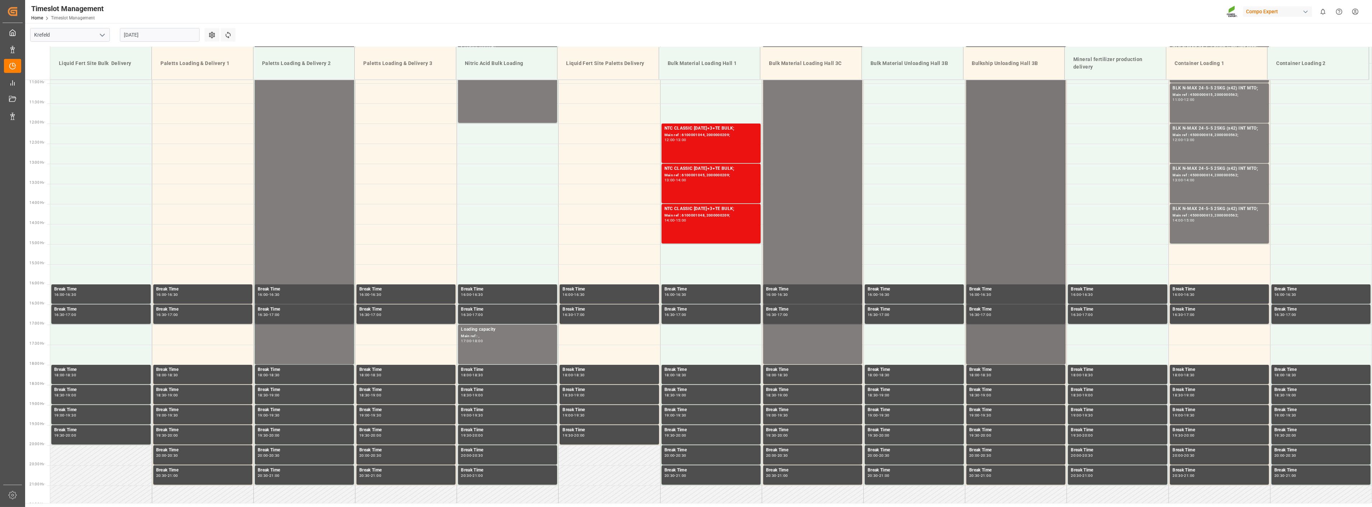
scroll to position [541, 0]
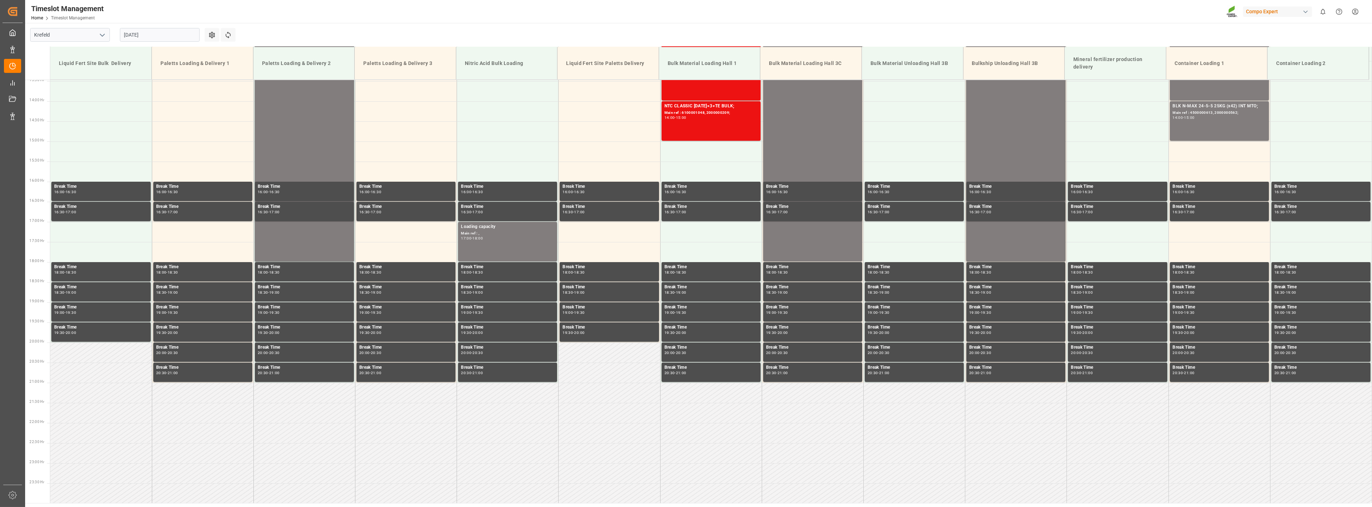
click at [175, 32] on input "[DATE]" at bounding box center [160, 35] width 80 height 14
click at [213, 50] on div "[DATE]" at bounding box center [171, 51] width 102 height 7
click at [216, 51] on button "Next Month" at bounding box center [217, 51] width 4 height 4
click at [131, 77] on div "1" at bounding box center [129, 78] width 9 height 9
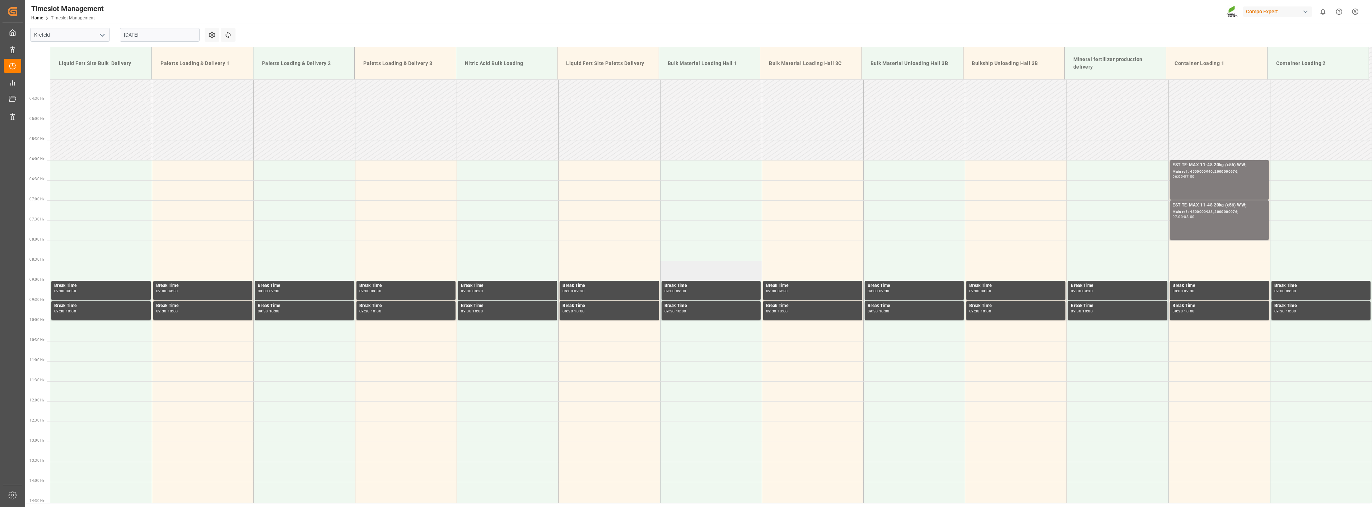
scroll to position [143, 0]
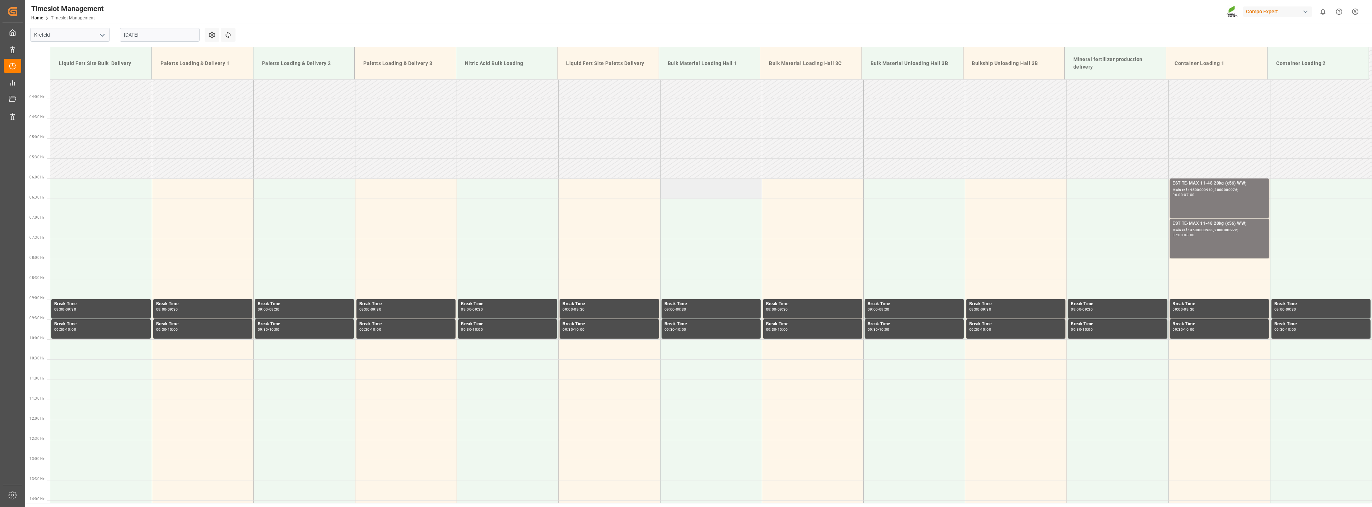
click at [683, 183] on td at bounding box center [711, 188] width 102 height 20
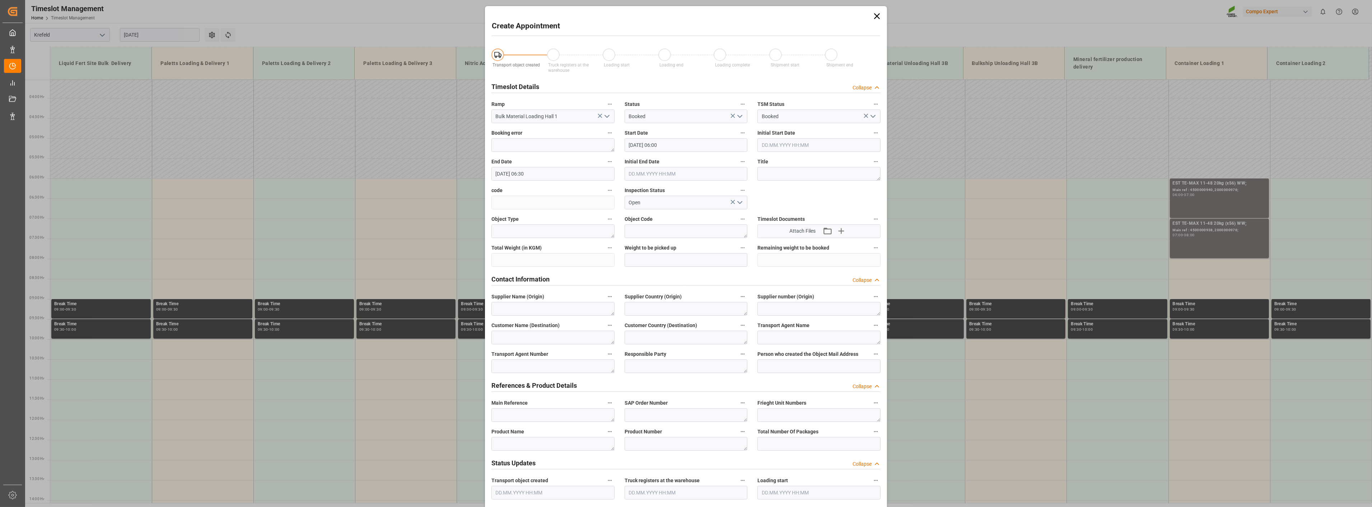
type input "[DATE] 06:00"
type input "[DATE] 06:30"
click at [774, 174] on textarea at bounding box center [818, 174] width 123 height 14
type textarea "Schiff Deinze"
click at [643, 259] on input "text" at bounding box center [686, 260] width 123 height 14
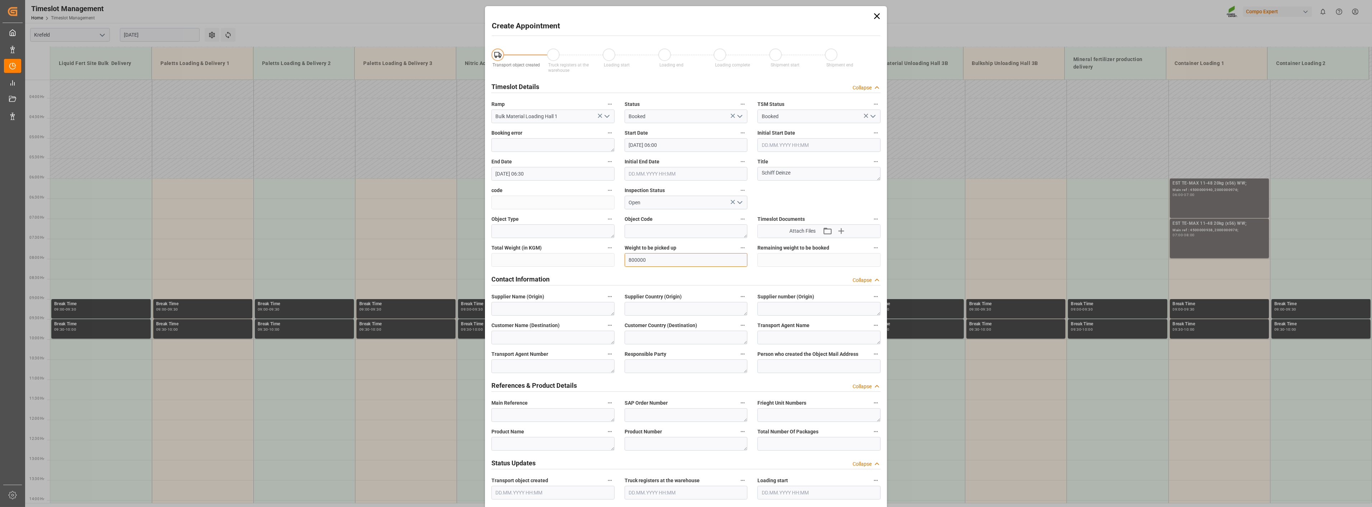
type input "800000"
click at [559, 174] on input "[DATE] 06:30" at bounding box center [552, 174] width 123 height 14
click at [520, 172] on input "[DATE] 06:30" at bounding box center [552, 174] width 123 height 14
click at [568, 175] on input "[DATE] 20:30" at bounding box center [552, 174] width 123 height 14
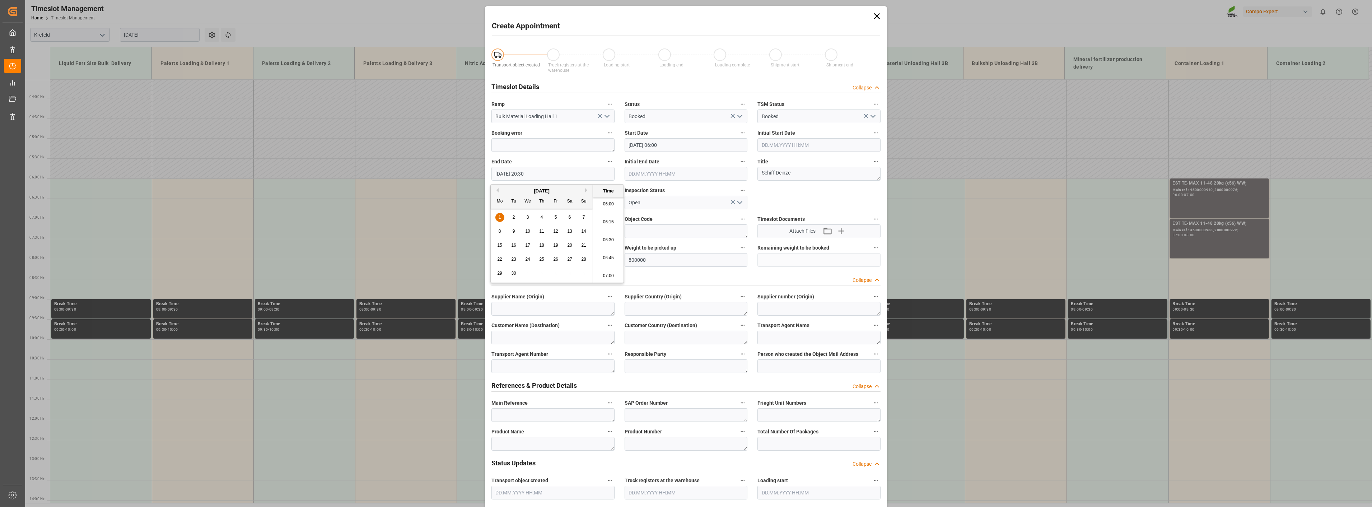
type input "[DATE] 20:30"
click at [566, 159] on label "End Date" at bounding box center [552, 162] width 123 height 10
click at [605, 159] on button "End Date" at bounding box center [609, 161] width 9 height 9
click at [513, 437] on div at bounding box center [686, 253] width 1372 height 507
click at [514, 444] on textarea at bounding box center [552, 444] width 123 height 14
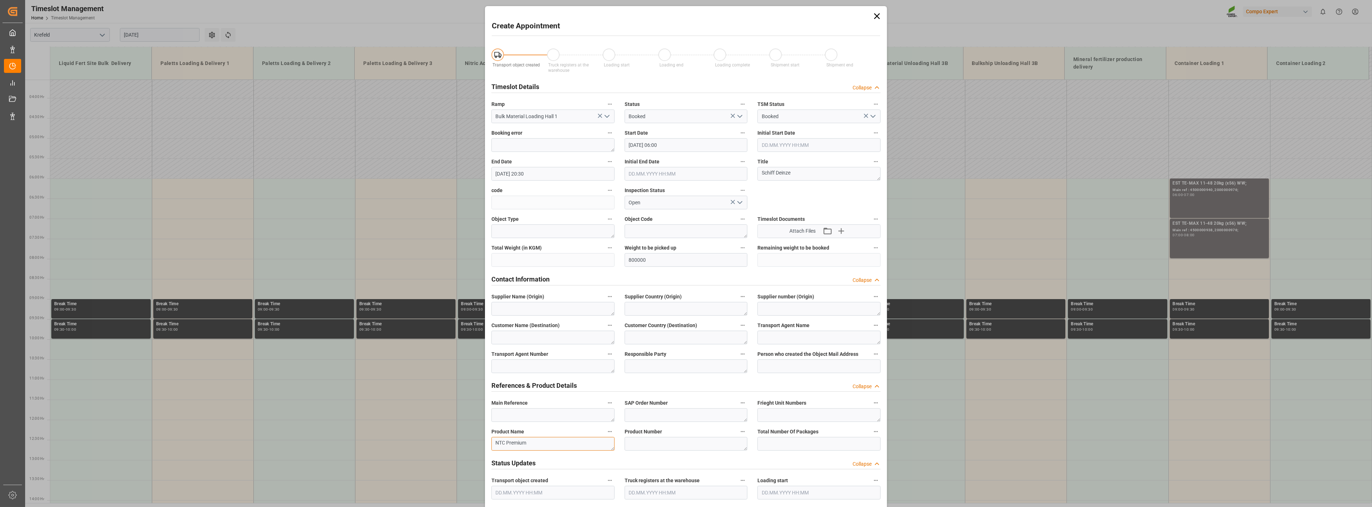
type textarea "NTC Premium"
click at [793, 195] on div "Transport object created Truck registers at the warehouse Loading start Loading…" at bounding box center [685, 502] width 399 height 922
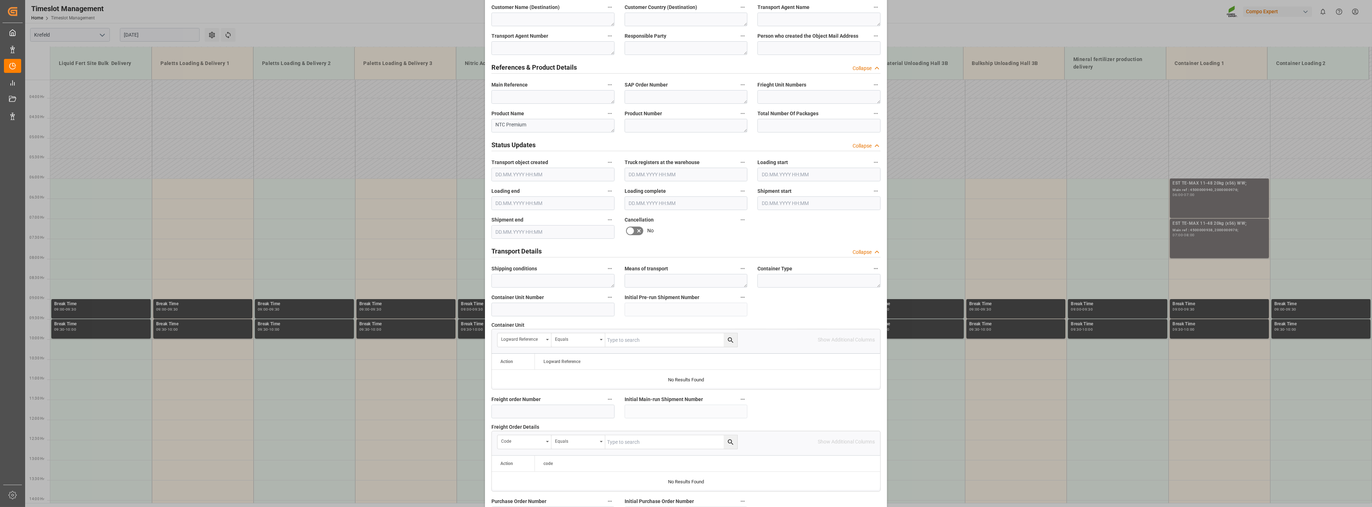
scroll to position [479, 0]
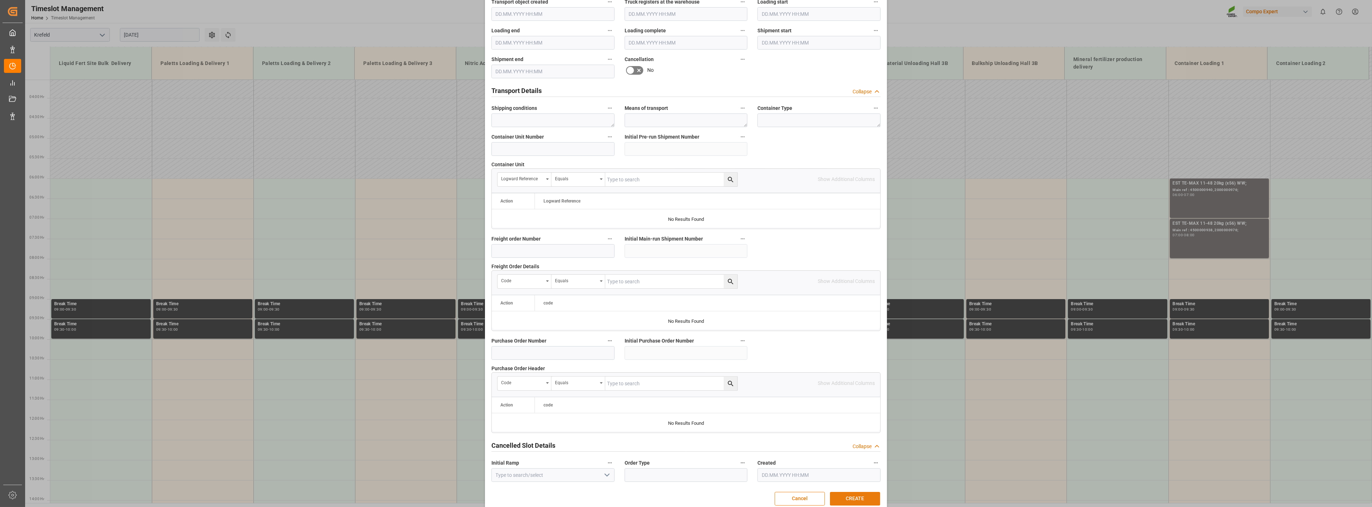
click at [862, 497] on button "CREATE" at bounding box center [855, 499] width 50 height 14
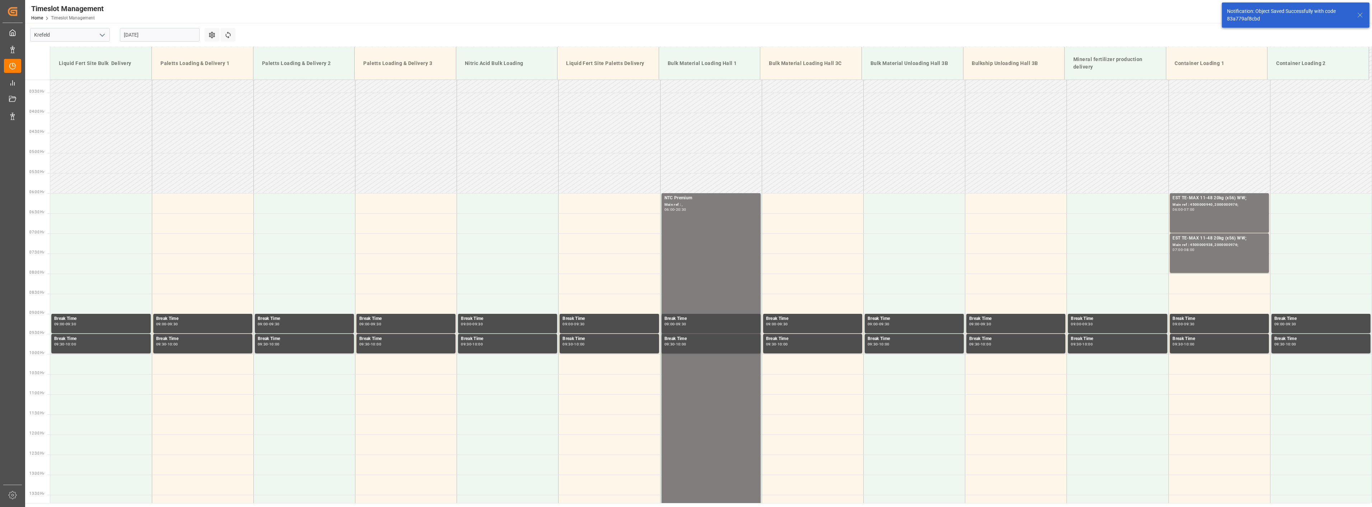
scroll to position [204, 0]
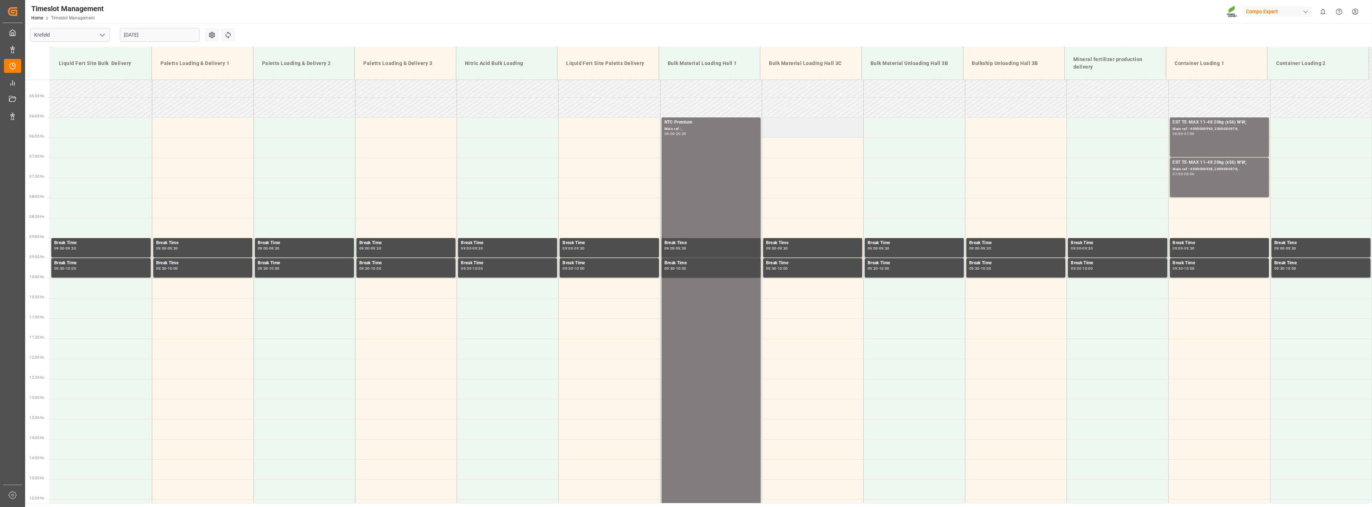
click at [801, 126] on td at bounding box center [813, 127] width 102 height 20
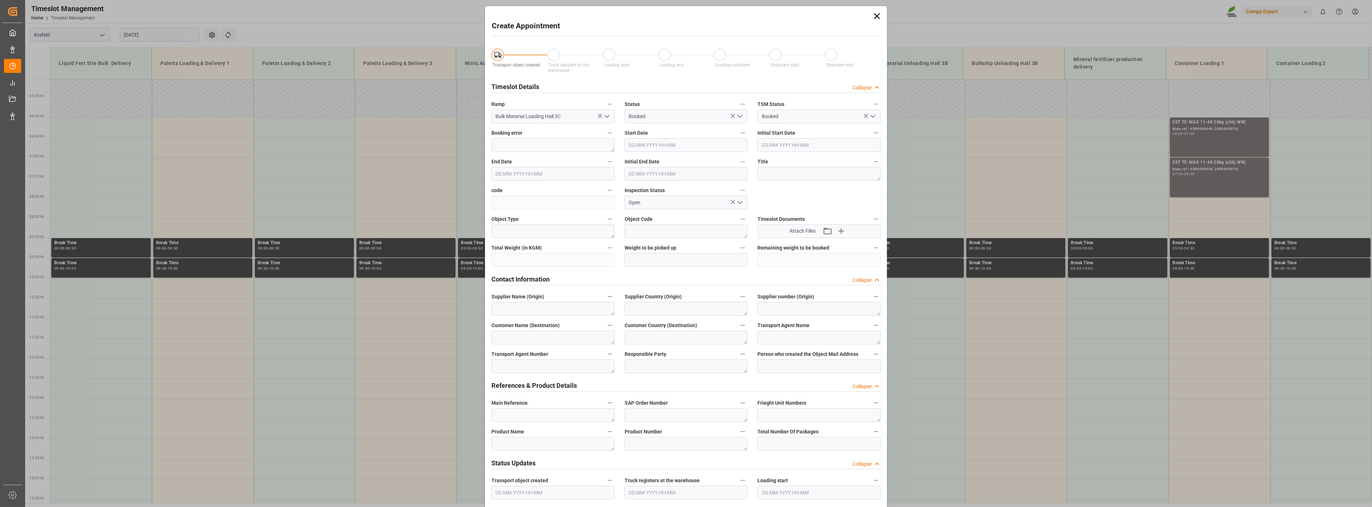
type input "[DATE] 06:00"
click at [540, 175] on input "[DATE] 06:30" at bounding box center [552, 174] width 123 height 14
click at [571, 177] on input "[DATE] 14:30" at bounding box center [552, 174] width 123 height 14
type input "[DATE] 14:30"
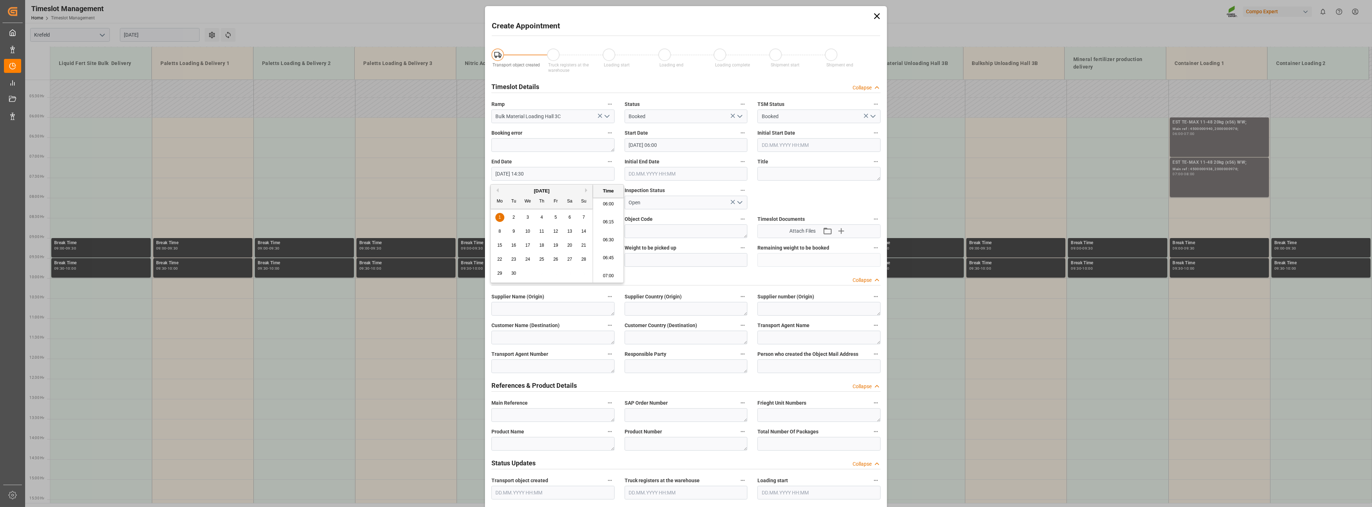
click at [562, 158] on label "End Date" at bounding box center [552, 162] width 123 height 10
click at [605, 158] on button "End Date" at bounding box center [609, 161] width 9 height 9
click at [783, 176] on div at bounding box center [686, 253] width 1372 height 507
click at [771, 176] on textarea at bounding box center [818, 174] width 123 height 14
type textarea "Schiff Deinze"
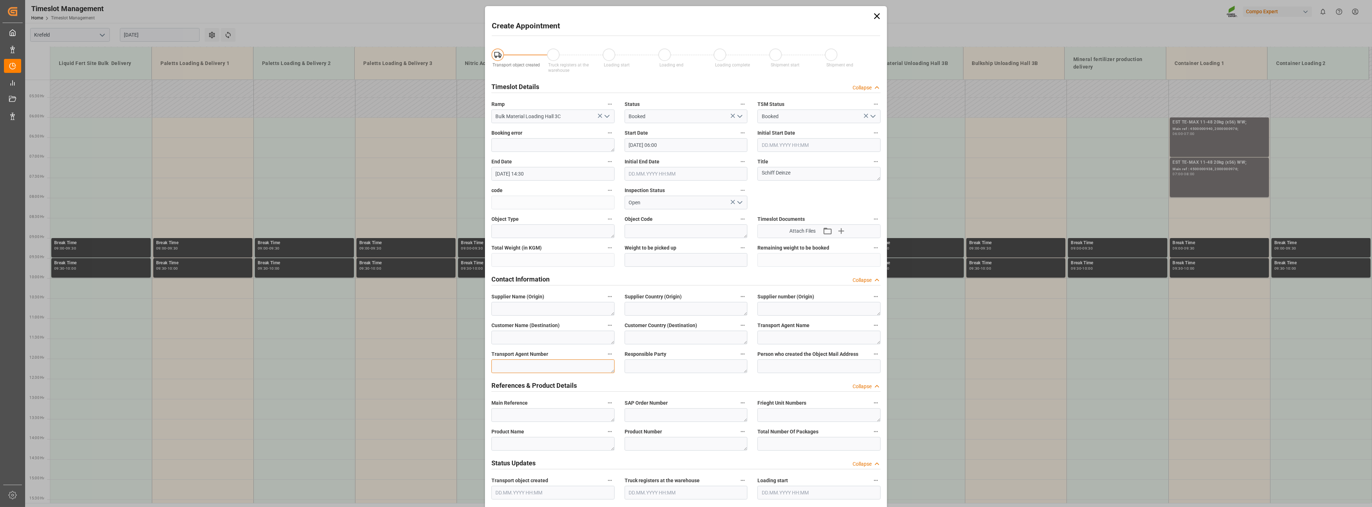
click at [536, 367] on textarea at bounding box center [552, 366] width 123 height 14
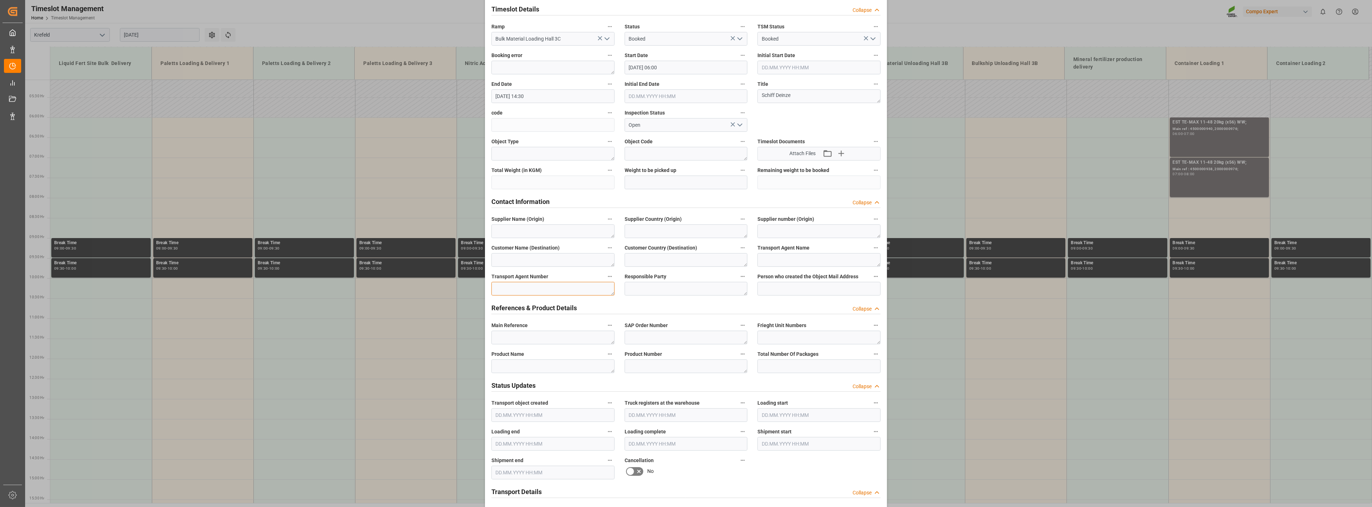
scroll to position [80, 0]
click at [523, 367] on textarea at bounding box center [552, 364] width 123 height 14
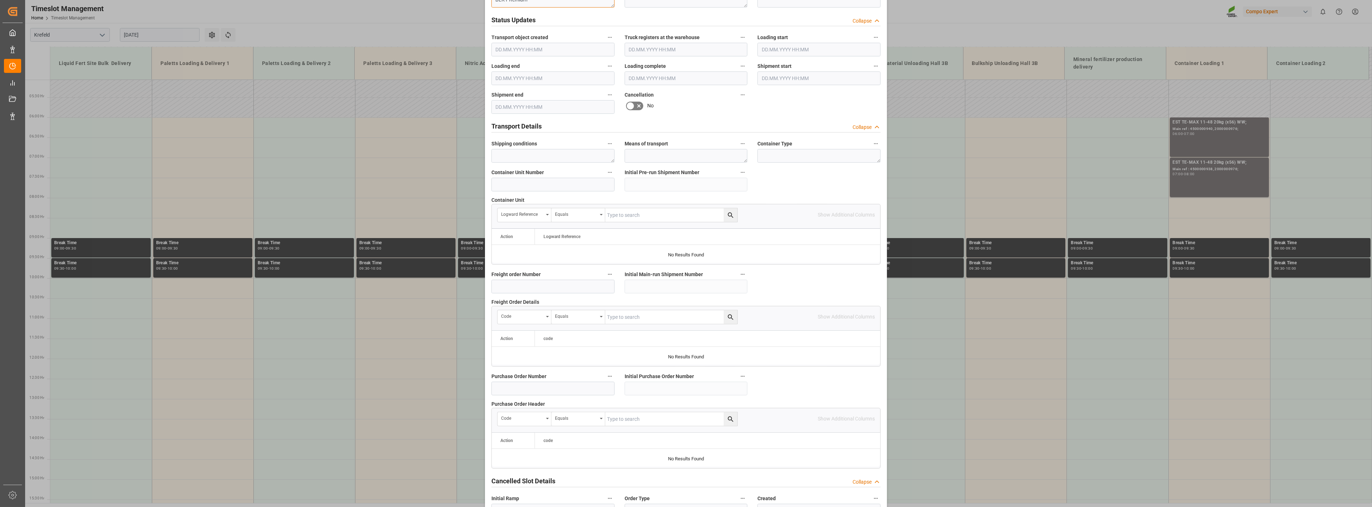
scroll to position [490, 0]
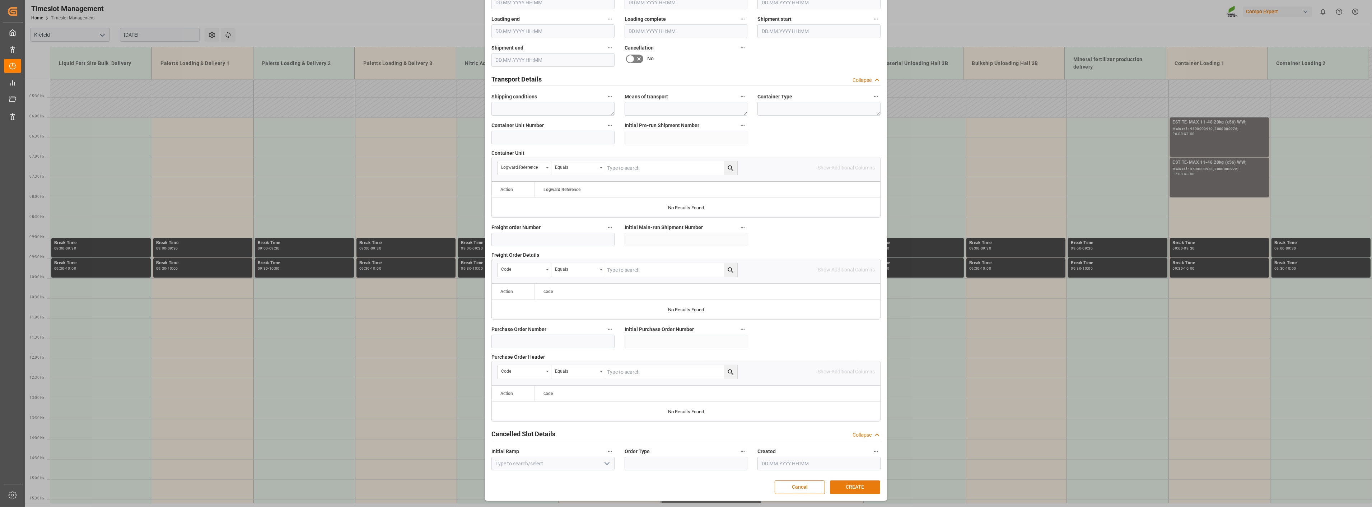
type textarea "BLK PRemium"
click at [844, 488] on button "CREATE" at bounding box center [855, 487] width 50 height 14
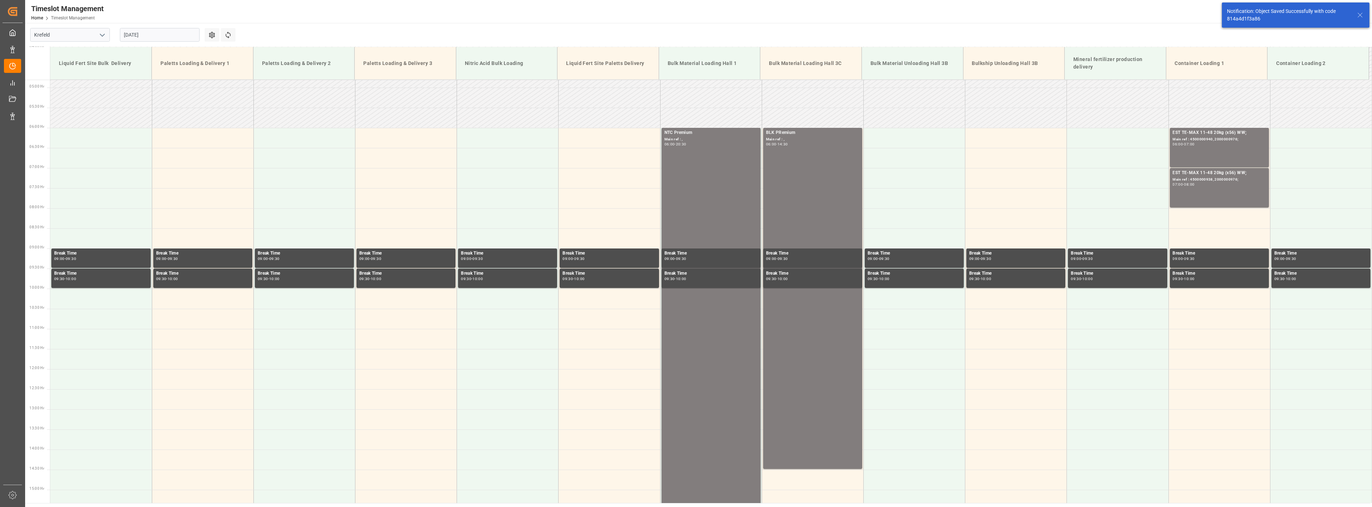
scroll to position [204, 0]
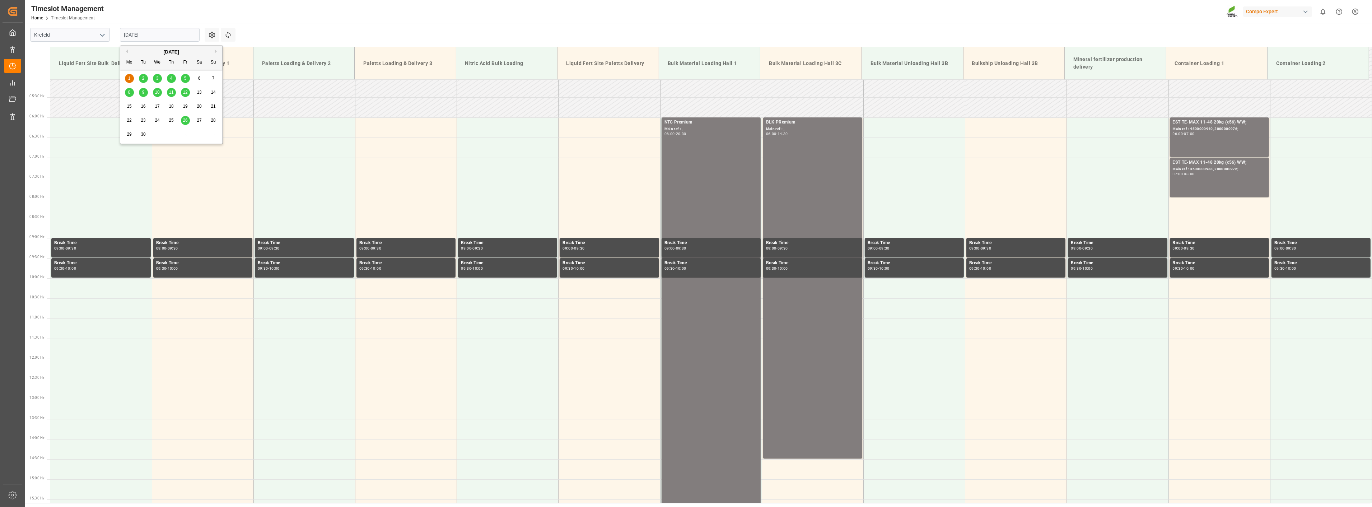
click at [175, 33] on input "[DATE]" at bounding box center [160, 35] width 80 height 14
click at [125, 51] on button "Previous Month" at bounding box center [126, 51] width 4 height 4
click at [170, 135] on span "28" at bounding box center [171, 134] width 5 height 5
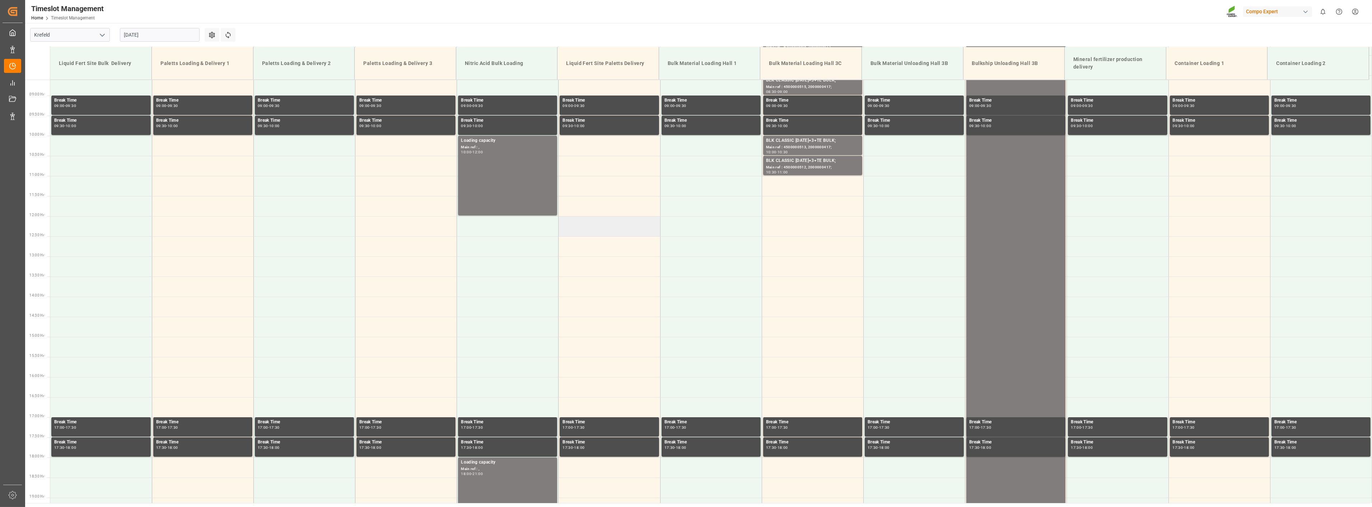
scroll to position [326, 0]
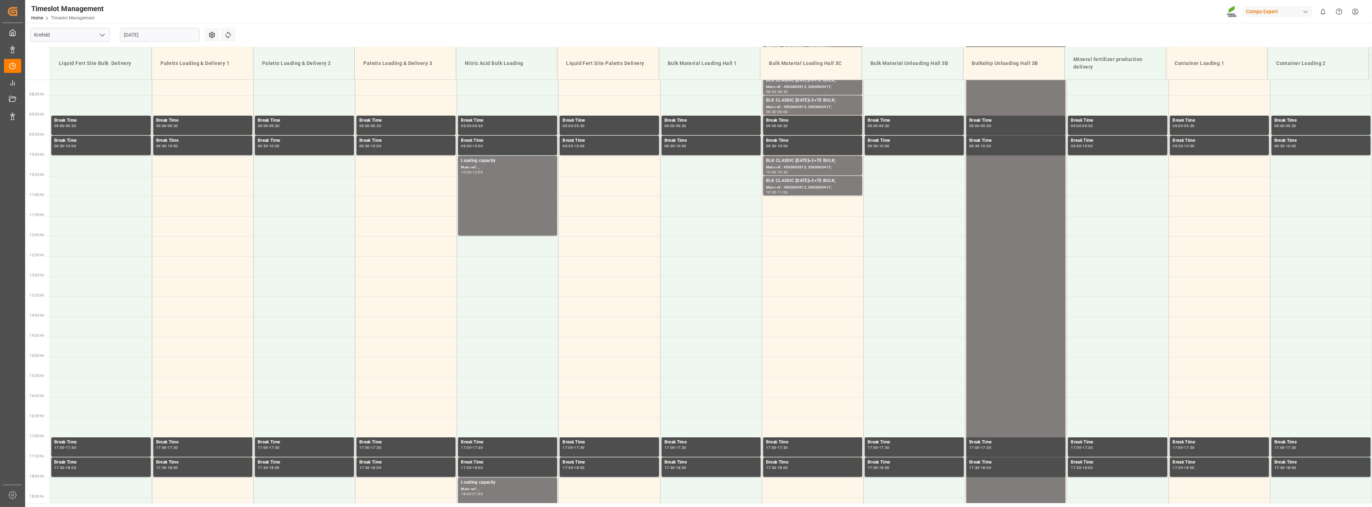
click at [167, 34] on input "[DATE]" at bounding box center [160, 35] width 80 height 14
click at [187, 133] on span "29" at bounding box center [185, 134] width 5 height 5
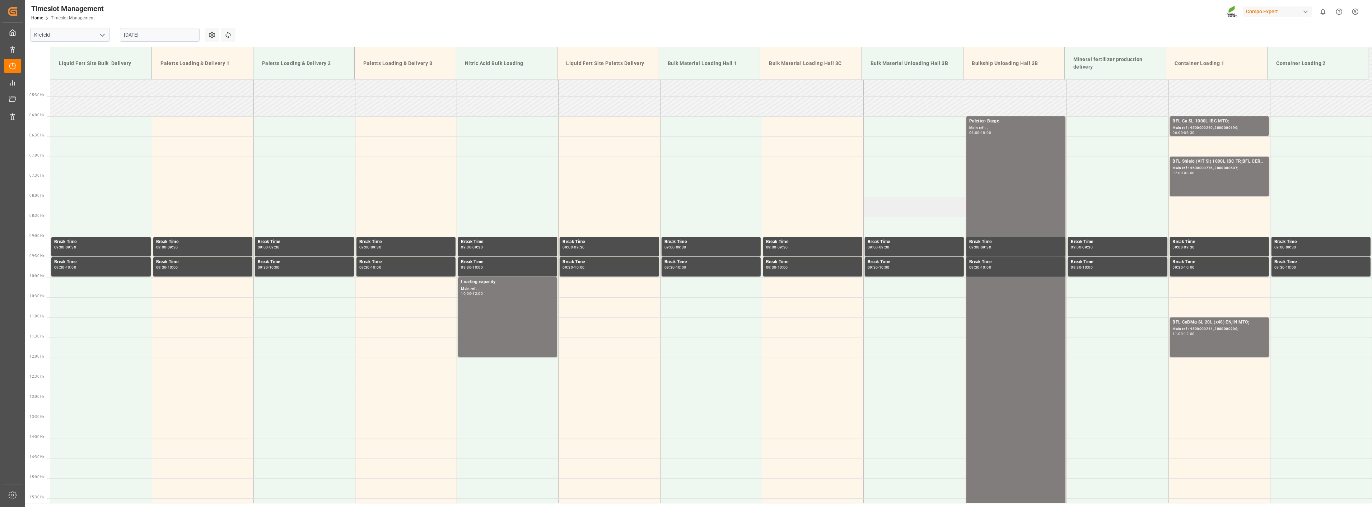
scroll to position [167, 0]
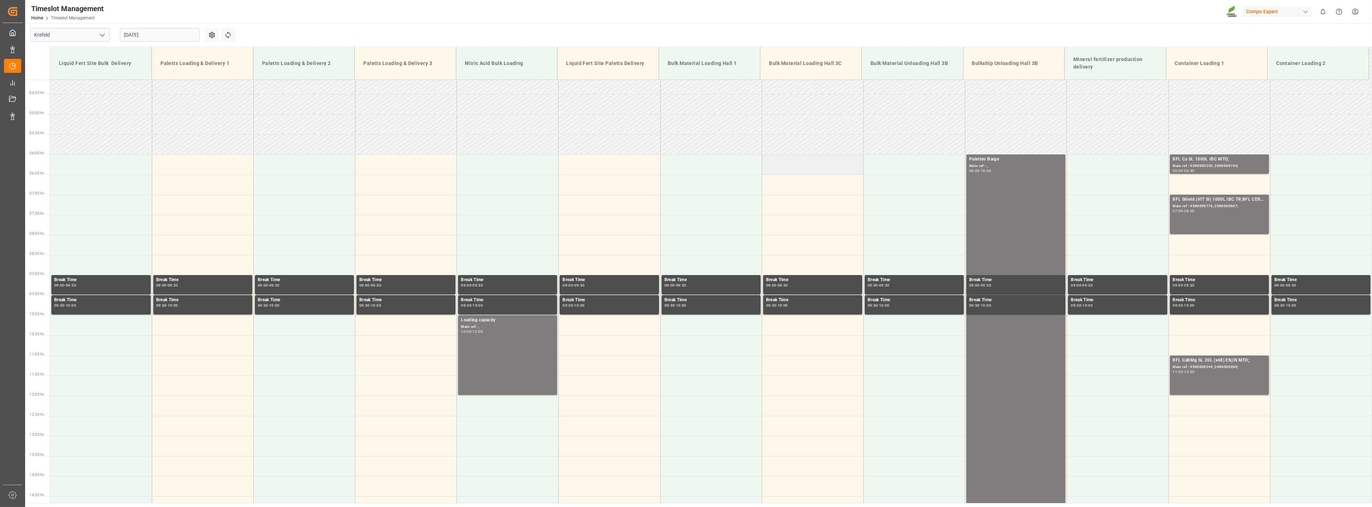
click at [783, 162] on td at bounding box center [813, 164] width 102 height 20
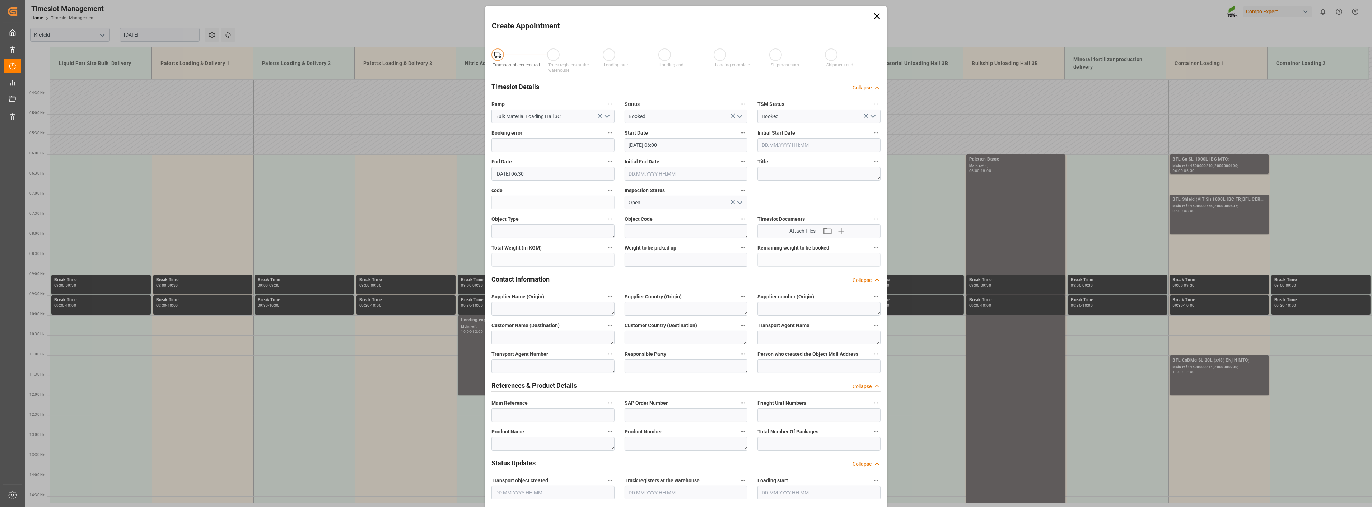
type input "[DATE] 06:00"
type input "[DATE] 06:30"
click at [658, 261] on input "text" at bounding box center [686, 260] width 123 height 14
type input "1400000"
click at [789, 173] on textarea at bounding box center [818, 174] width 123 height 14
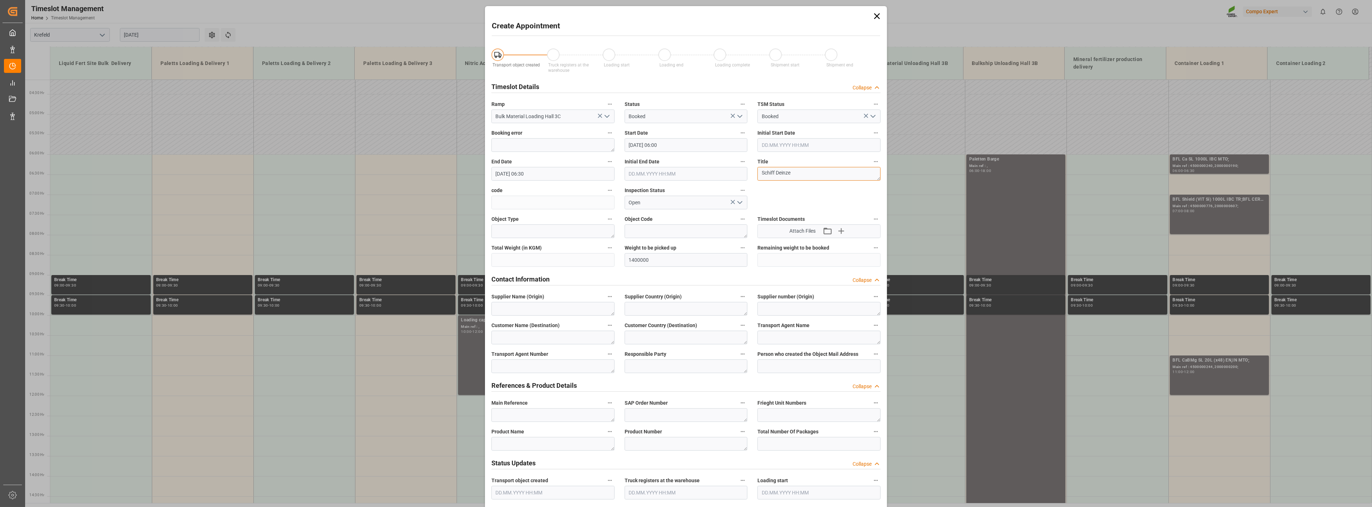
type textarea "Schiff Deinze"
click at [534, 444] on textarea at bounding box center [552, 444] width 123 height 14
type textarea "BLK [DATE]"
click at [555, 175] on input "[DATE] 06:30" at bounding box center [552, 174] width 123 height 14
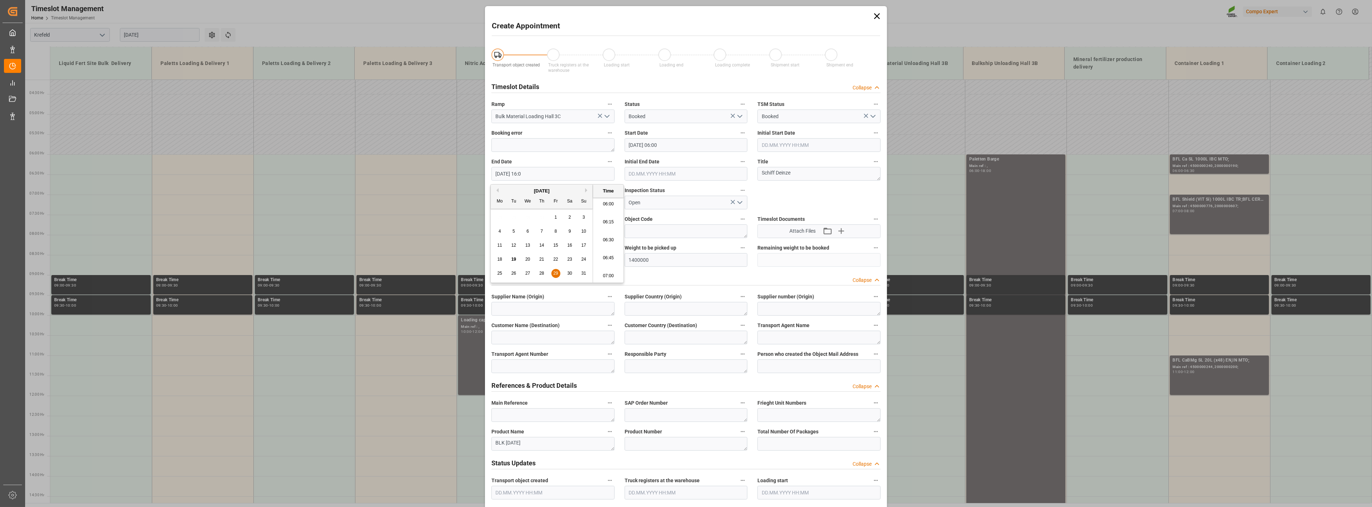
type input "[DATE] 16:00"
click at [551, 173] on input "[DATE] 16:00" at bounding box center [552, 174] width 123 height 14
click at [932, 353] on div "Create Appointment Transport object created Truck registers at the warehouse Lo…" at bounding box center [686, 253] width 1372 height 507
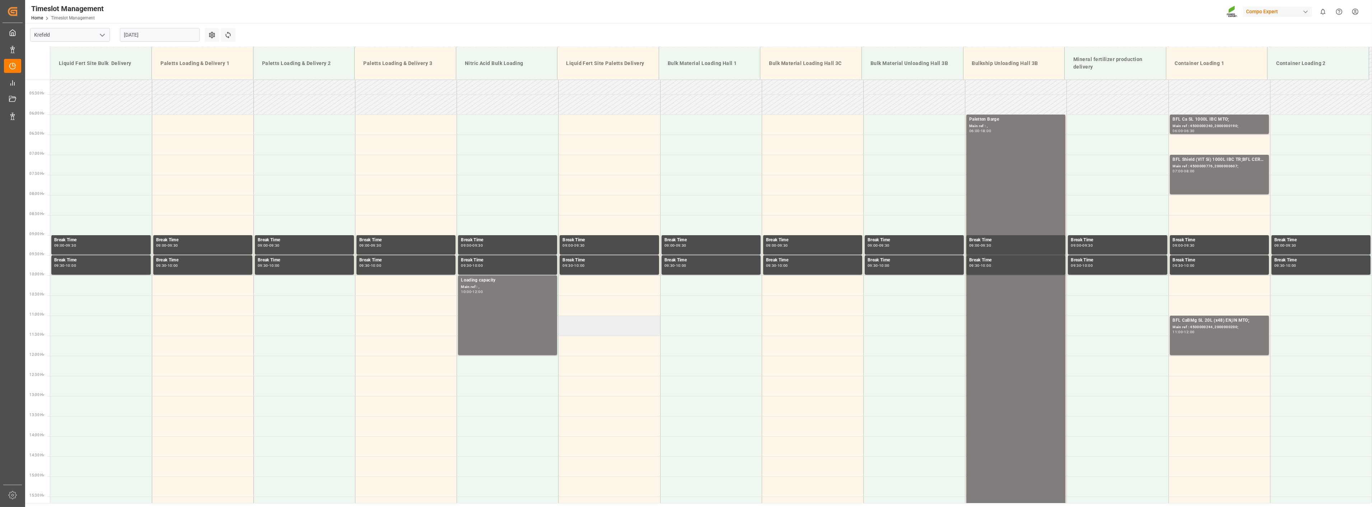
scroll to position [0, 0]
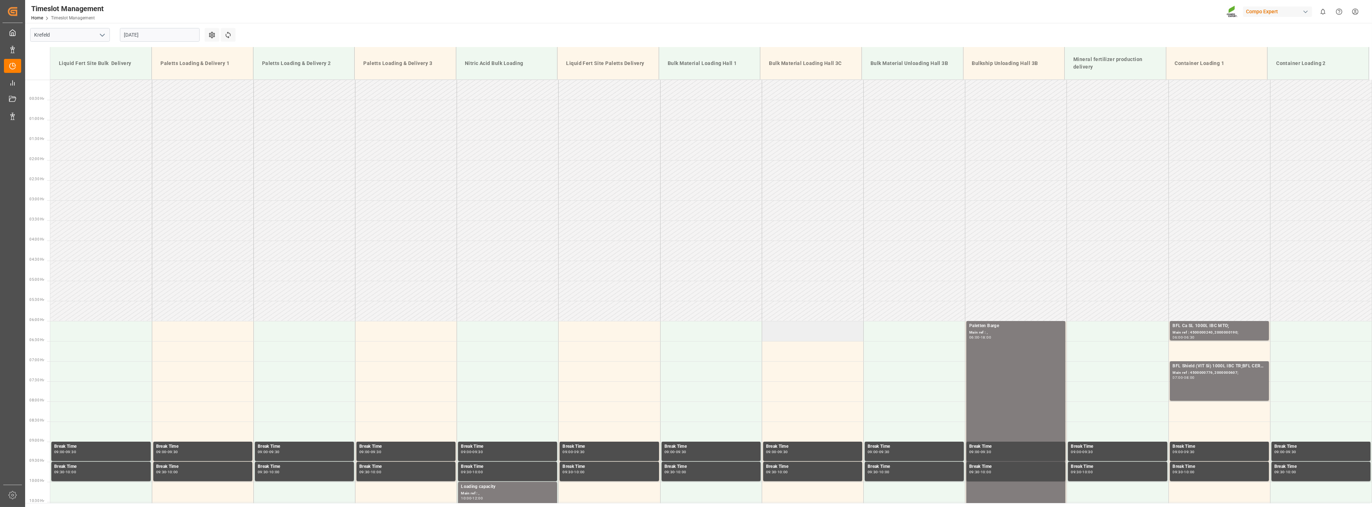
click at [783, 327] on td at bounding box center [813, 331] width 102 height 20
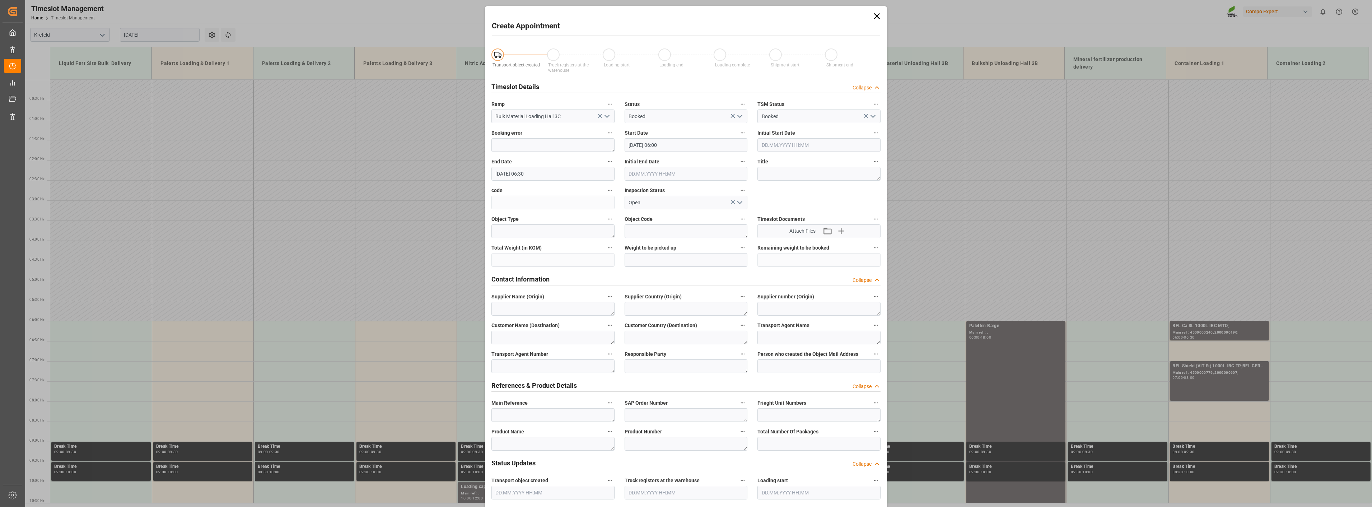
type input "[DATE] 06:00"
type input "[DATE] 06:30"
click at [639, 261] on input "text" at bounding box center [686, 260] width 123 height 14
type input "1400000"
click at [549, 174] on input "[DATE] 06:30" at bounding box center [552, 174] width 123 height 14
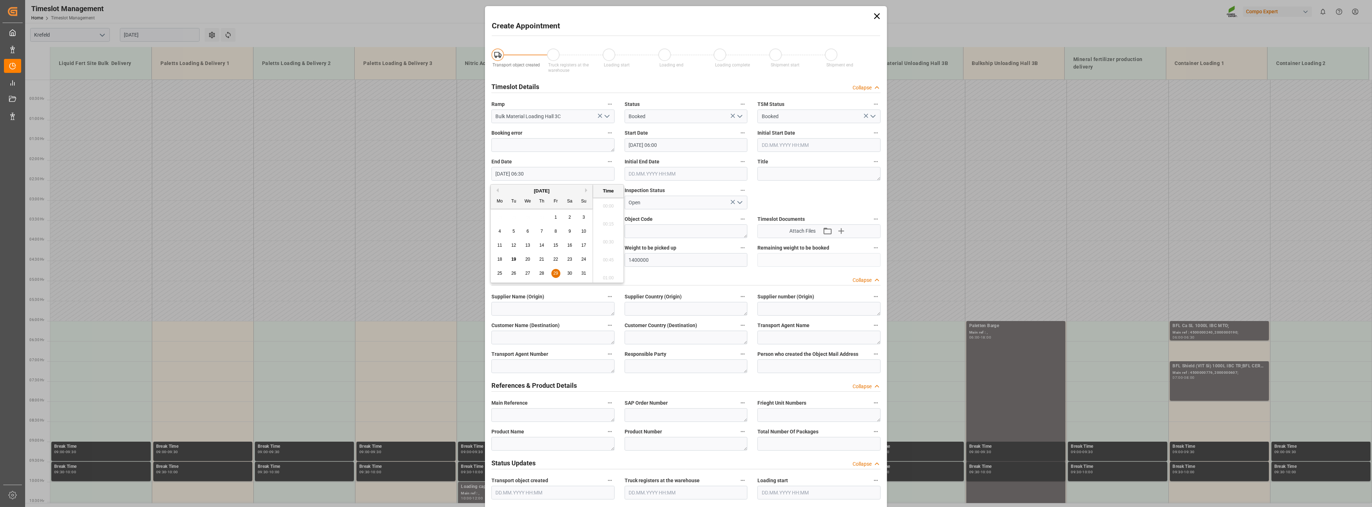
scroll to position [433, 0]
type input "[DATE] 16:30"
click at [784, 174] on textarea at bounding box center [818, 174] width 123 height 14
type textarea "Schiff Deinze"
drag, startPoint x: 526, startPoint y: 437, endPoint x: 521, endPoint y: 441, distance: 6.8
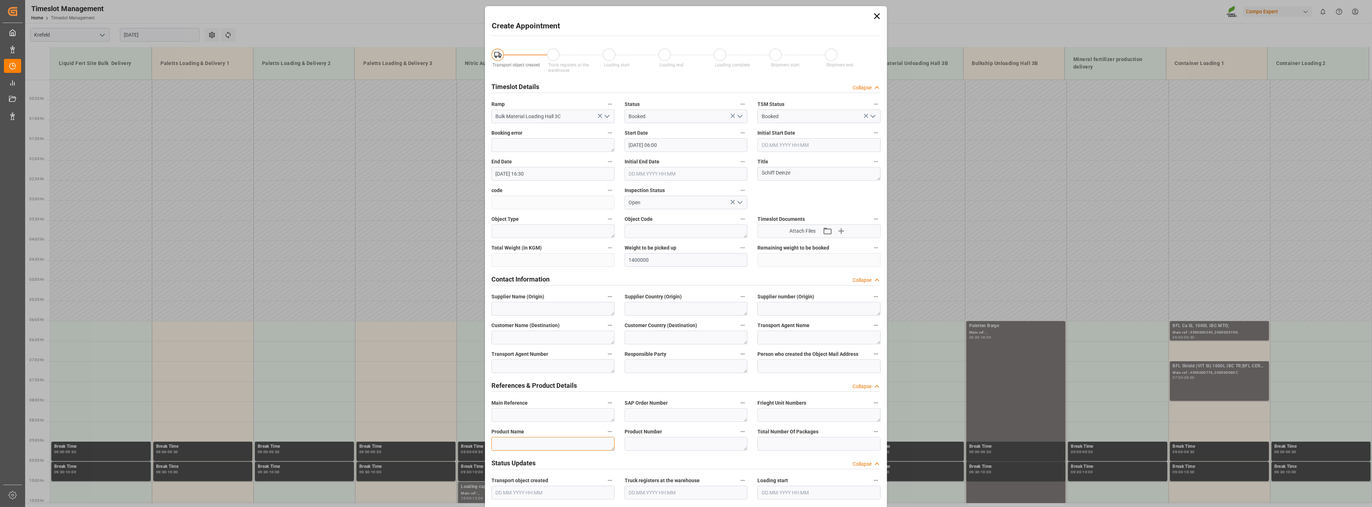
click at [526, 439] on textarea at bounding box center [552, 444] width 123 height 14
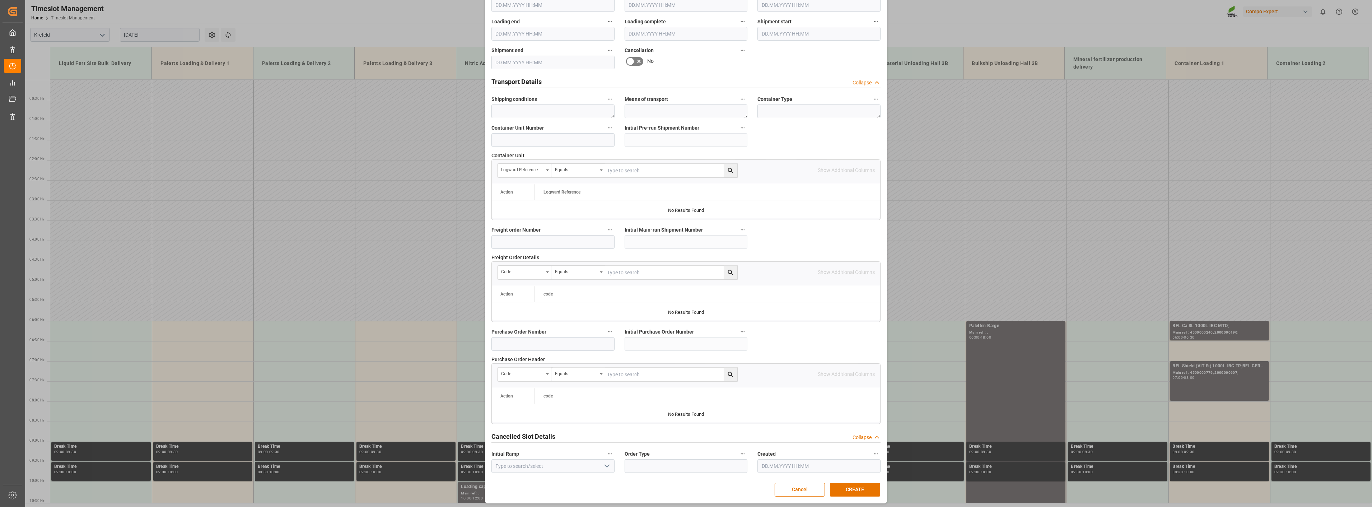
scroll to position [490, 0]
type textarea "BLK [DATE]"
click at [858, 489] on button "CREATE" at bounding box center [855, 487] width 50 height 14
click at [808, 487] on button "Cancel" at bounding box center [800, 487] width 50 height 14
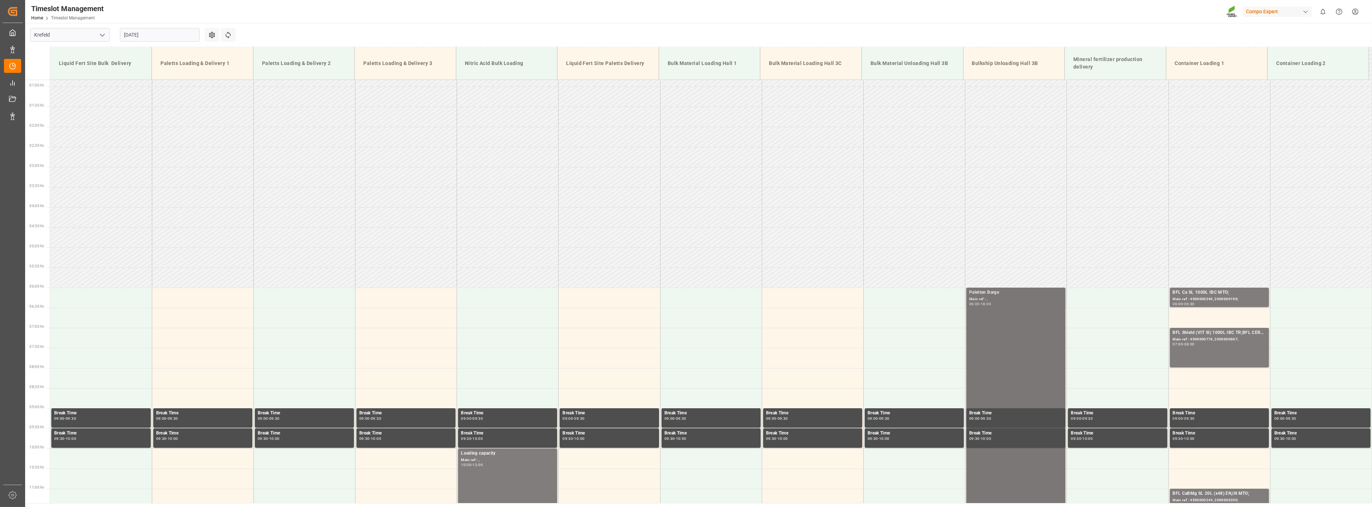
scroll to position [80, 0]
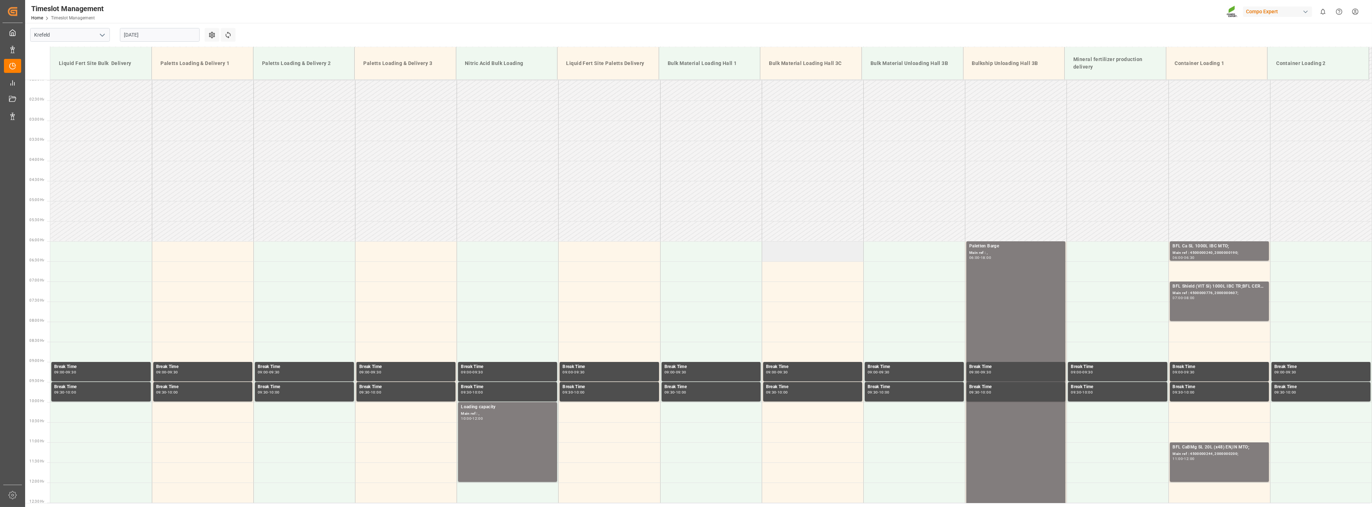
click at [772, 246] on td at bounding box center [813, 251] width 102 height 20
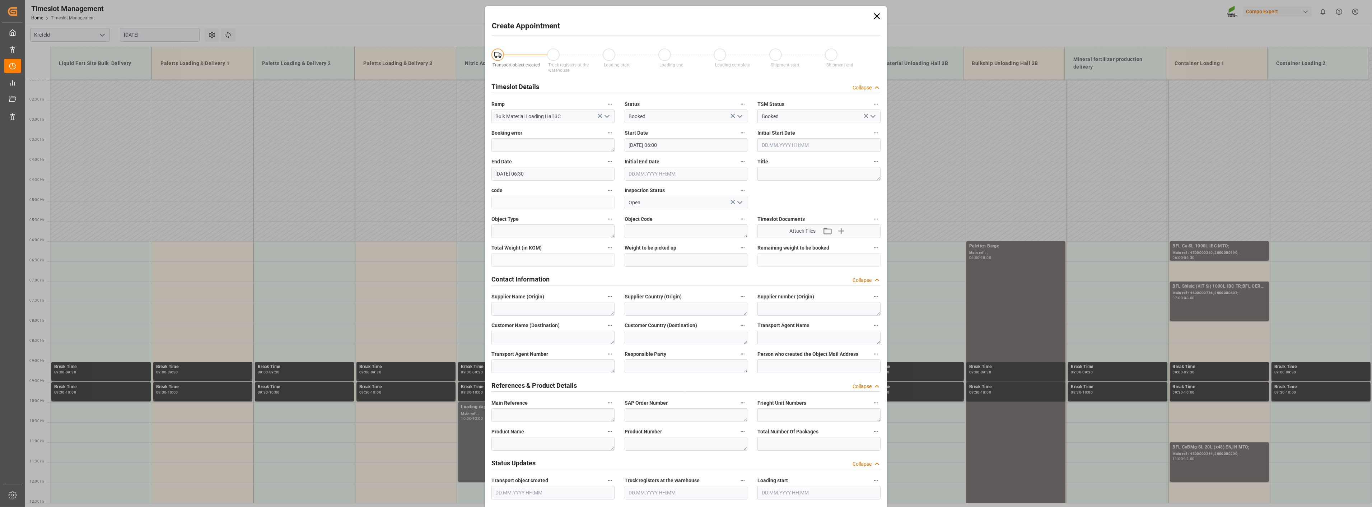
type input "[DATE] 06:00"
type input "[DATE] 06:30"
drag, startPoint x: 664, startPoint y: 260, endPoint x: 679, endPoint y: 257, distance: 15.0
click at [667, 260] on input "text" at bounding box center [686, 260] width 123 height 14
type input "1400000"
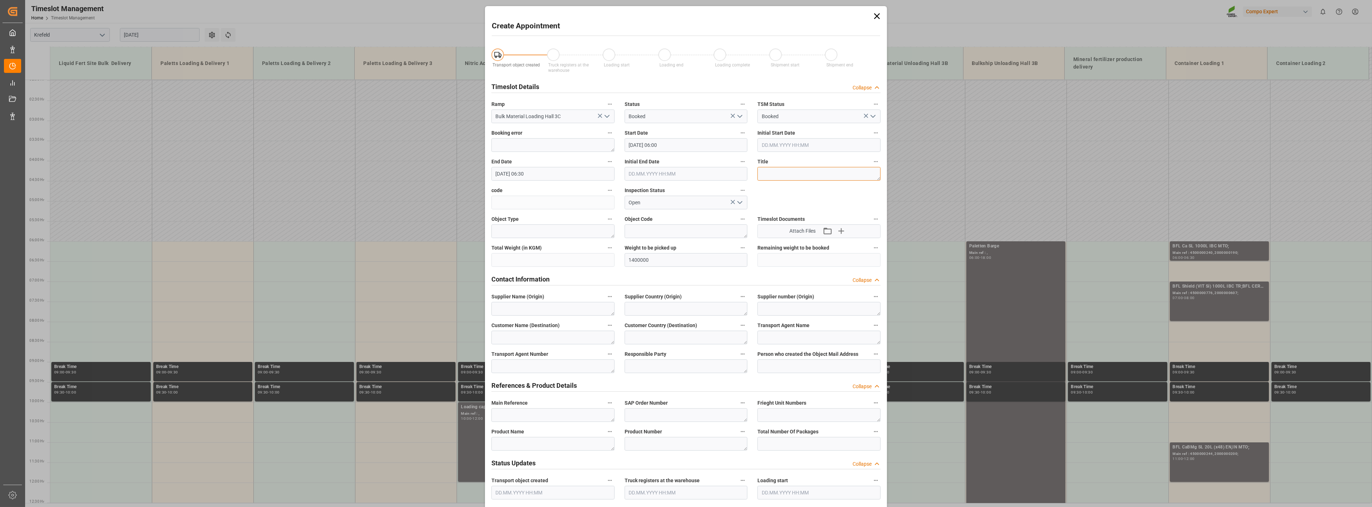
click at [784, 175] on textarea at bounding box center [818, 174] width 123 height 14
type textarea "s"
type textarea "Schiff Dinze"
click at [541, 174] on input "[DATE] 06:30" at bounding box center [552, 174] width 123 height 14
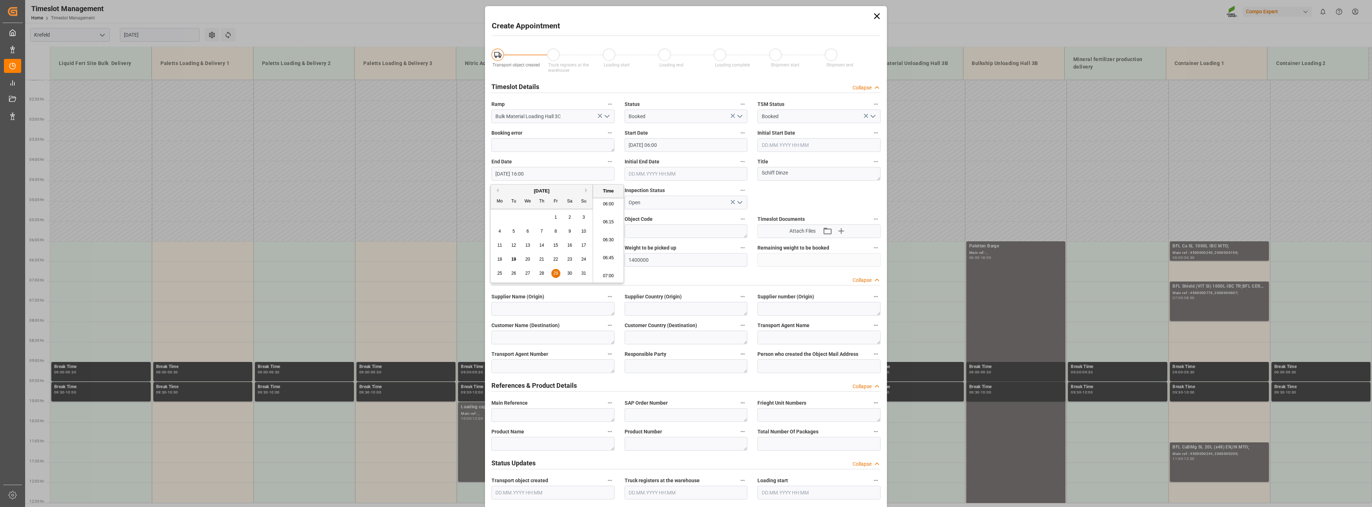
click at [546, 175] on input "[DATE] 16:00" at bounding box center [552, 174] width 123 height 14
type input "[DATE] 16:00"
click at [526, 439] on textarea at bounding box center [552, 444] width 123 height 14
click at [511, 444] on textarea at bounding box center [552, 444] width 123 height 14
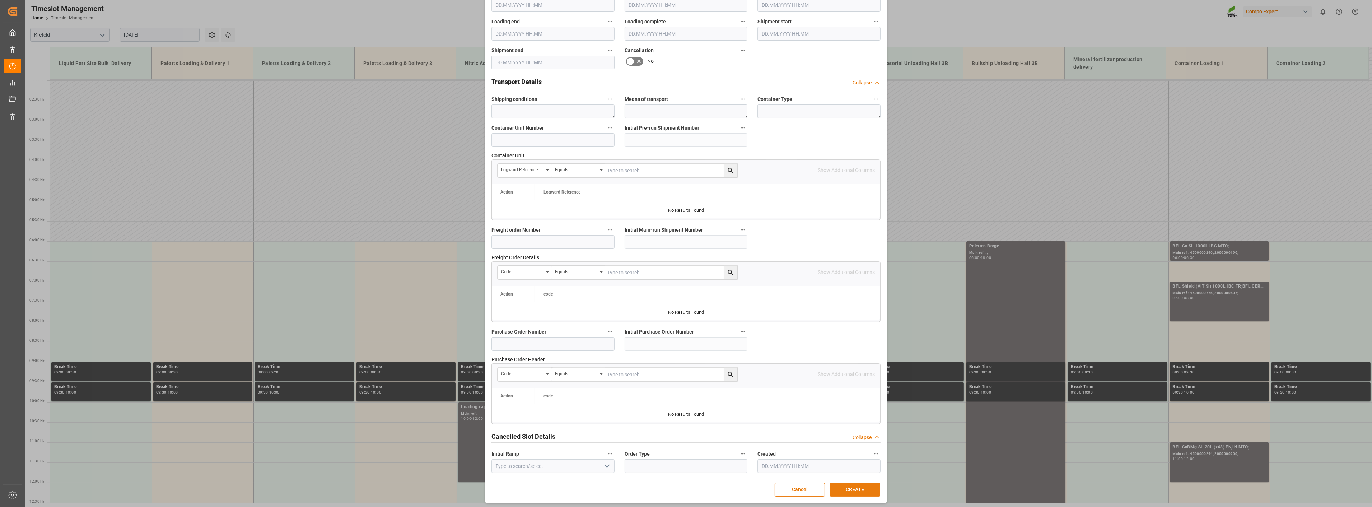
scroll to position [490, 0]
type textarea "BLK [DATE]"
click at [860, 483] on button "CREATE" at bounding box center [855, 487] width 50 height 14
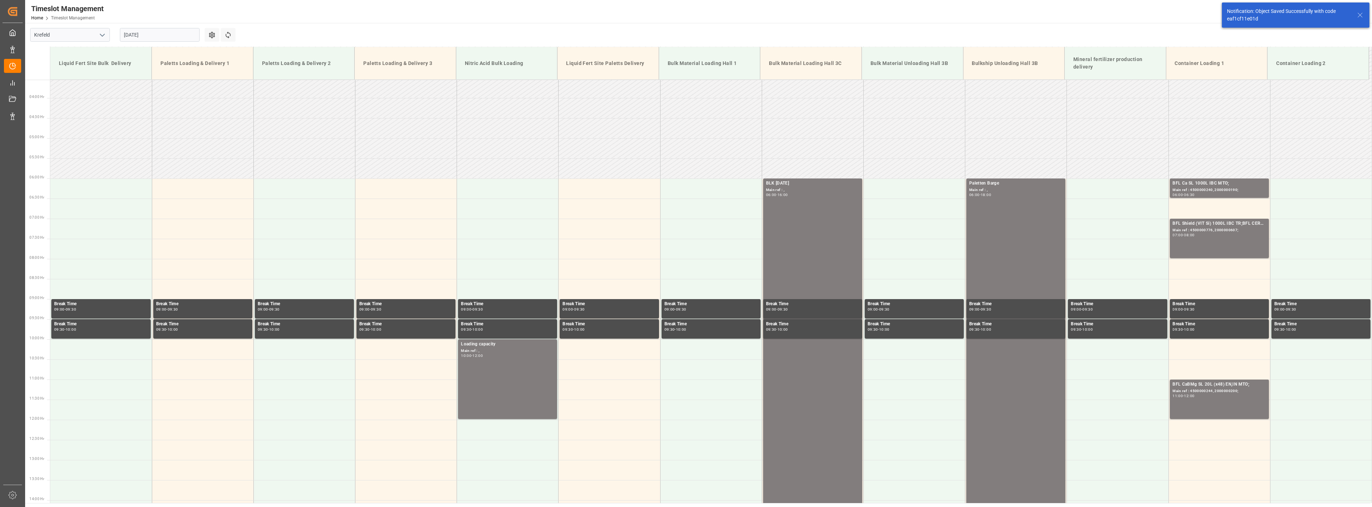
scroll to position [204, 0]
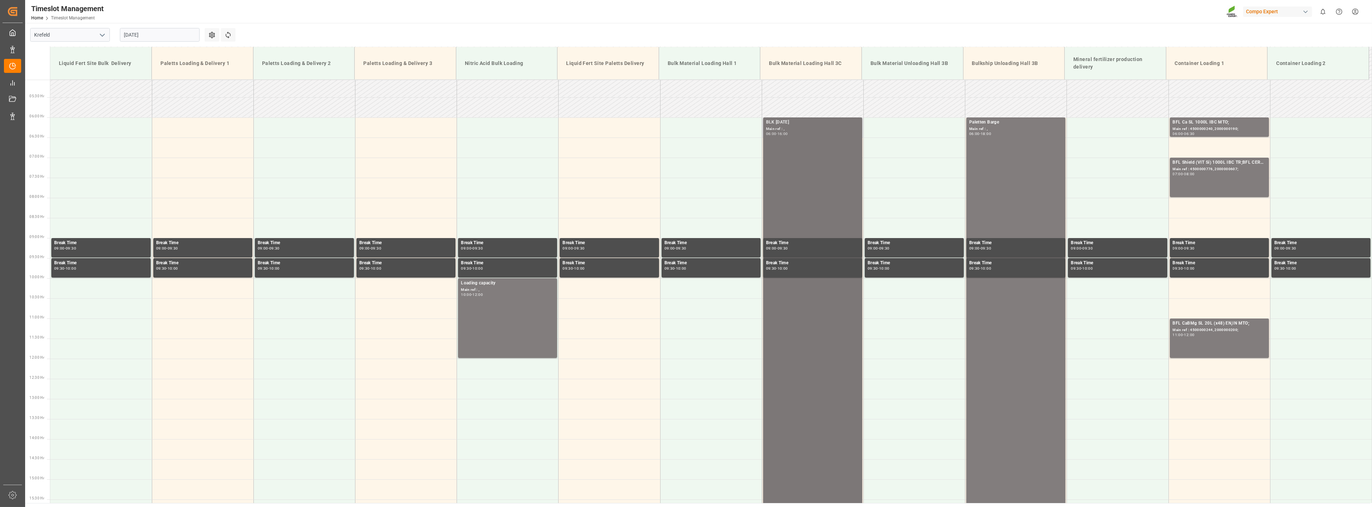
click at [780, 121] on div "BLK [DATE]" at bounding box center [812, 122] width 93 height 7
